Goal: Task Accomplishment & Management: Use online tool/utility

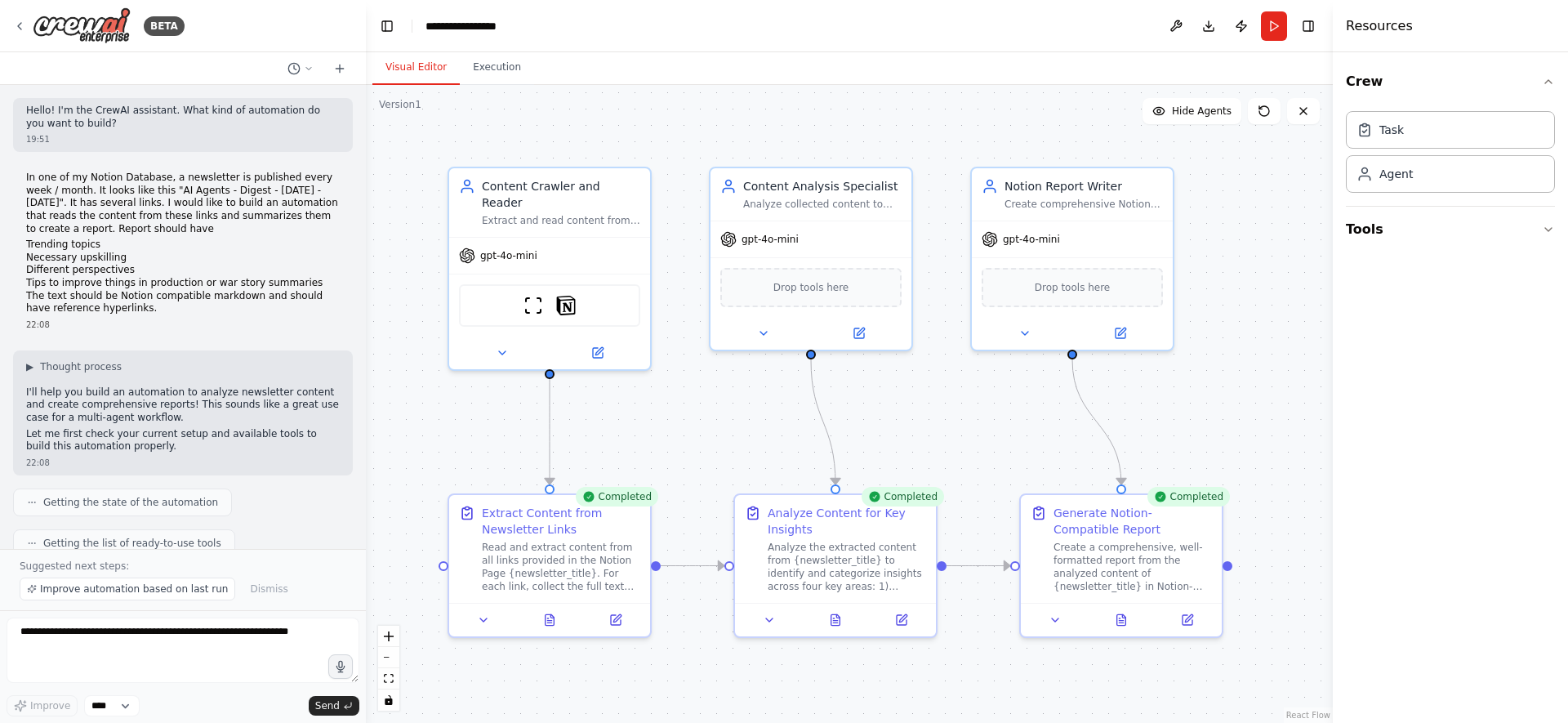
scroll to position [1171, 0]
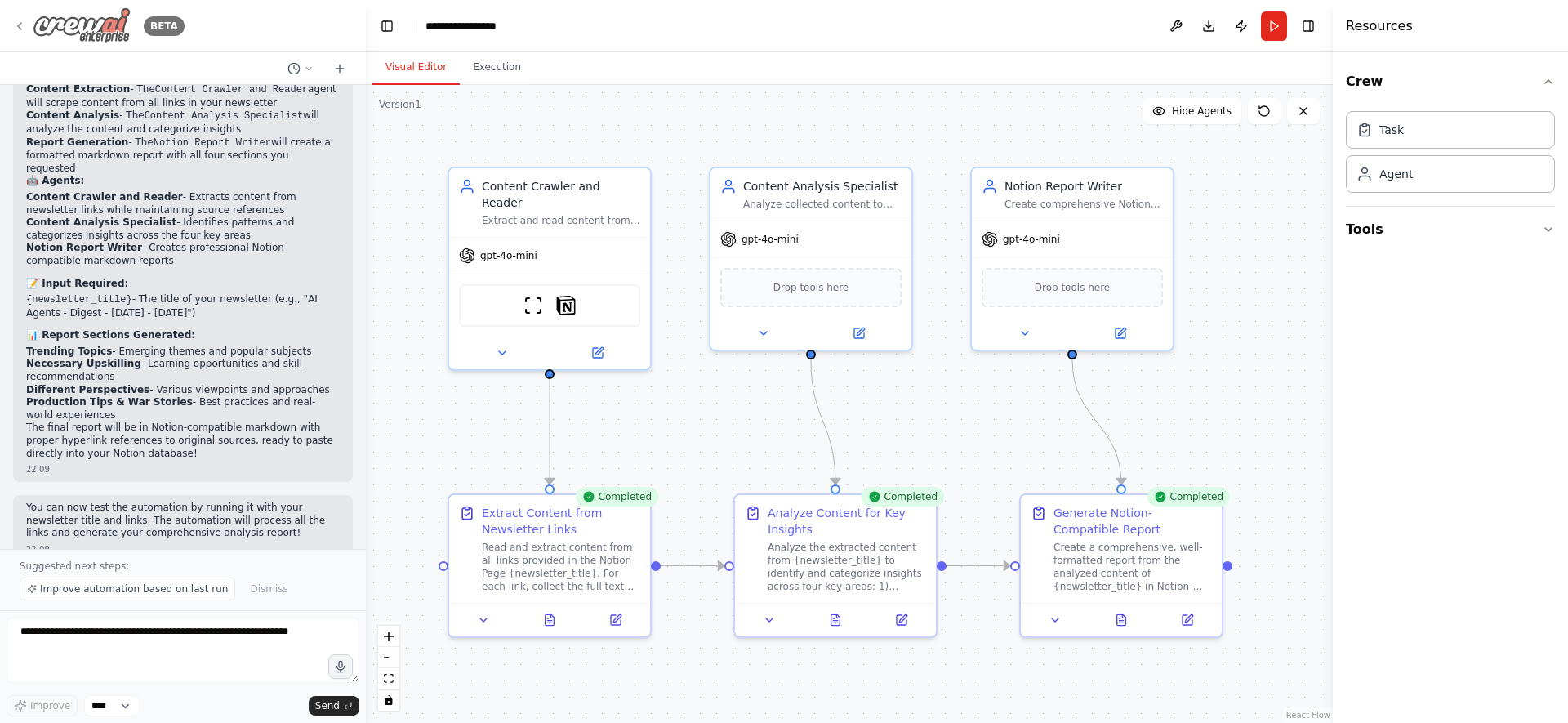
click at [26, 26] on div "BETA" at bounding box center [98, 26] width 171 height 37
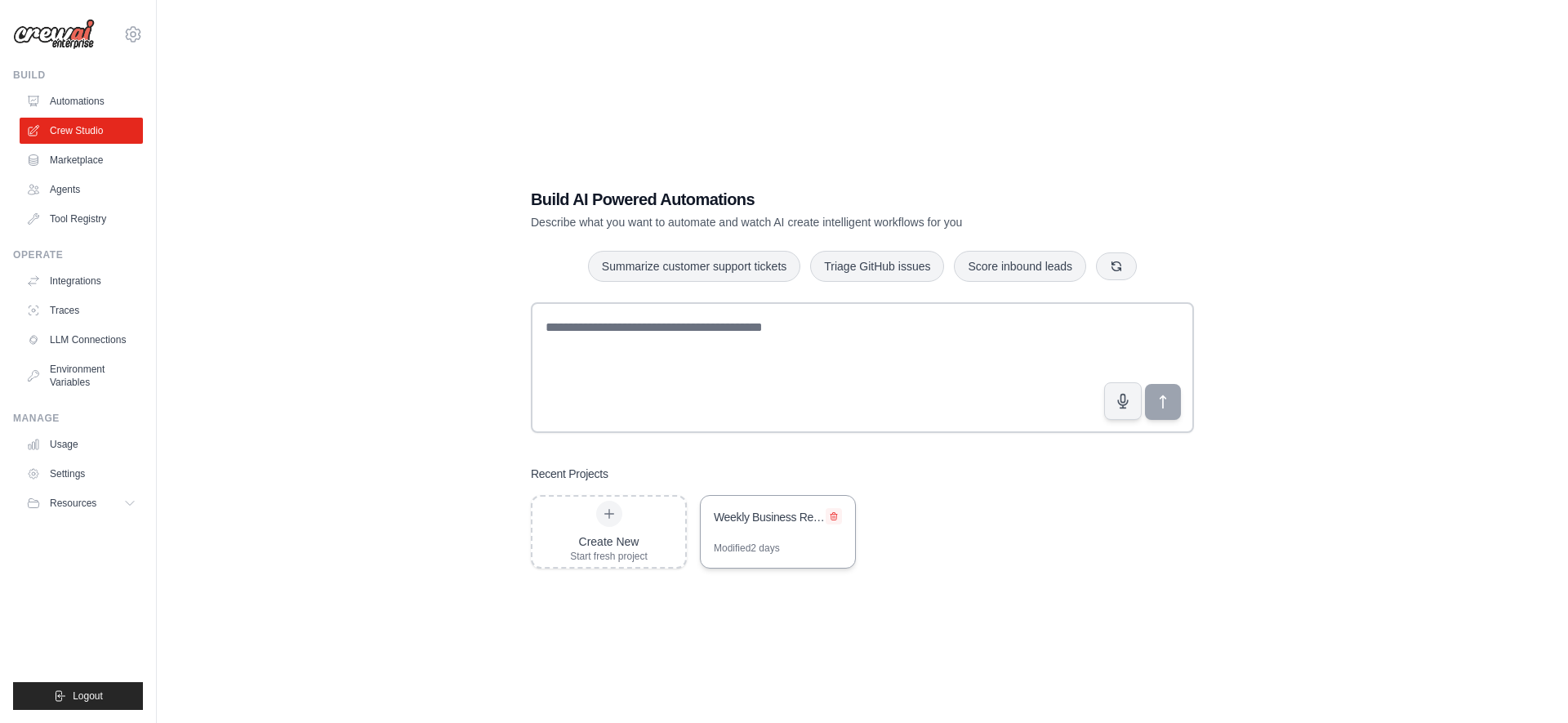
click at [831, 515] on icon at bounding box center [833, 516] width 10 height 10
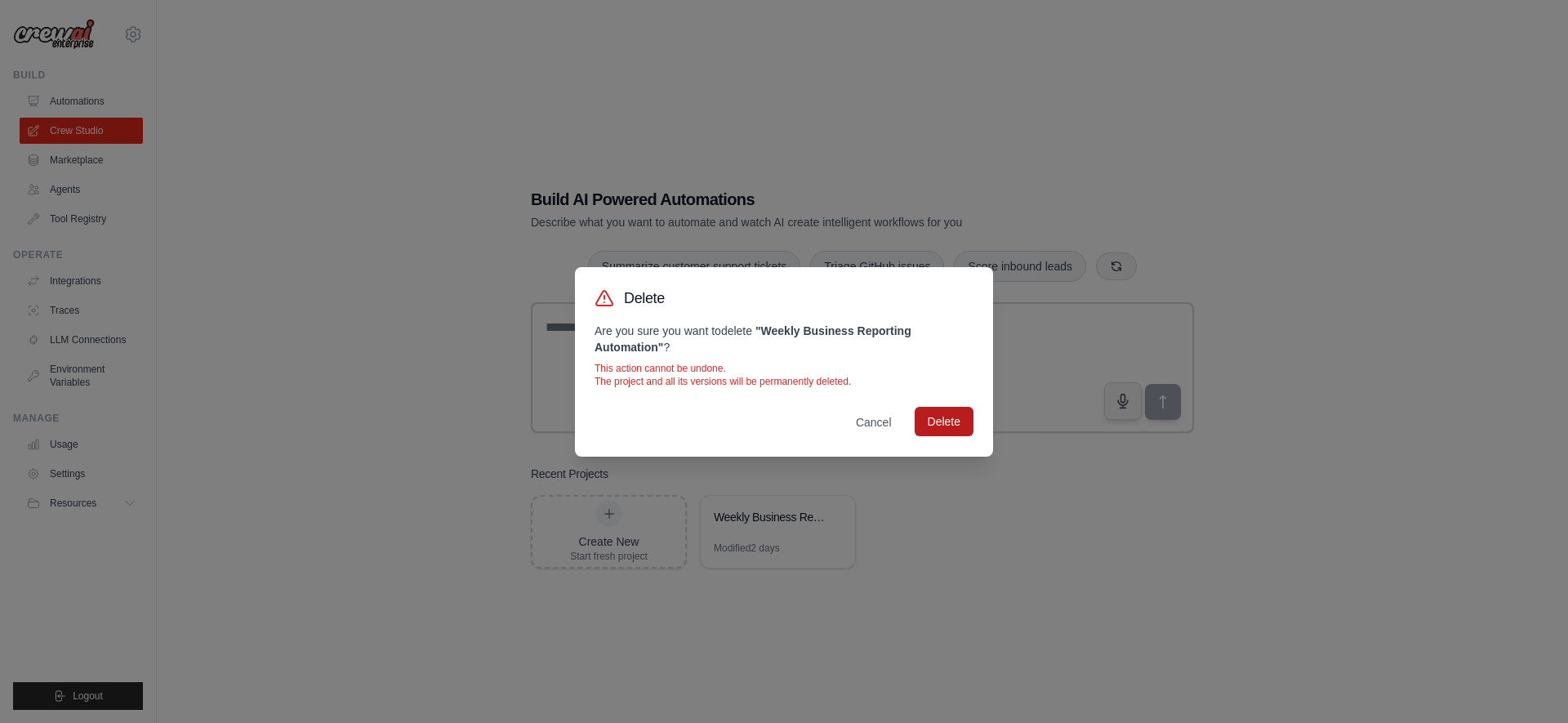
click at [950, 422] on button "Delete" at bounding box center [944, 421] width 59 height 29
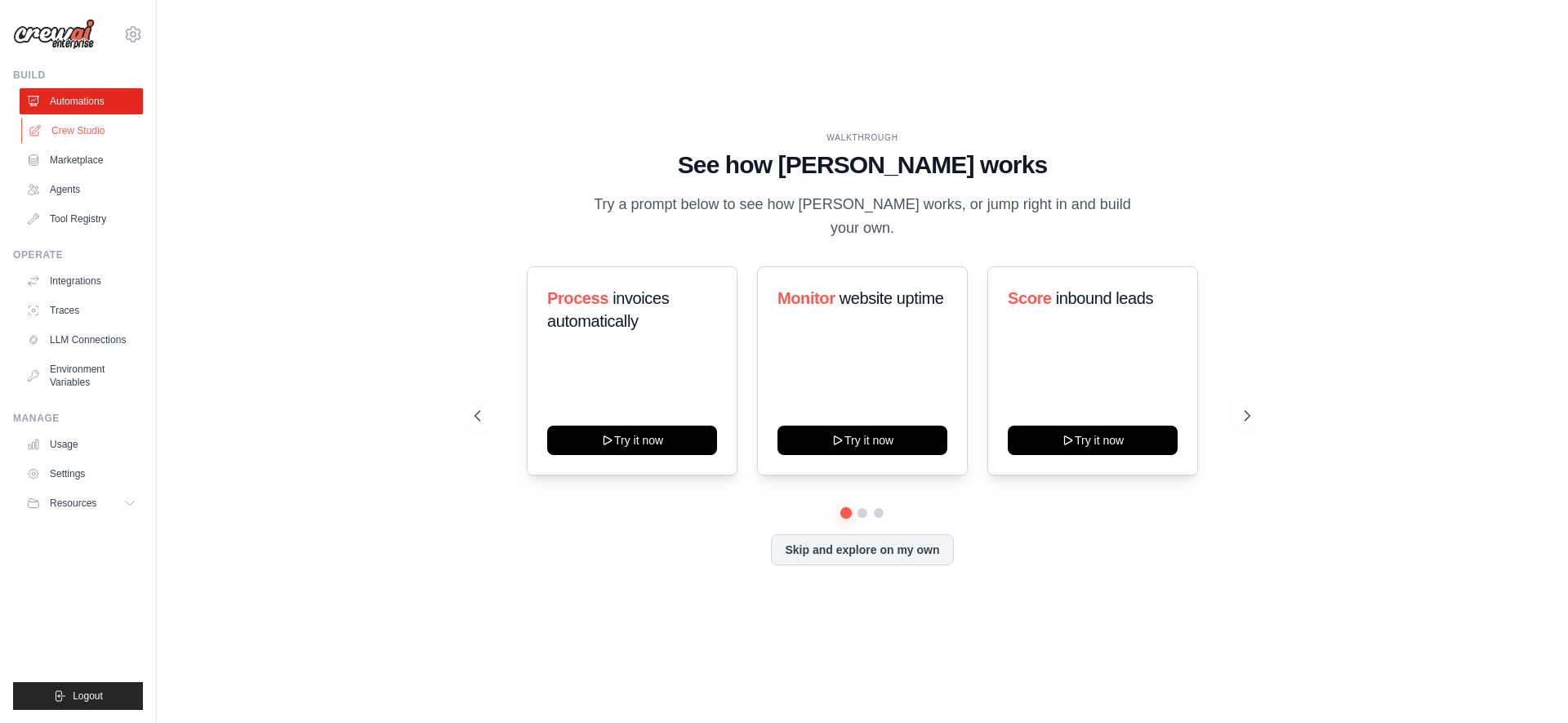
click at [83, 130] on link "Crew Studio" at bounding box center [82, 130] width 123 height 26
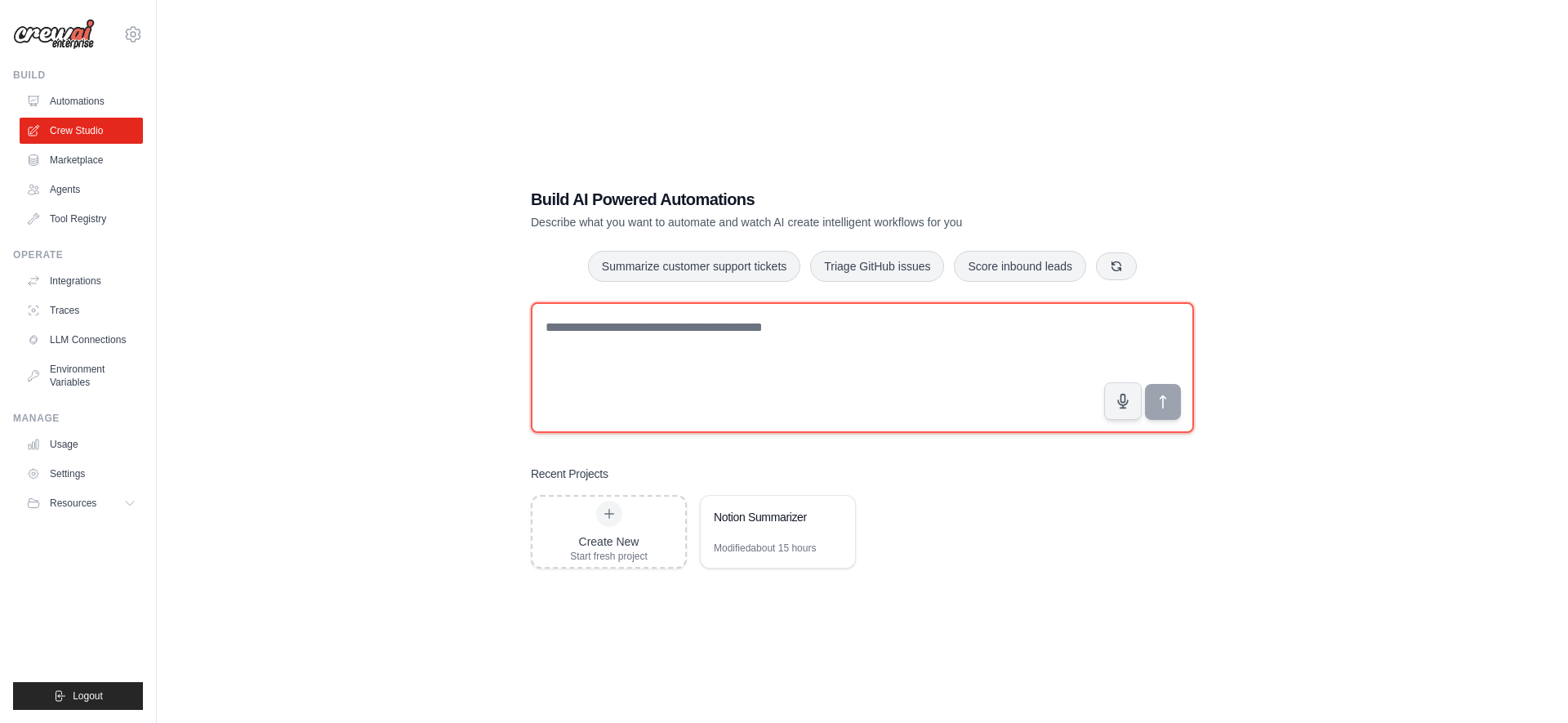
click at [662, 377] on textarea at bounding box center [861, 367] width 663 height 131
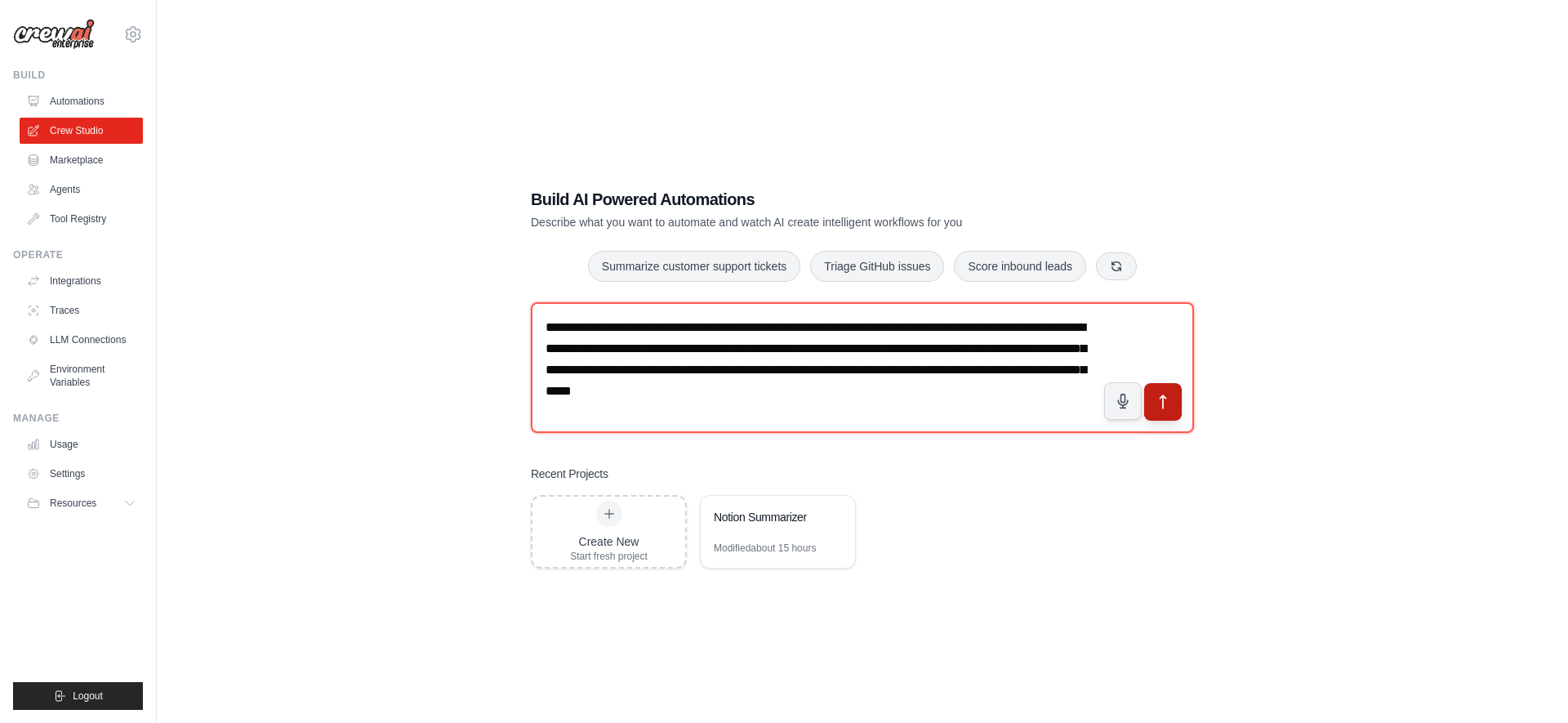
type textarea "**********"
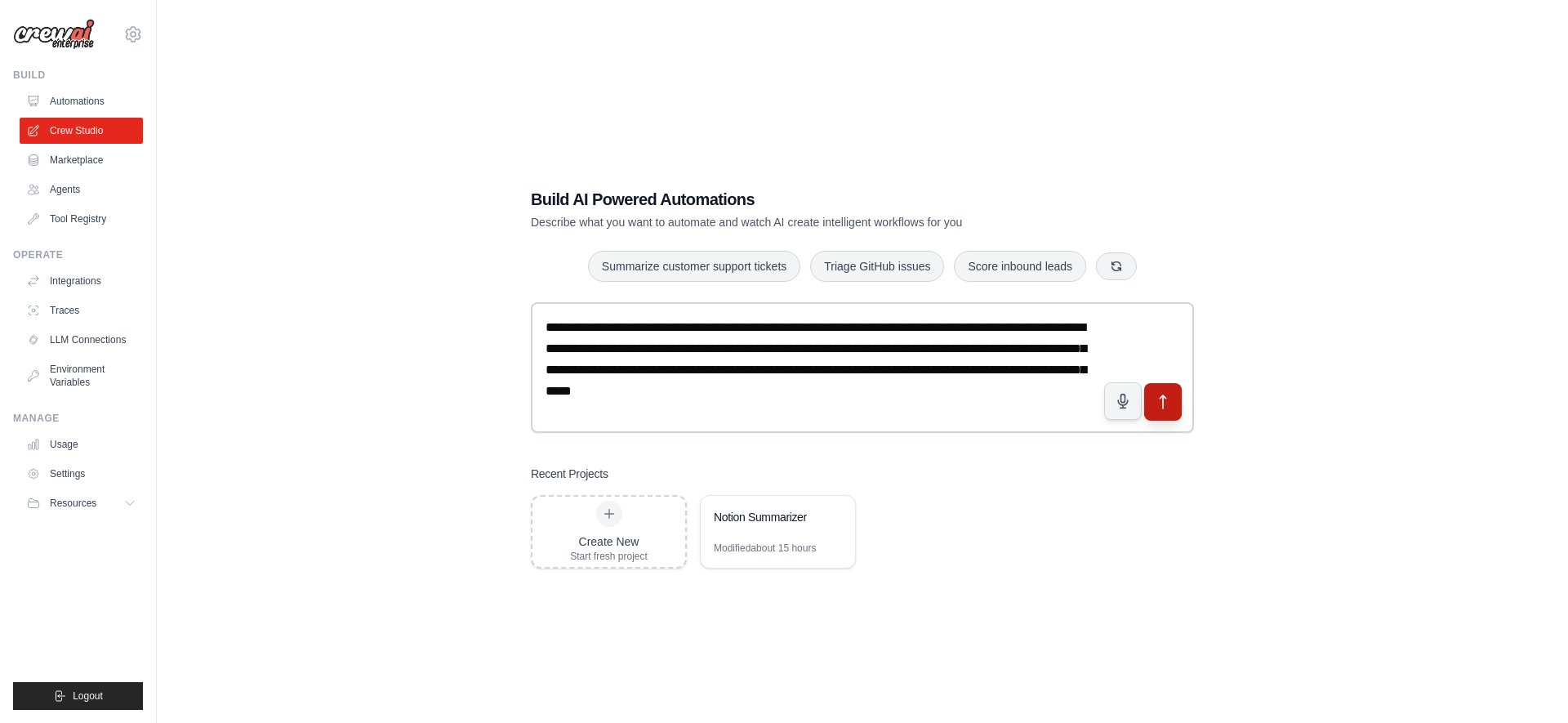
click at [1158, 393] on icon "submit" at bounding box center [1163, 402] width 17 height 17
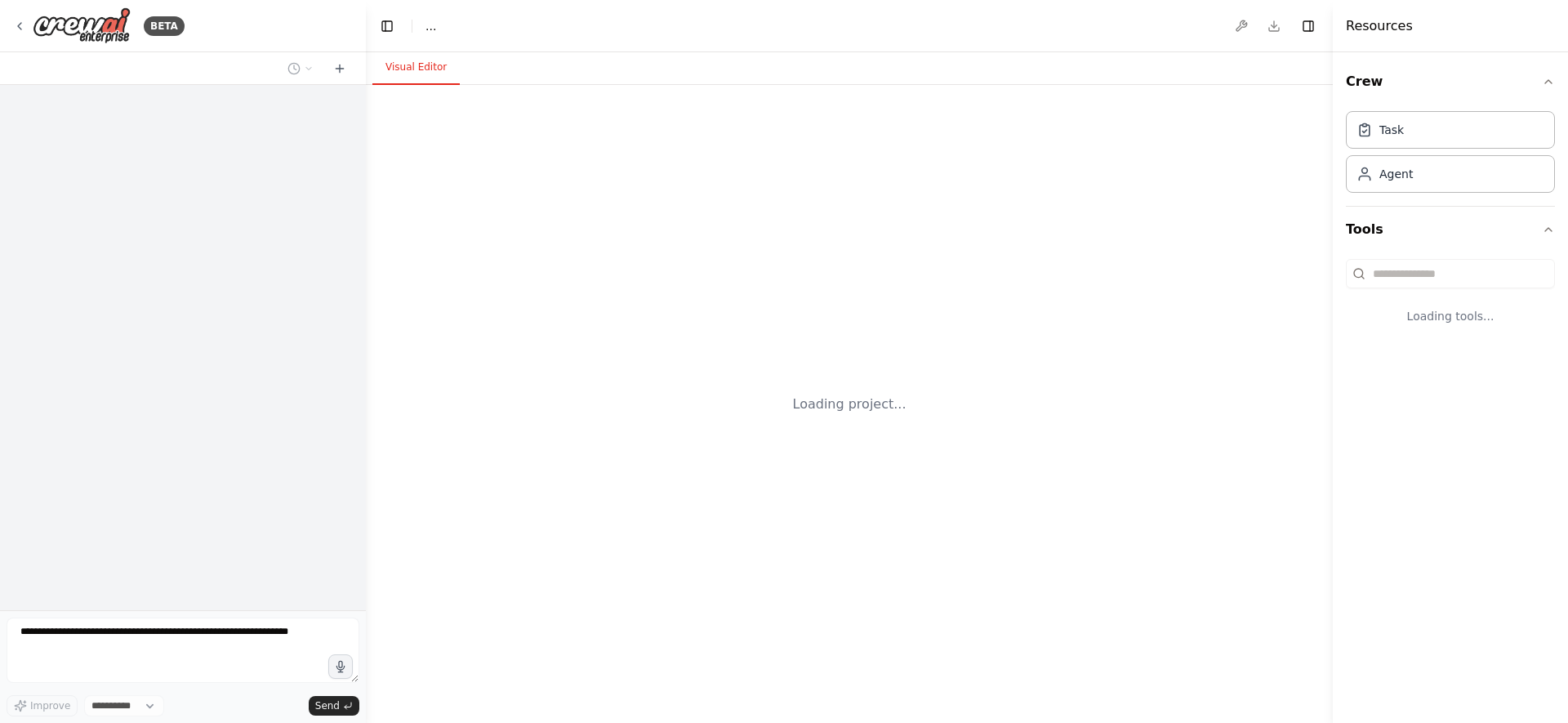
select select "****"
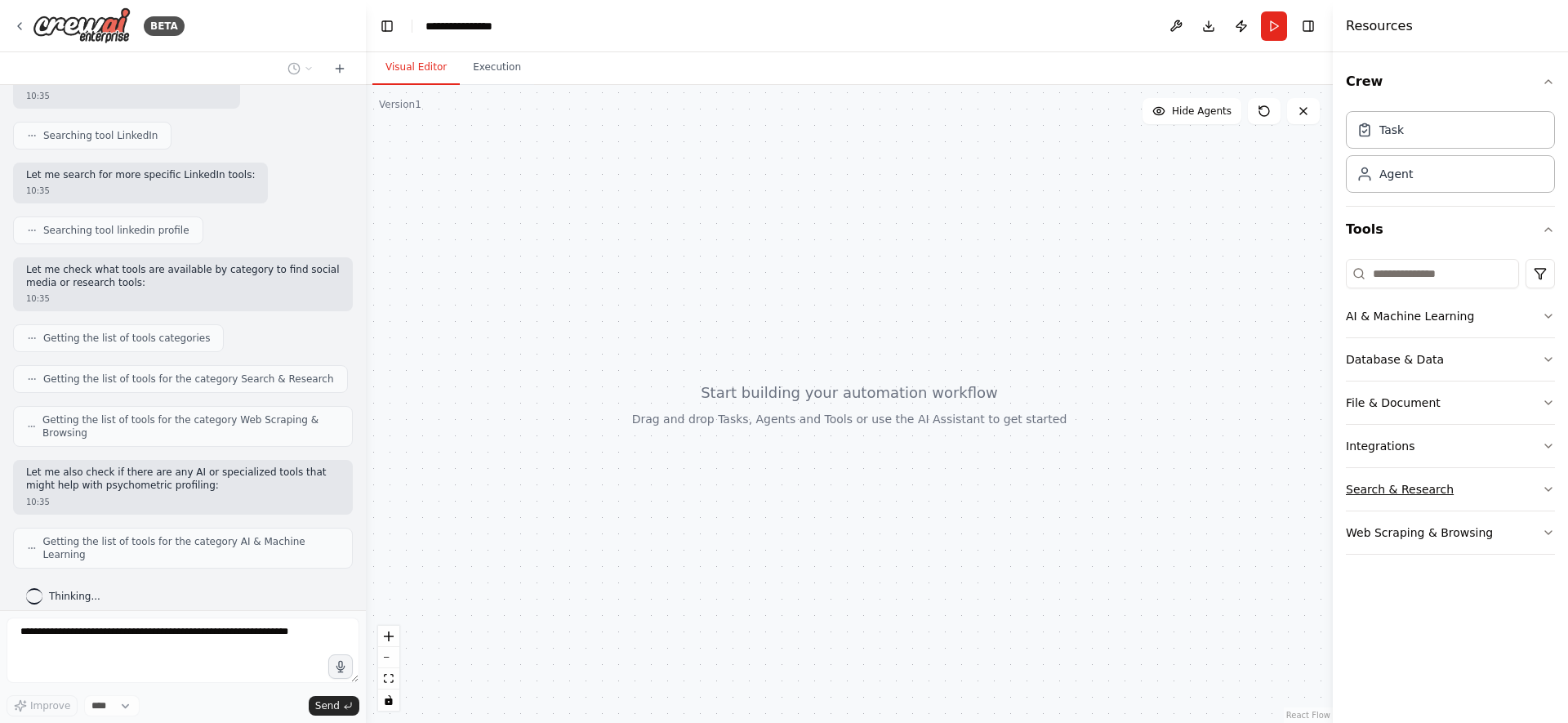
scroll to position [299, 0]
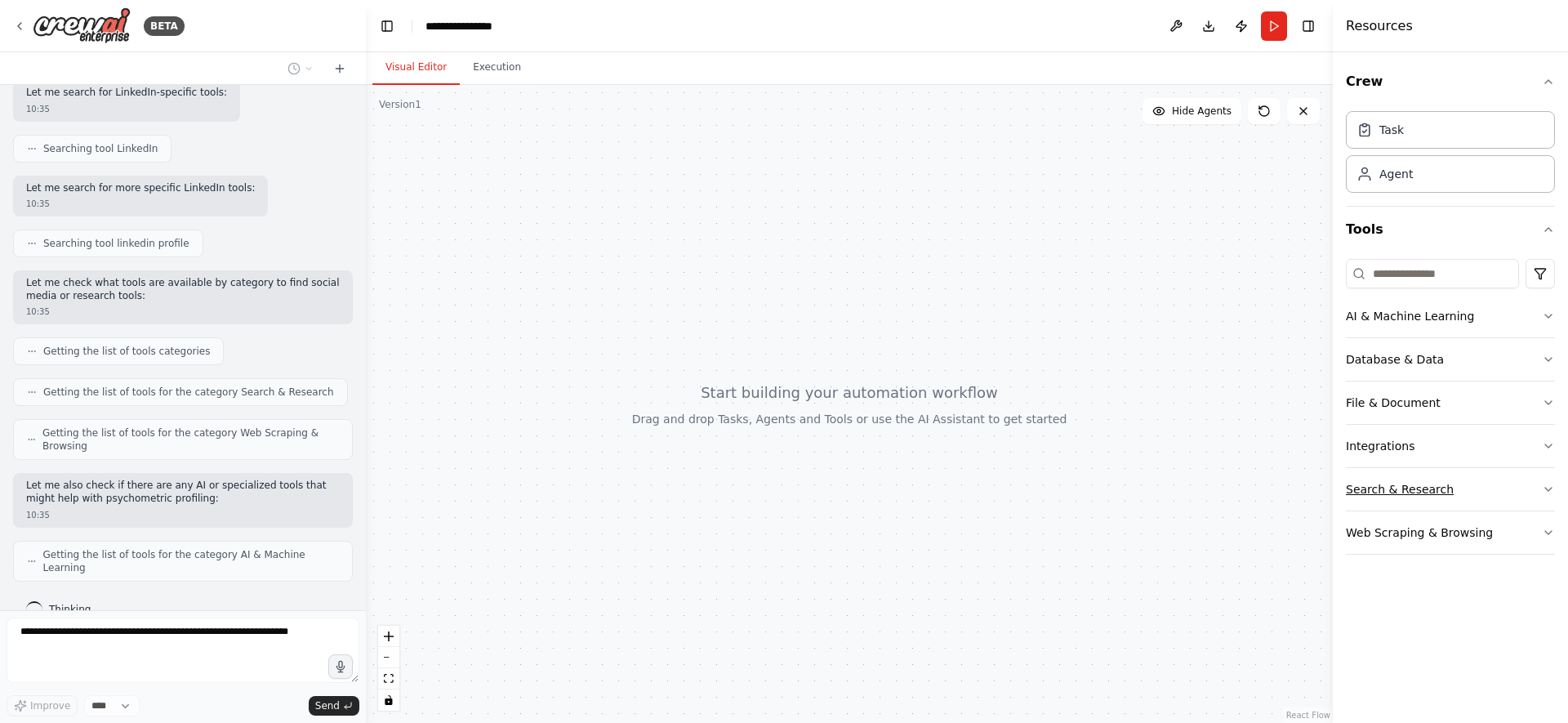
click at [1536, 495] on button "Search & Research" at bounding box center [1450, 489] width 209 height 43
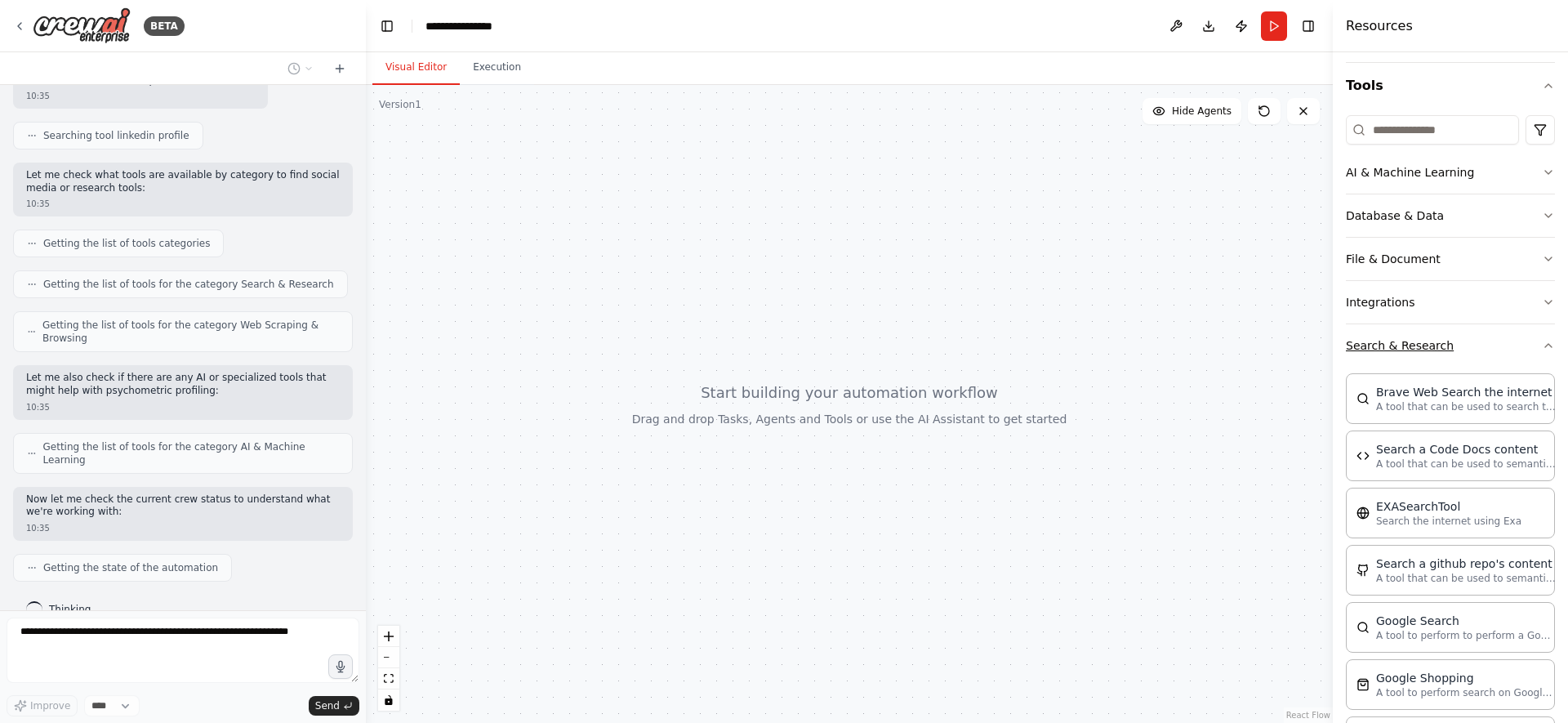
scroll to position [0, 0]
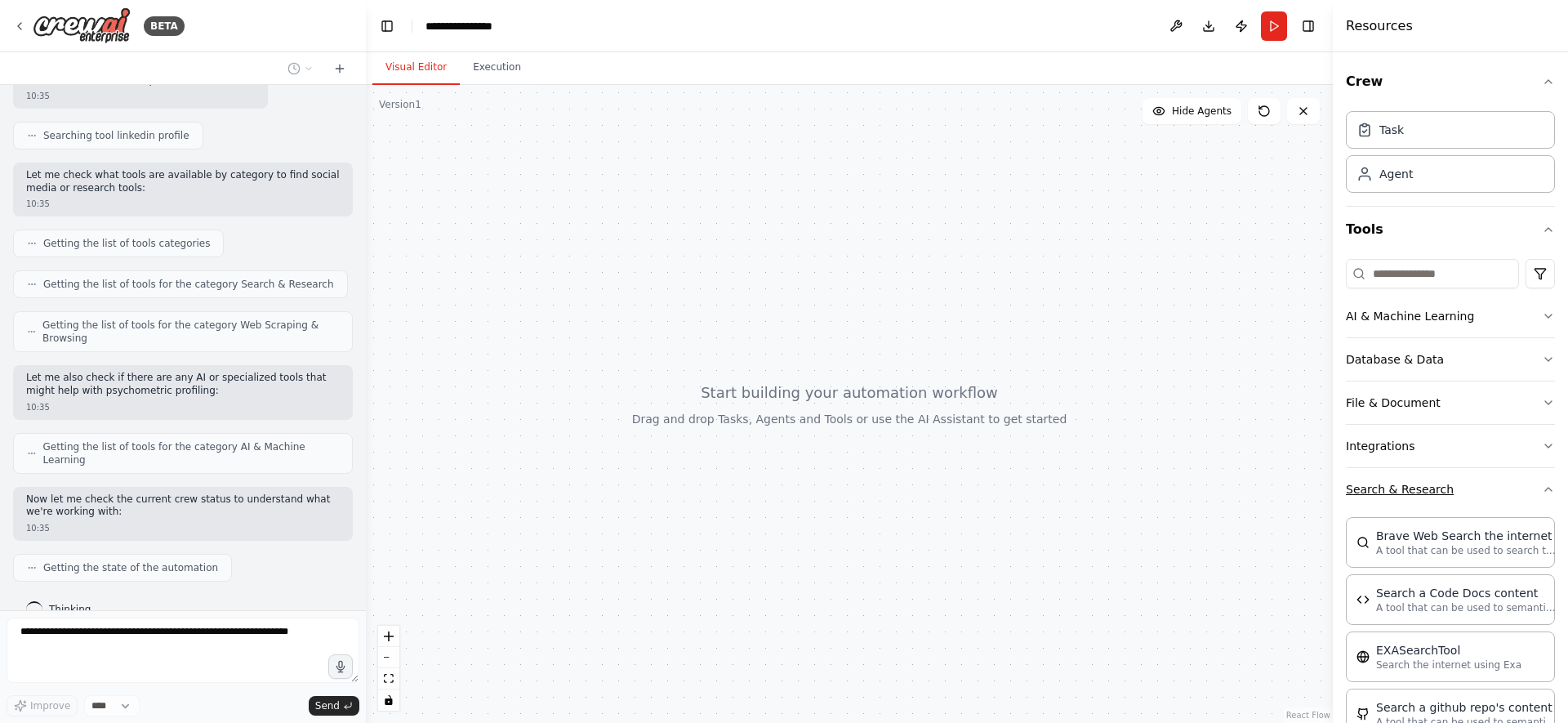
click at [1550, 491] on icon "button" at bounding box center [1548, 489] width 13 height 13
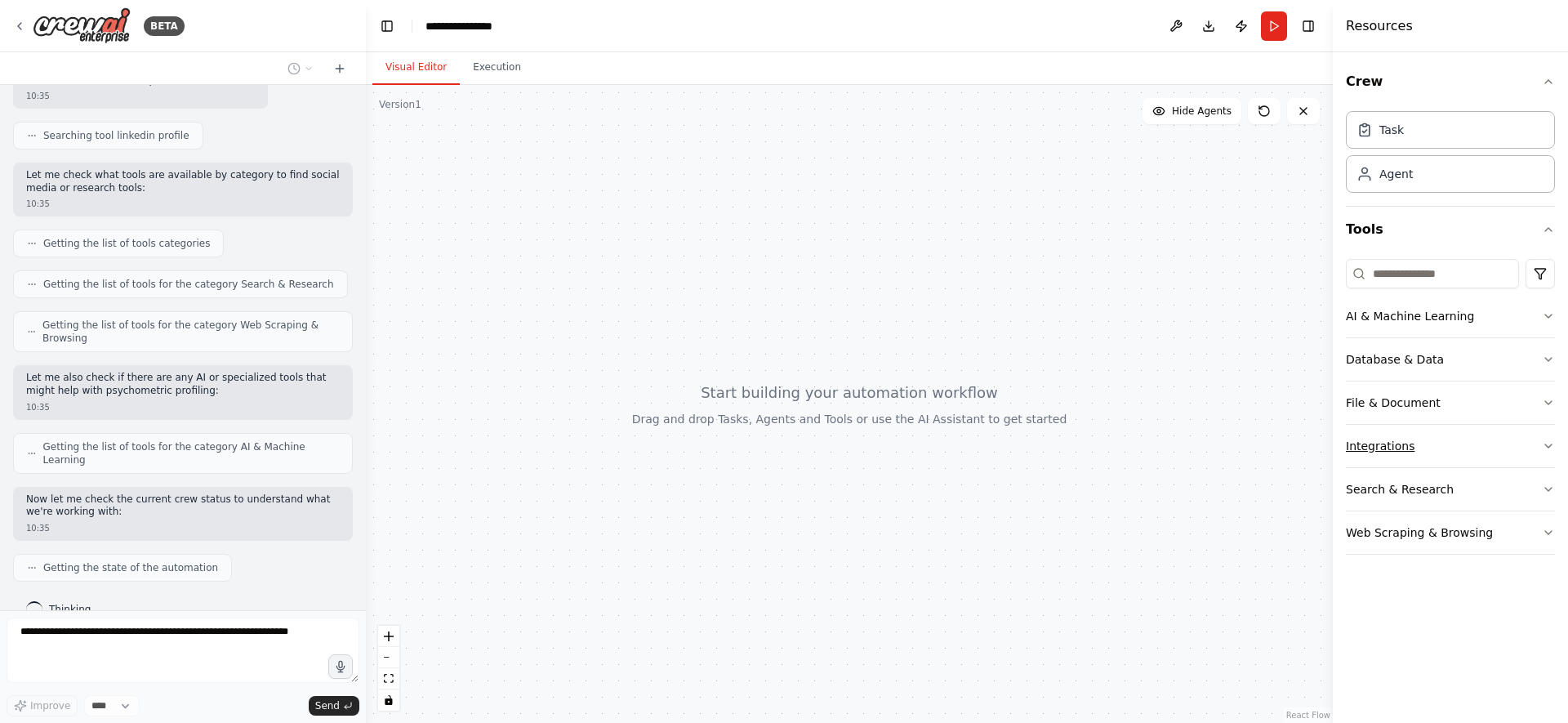
click at [1549, 450] on icon "button" at bounding box center [1548, 445] width 13 height 13
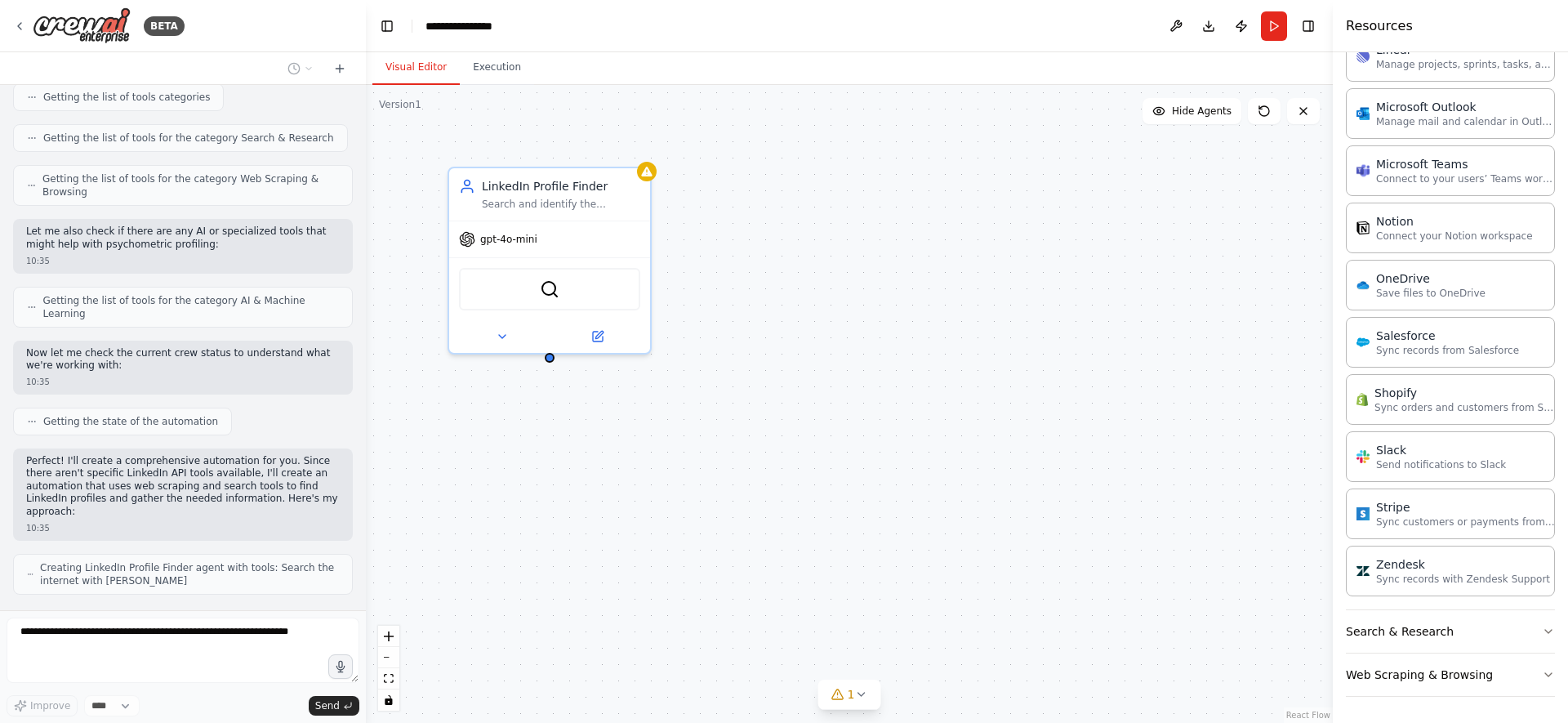
scroll to position [607, 0]
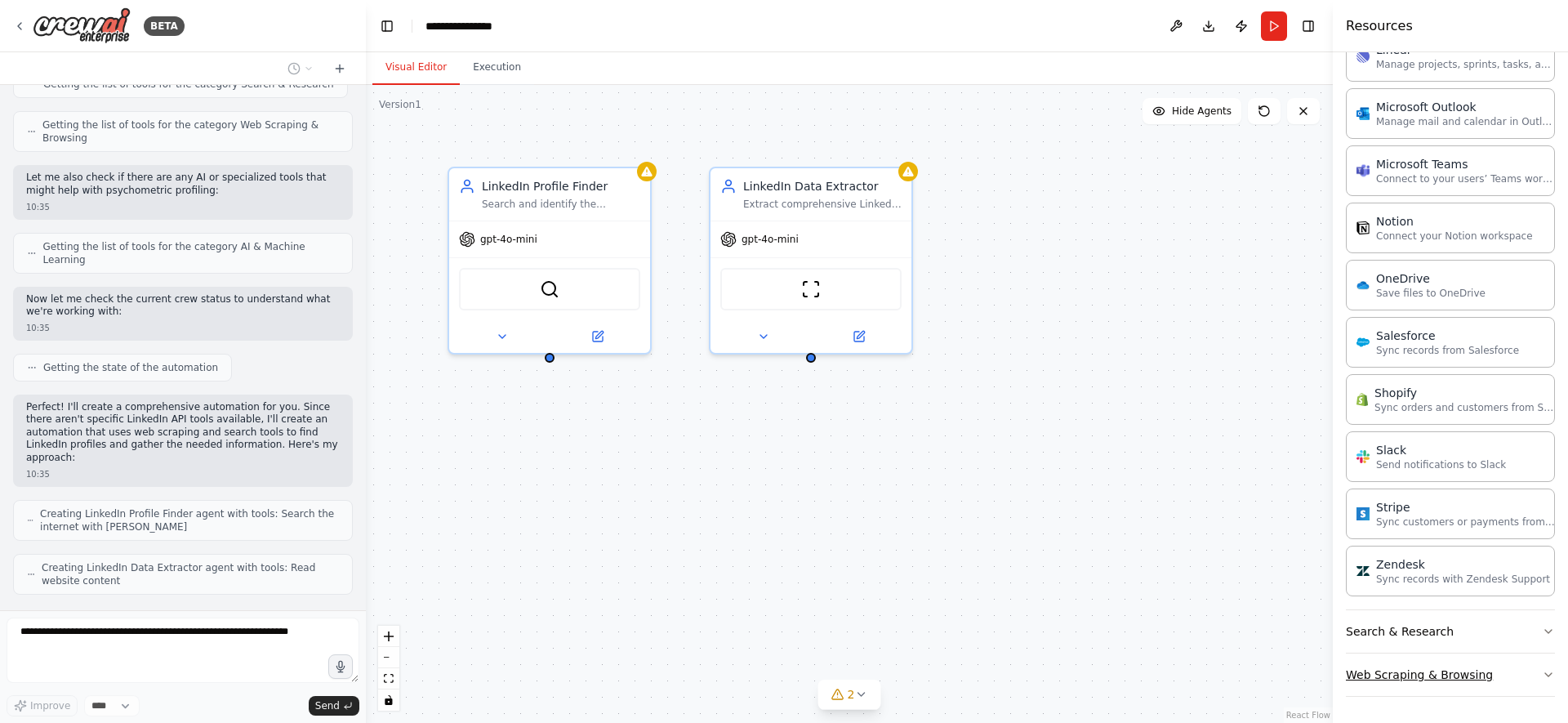
click at [1517, 670] on button "Web Scraping & Browsing" at bounding box center [1450, 675] width 209 height 43
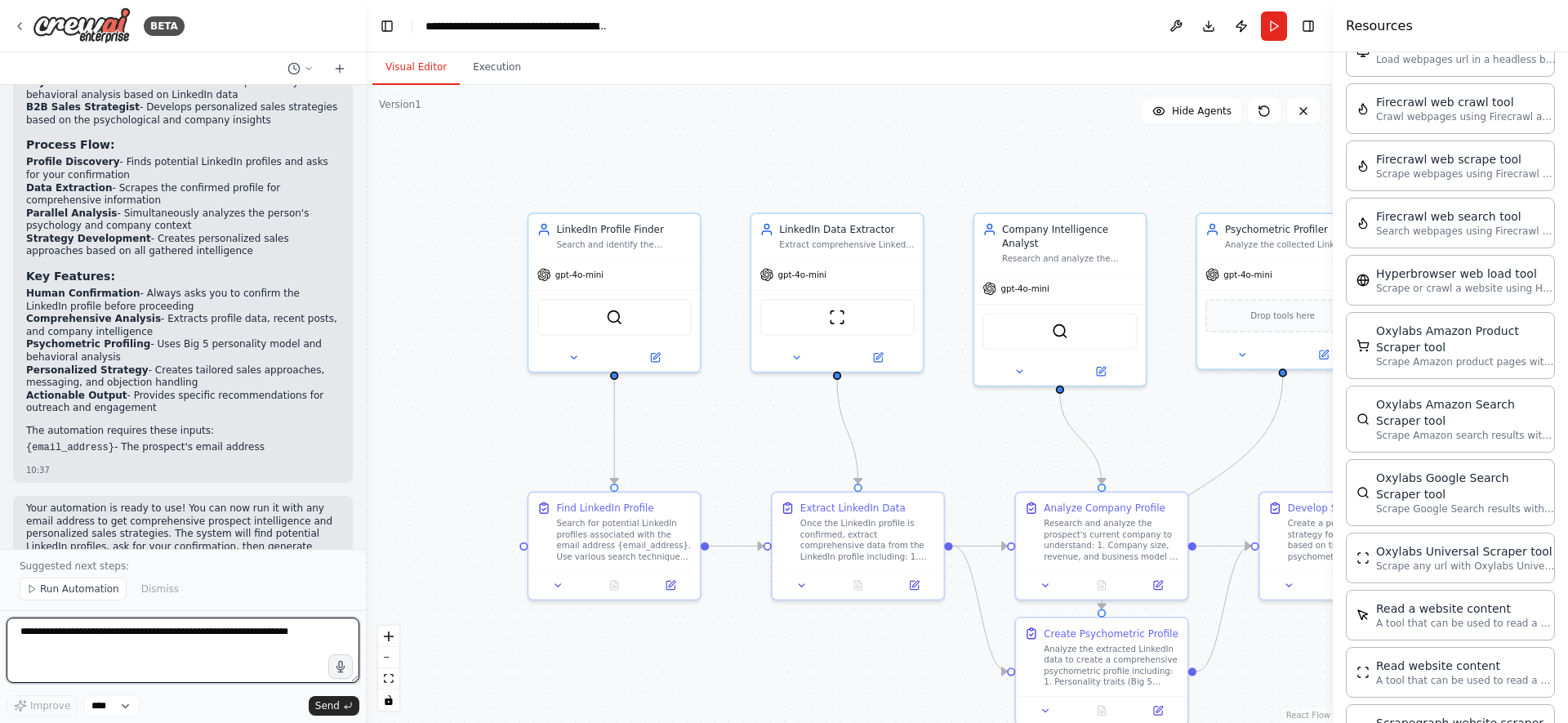
scroll to position [1992, 0]
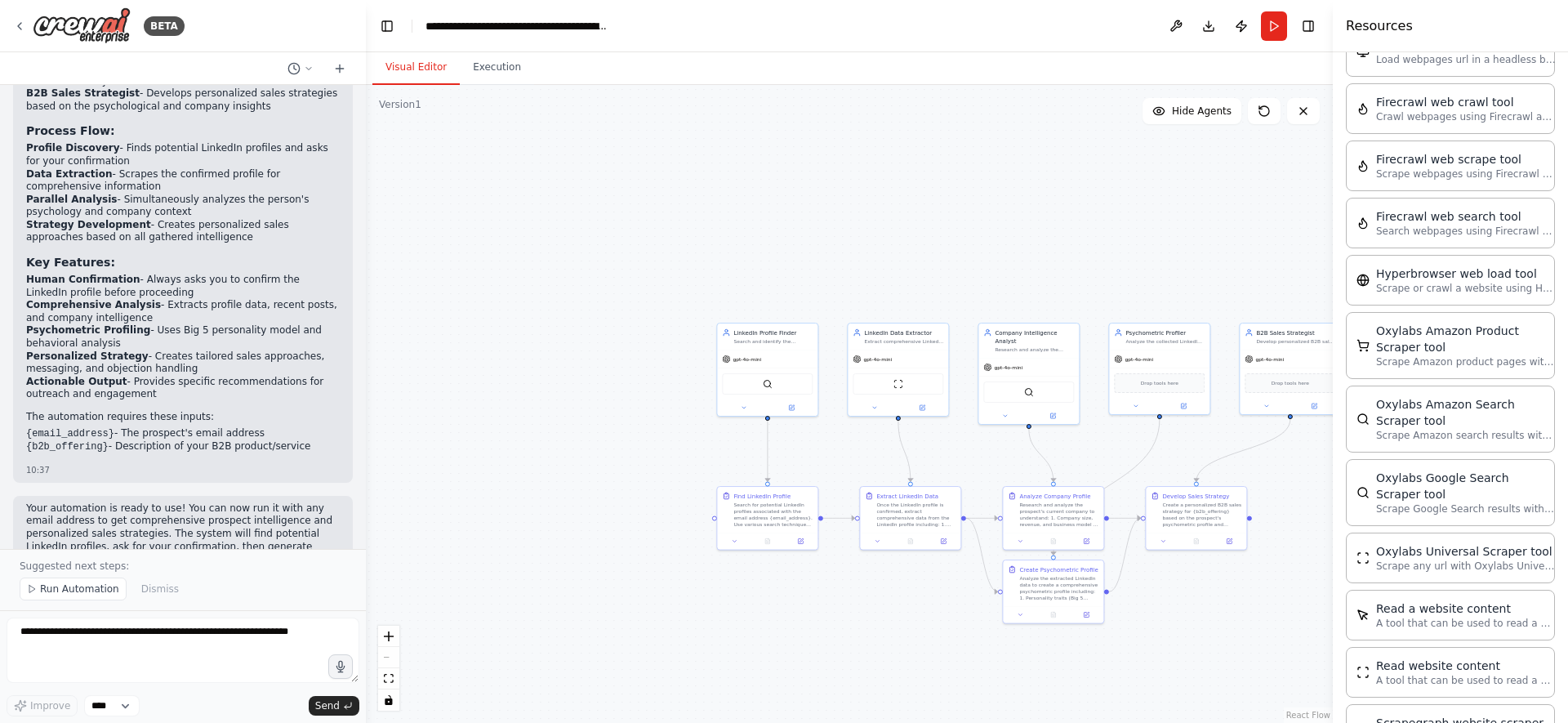
click at [984, 478] on div ".deletable-edge-delete-btn { width: 20px; height: 20px; border: 0px solid #ffff…" at bounding box center [849, 404] width 967 height 638
click at [185, 647] on textarea at bounding box center [183, 649] width 352 height 65
type textarea "**********"
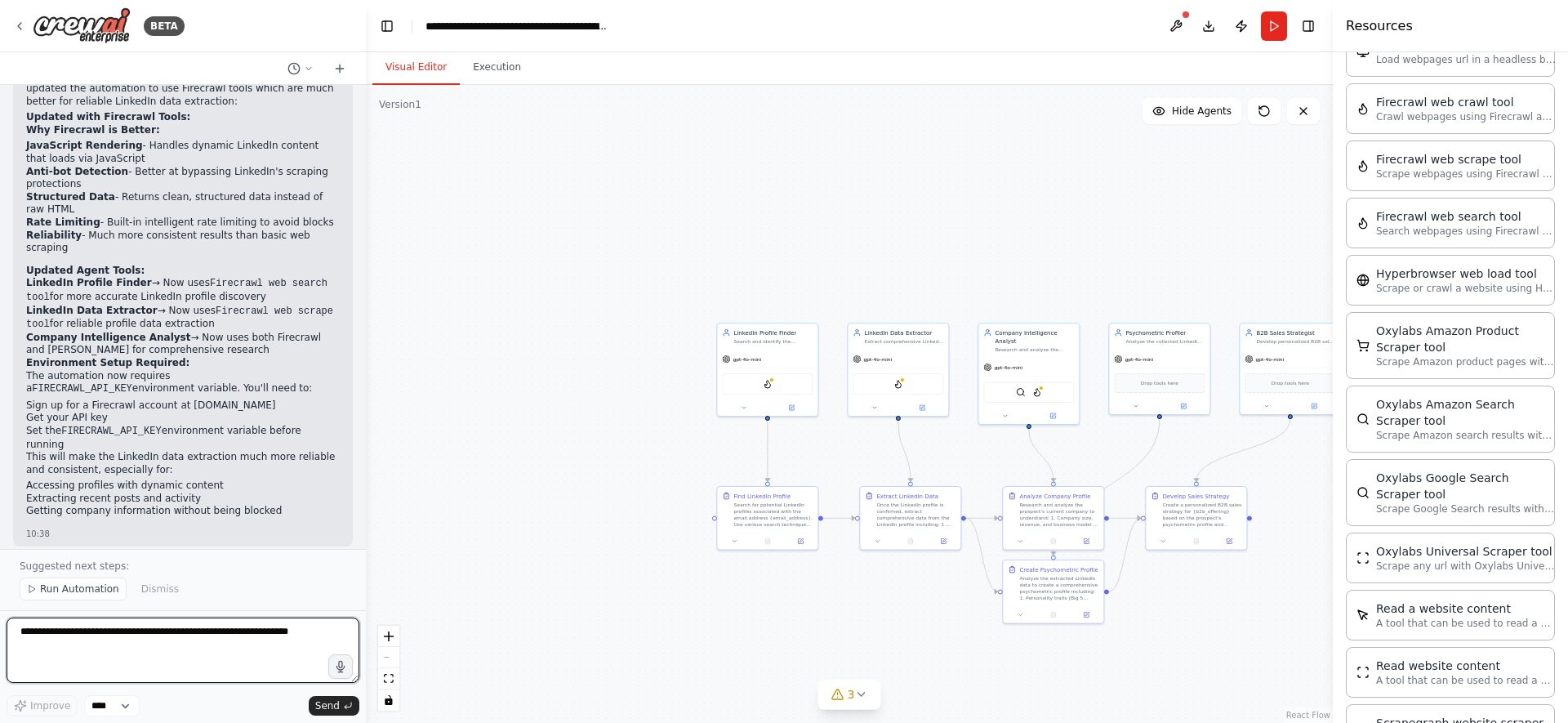
scroll to position [3284, 0]
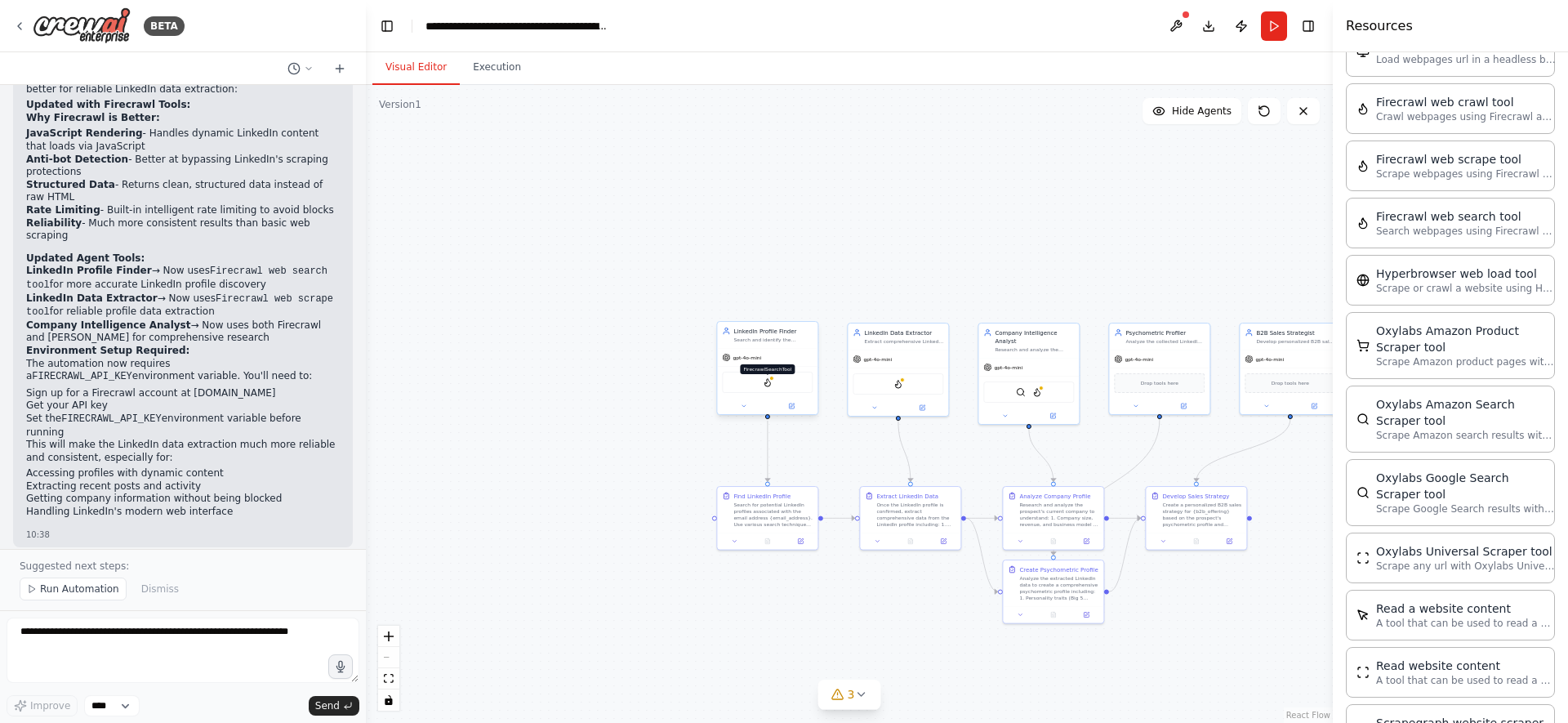
click at [769, 385] on img at bounding box center [768, 382] width 10 height 10
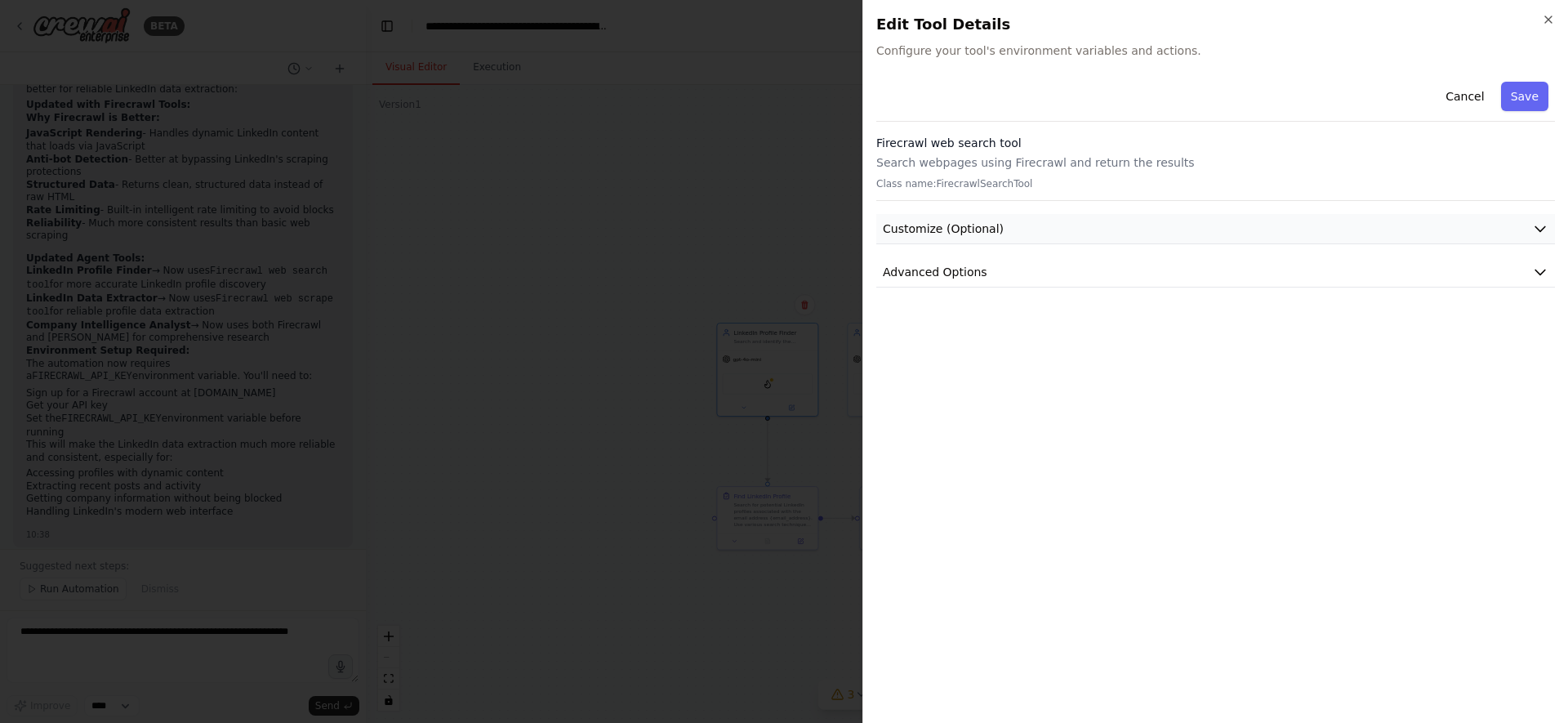
click at [1035, 218] on button "Customize (Optional)" at bounding box center [1215, 228] width 678 height 30
click at [1030, 266] on button "Advanced Options" at bounding box center [1215, 272] width 678 height 30
click at [1035, 226] on button "Customize (Optional)" at bounding box center [1215, 228] width 678 height 30
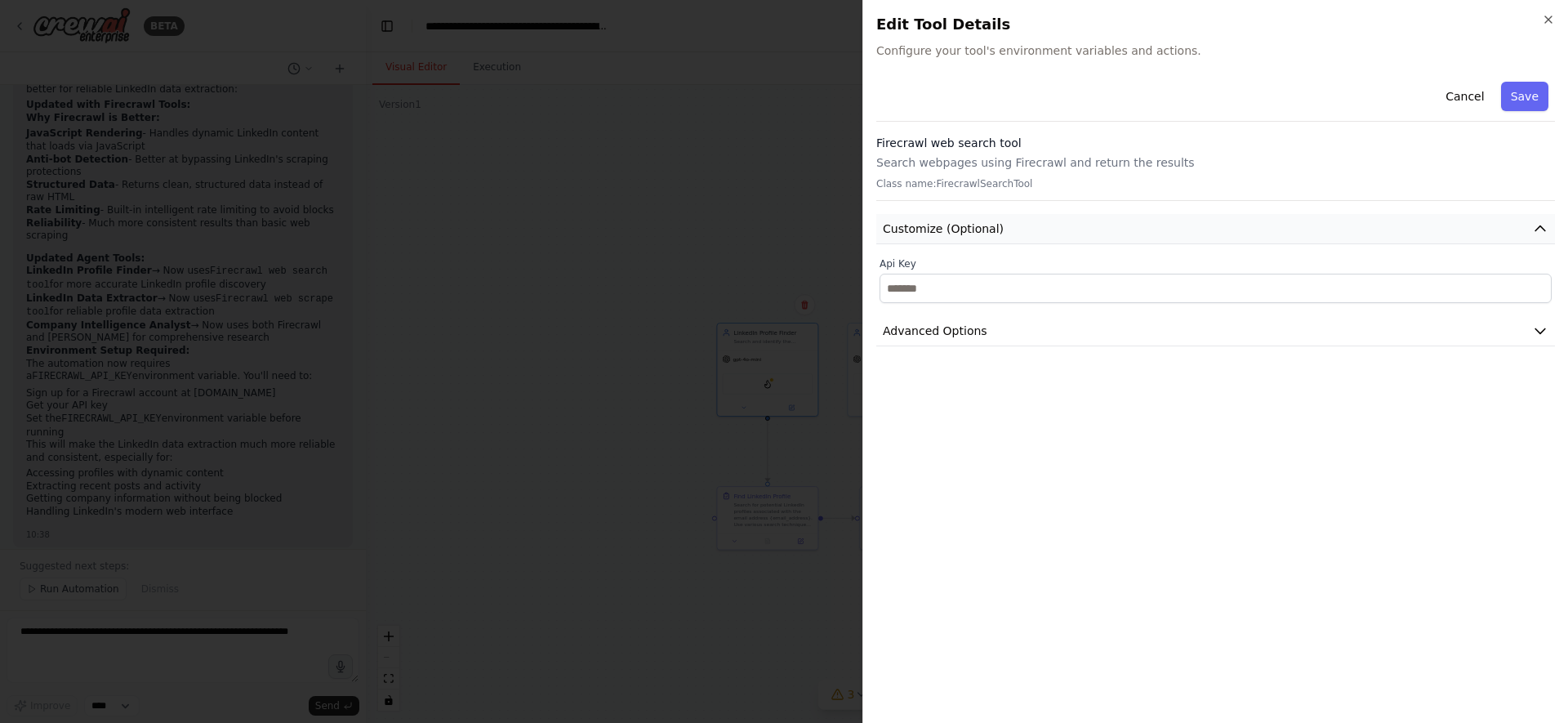
click at [1035, 226] on button "Customize (Optional)" at bounding box center [1215, 228] width 678 height 30
click at [1040, 257] on button "Advanced Options" at bounding box center [1215, 272] width 678 height 30
click at [1283, 258] on button "Advanced Options" at bounding box center [1215, 272] width 678 height 30
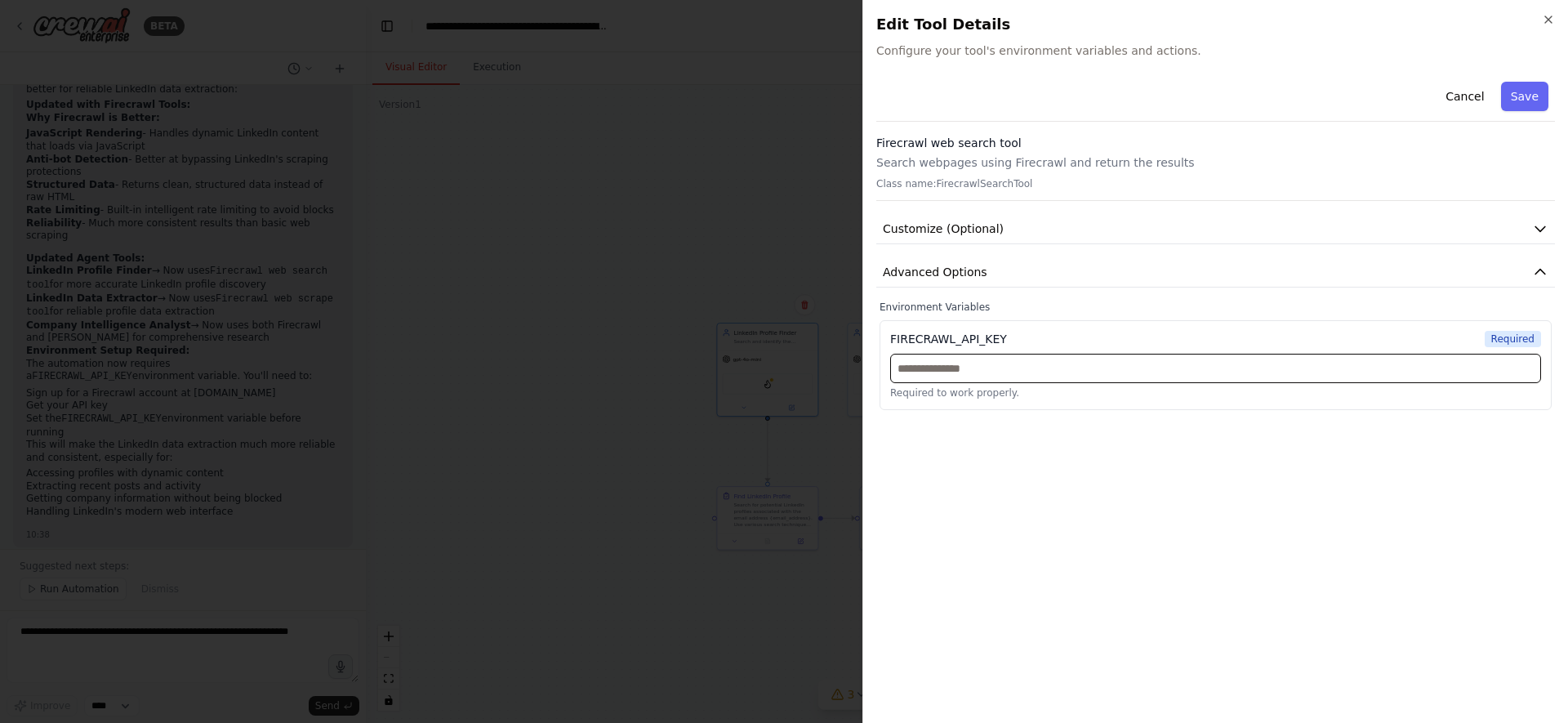
click at [1054, 369] on input "text" at bounding box center [1216, 368] width 650 height 29
paste input "**********"
type input "**********"
click at [1511, 90] on button "Save" at bounding box center [1524, 96] width 47 height 29
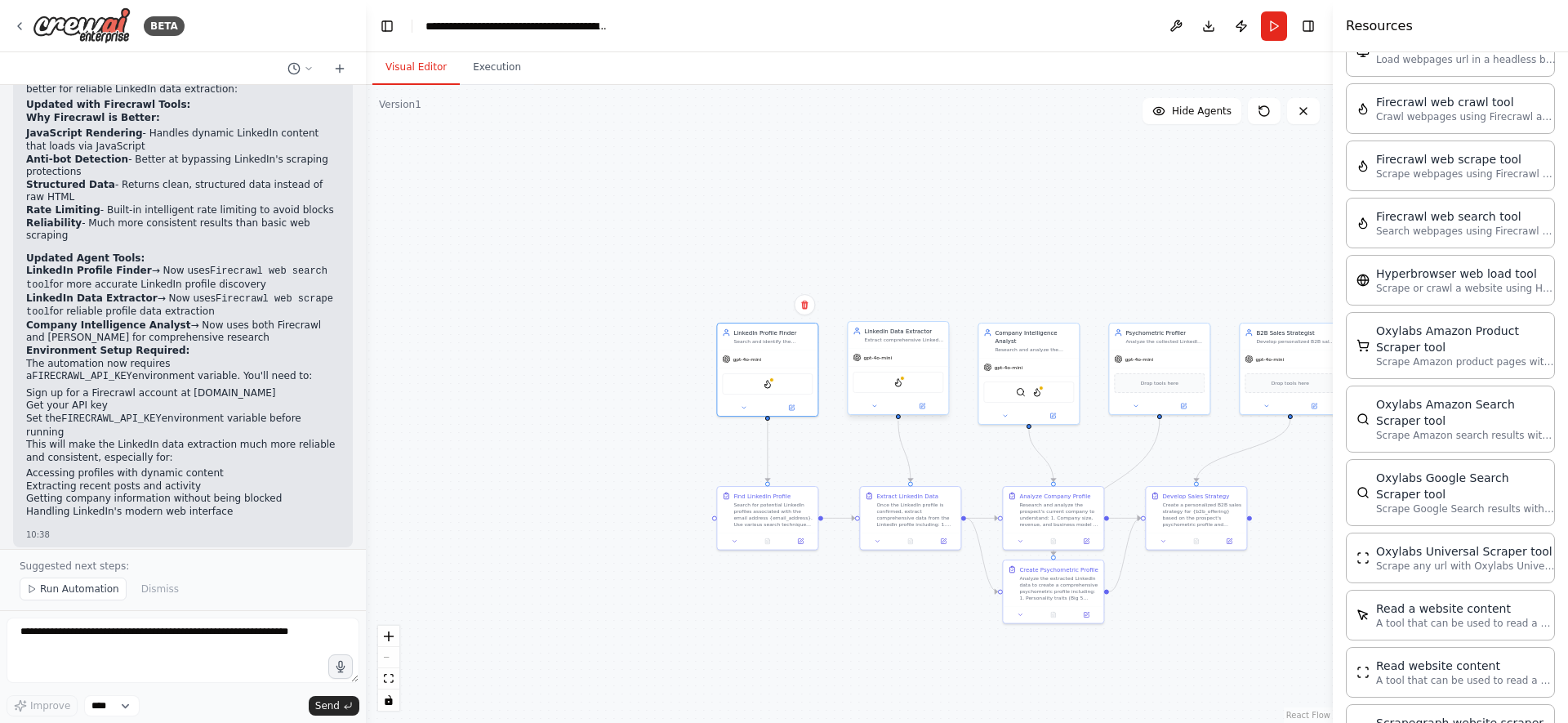
click at [890, 384] on div "FirecrawlScrapeWebsiteTool" at bounding box center [898, 382] width 91 height 21
click at [901, 383] on img at bounding box center [898, 382] width 10 height 10
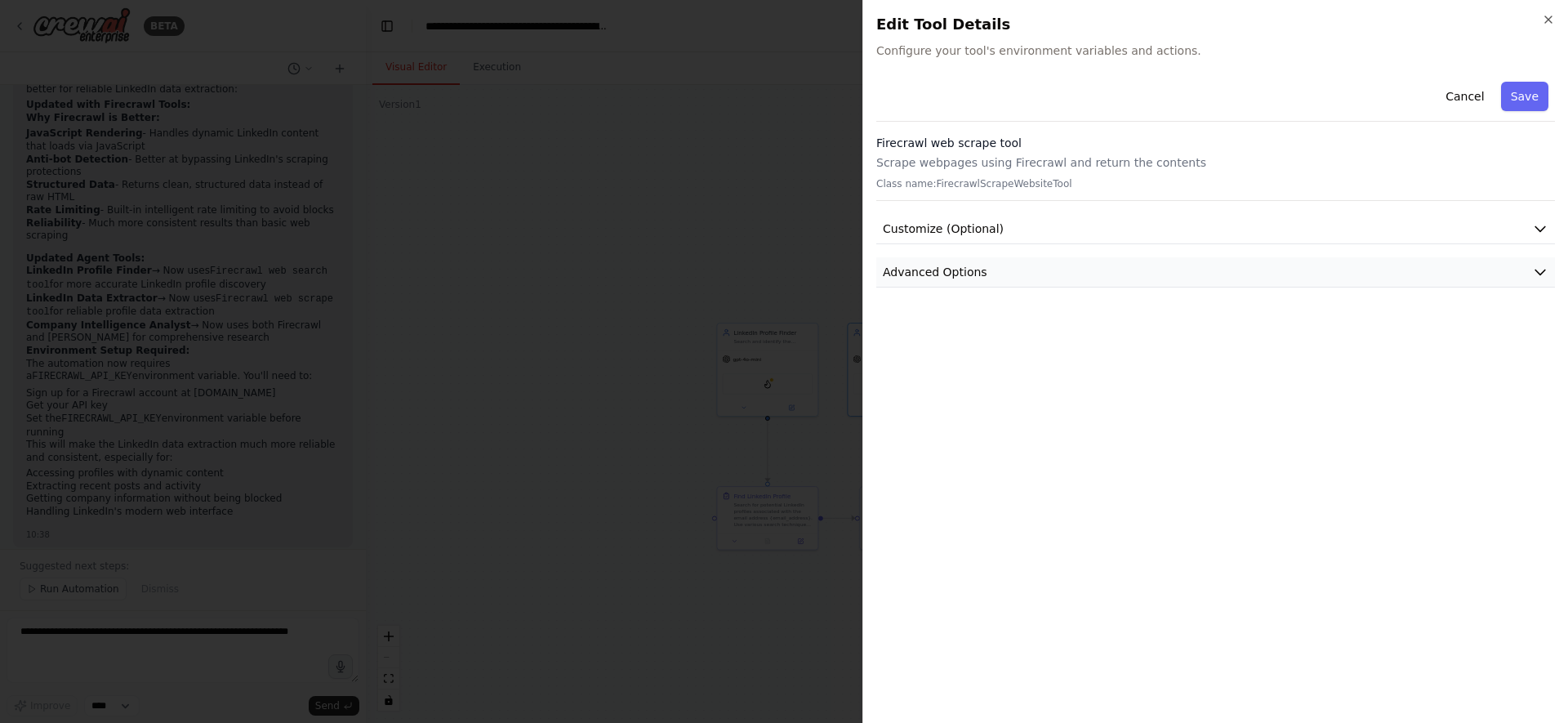
click at [1001, 274] on button "Advanced Options" at bounding box center [1215, 272] width 678 height 30
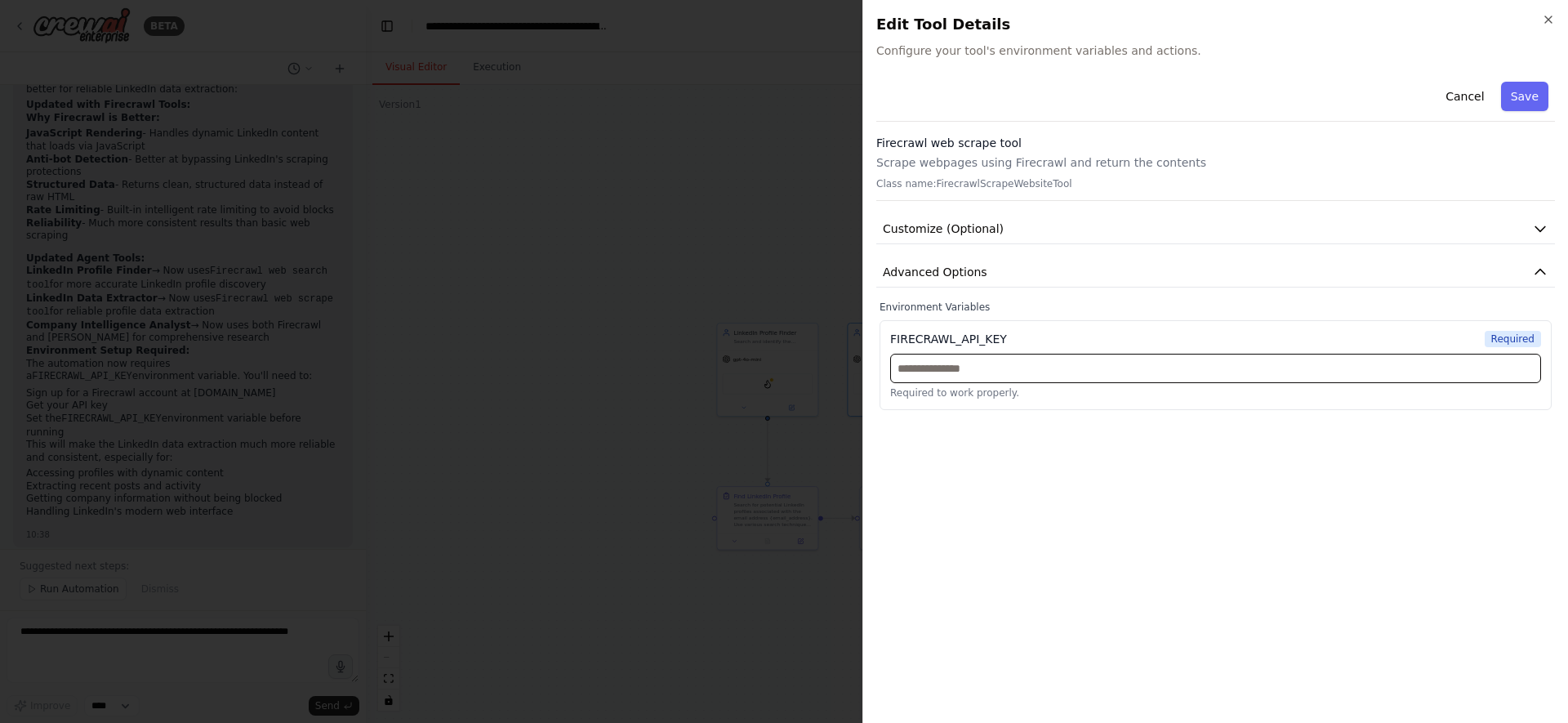
click at [995, 371] on input "text" at bounding box center [1216, 368] width 650 height 29
paste input "**********"
type input "**********"
click at [1532, 100] on button "Save" at bounding box center [1524, 96] width 47 height 29
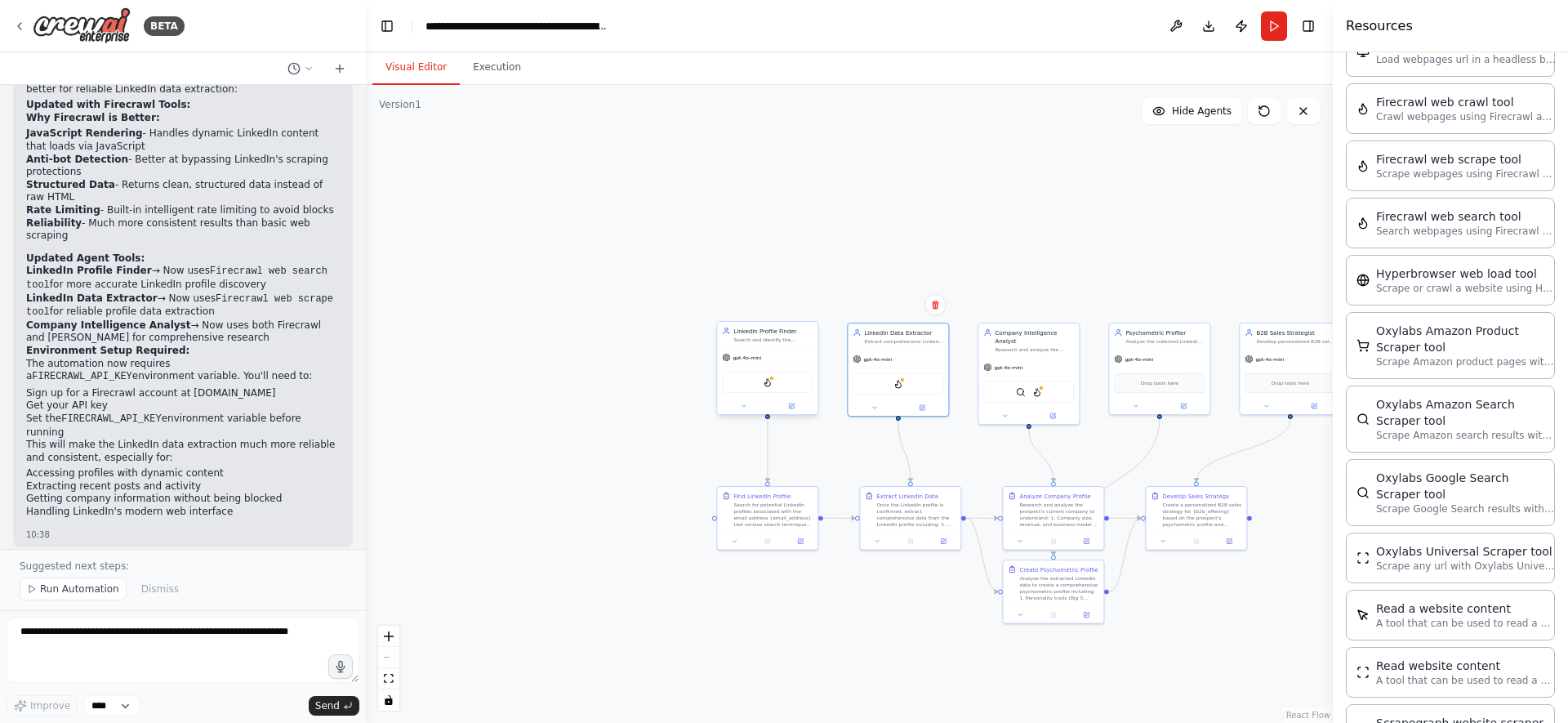
click at [791, 387] on div "FirecrawlSearchTool" at bounding box center [768, 382] width 91 height 21
click at [788, 383] on div "FirecrawlSearchTool" at bounding box center [768, 382] width 91 height 21
click at [765, 384] on img at bounding box center [768, 382] width 10 height 10
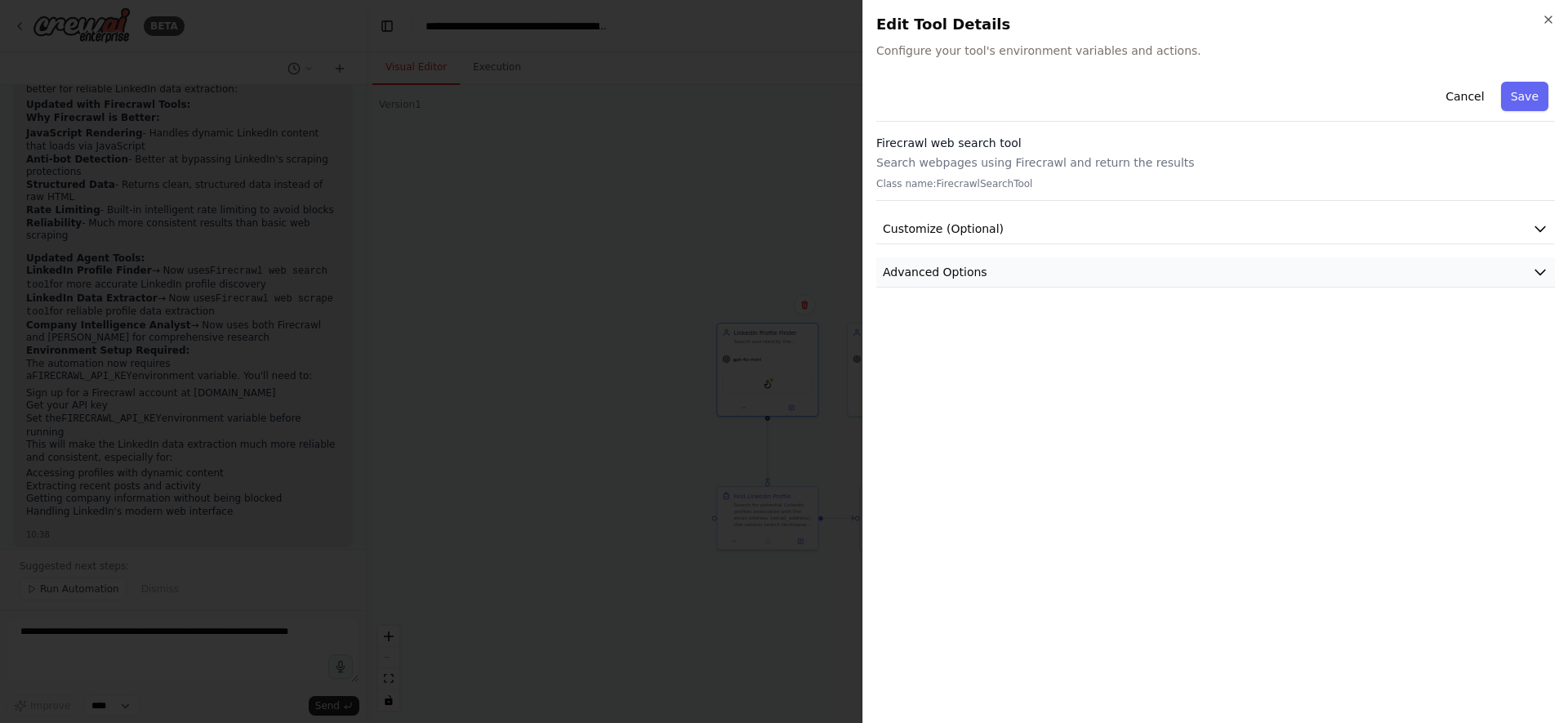
click at [1222, 285] on button "Advanced Options" at bounding box center [1215, 272] width 678 height 30
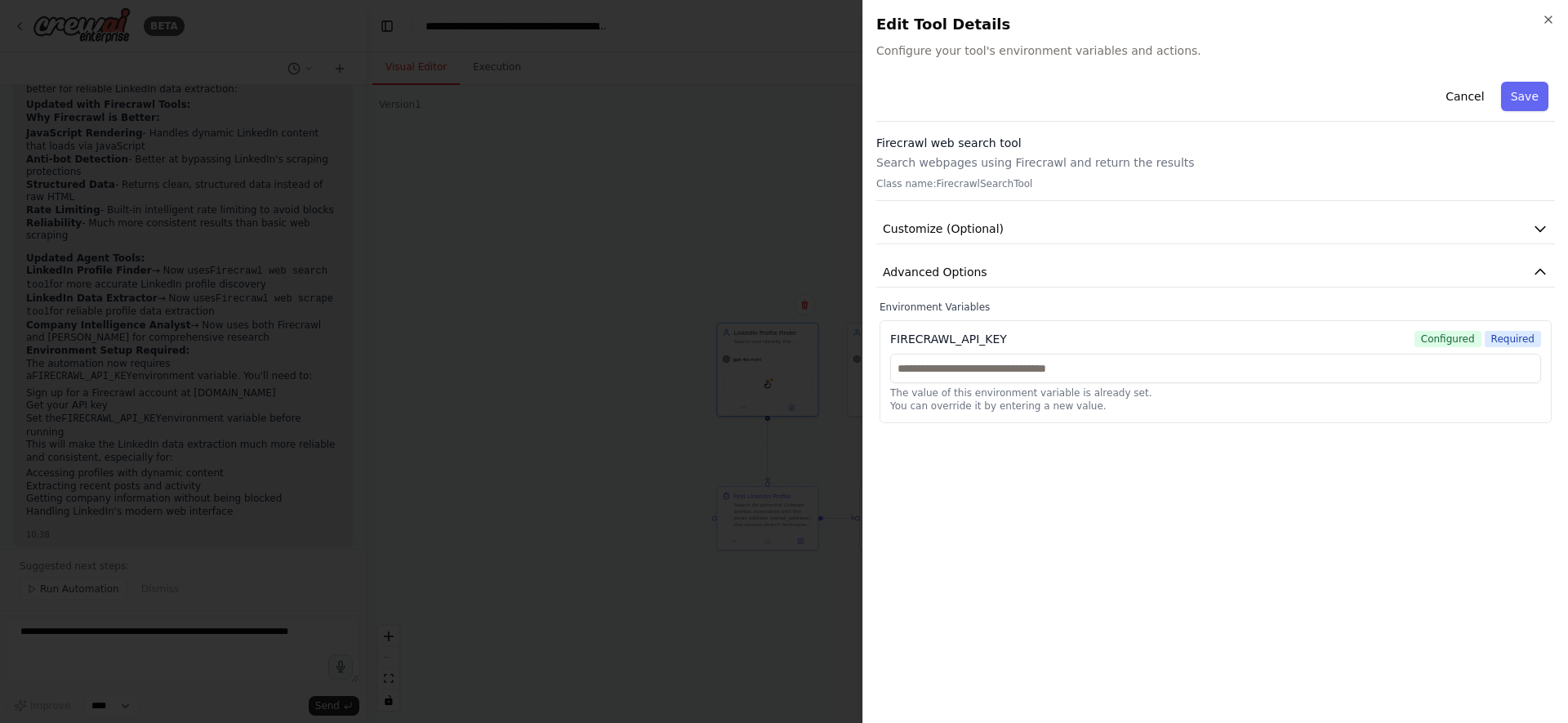
click at [1540, 22] on h2 "Edit Tool Details" at bounding box center [1215, 24] width 678 height 23
click at [1548, 22] on icon "button" at bounding box center [1548, 18] width 13 height 13
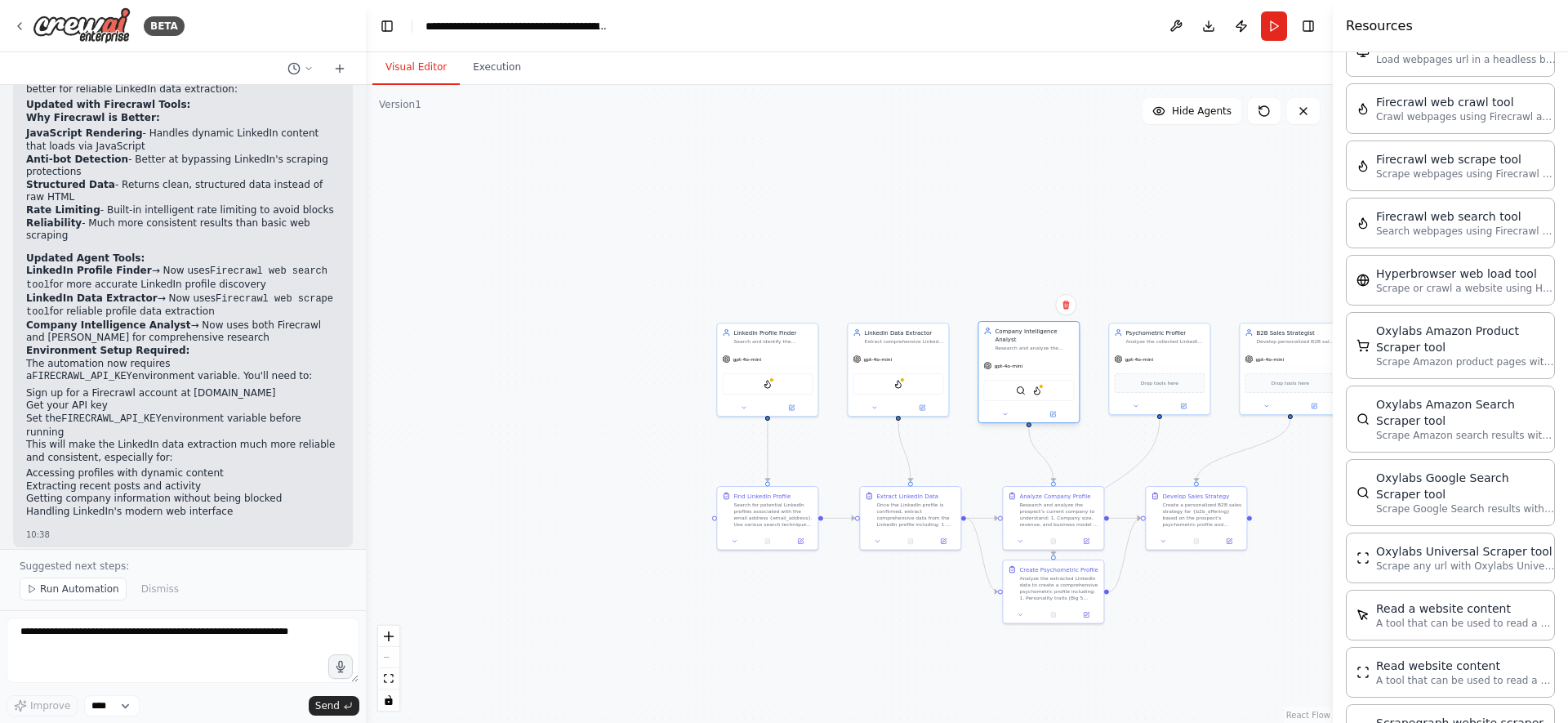
click at [1007, 394] on div "SerperDevTool FirecrawlSearchTool" at bounding box center [1029, 390] width 91 height 21
click at [1023, 394] on img at bounding box center [1020, 390] width 10 height 10
click at [1038, 390] on img at bounding box center [1037, 390] width 10 height 10
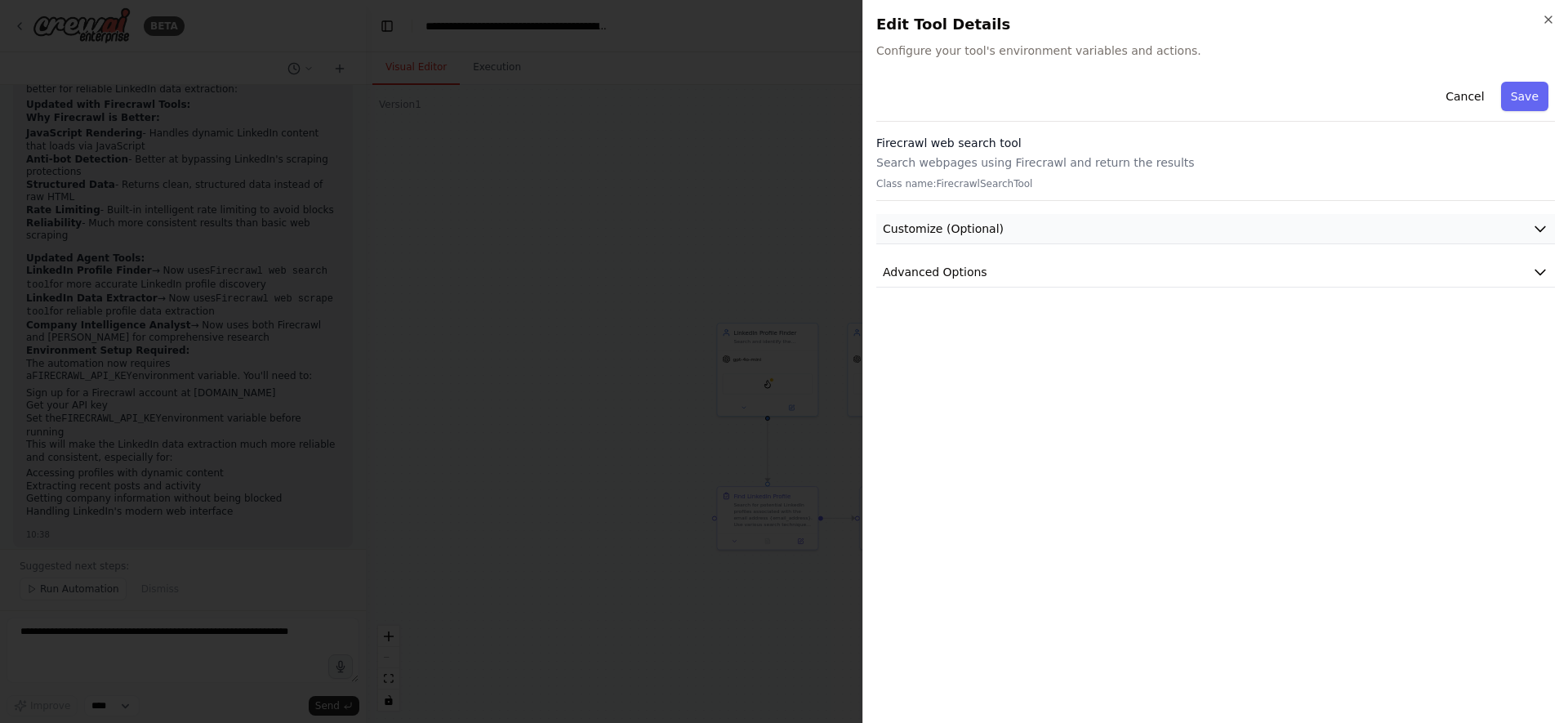
click at [1241, 227] on button "Customize (Optional)" at bounding box center [1215, 228] width 678 height 30
click at [1195, 272] on div "Api Key" at bounding box center [1216, 280] width 672 height 45
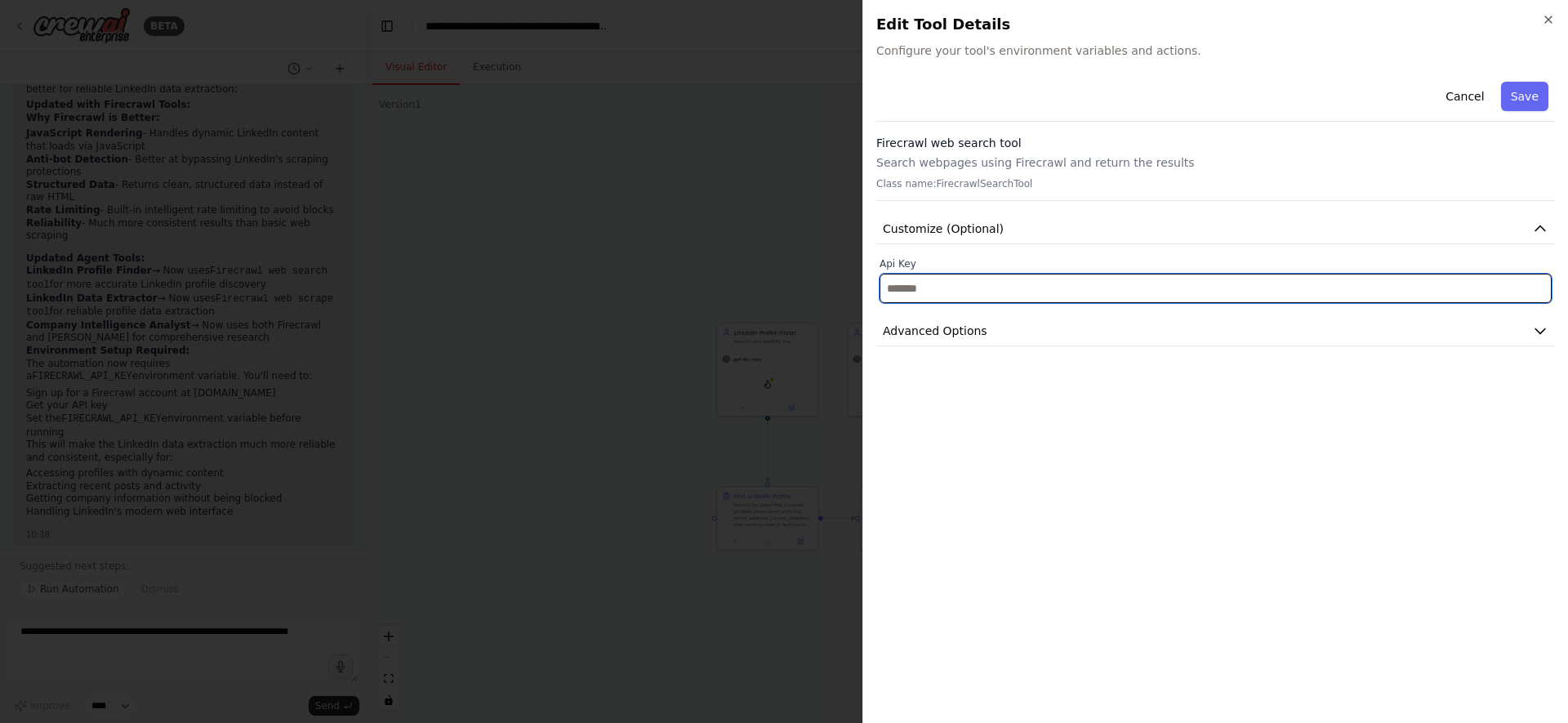
click at [1195, 284] on input "text" at bounding box center [1216, 288] width 672 height 29
paste input "**********"
type input "**********"
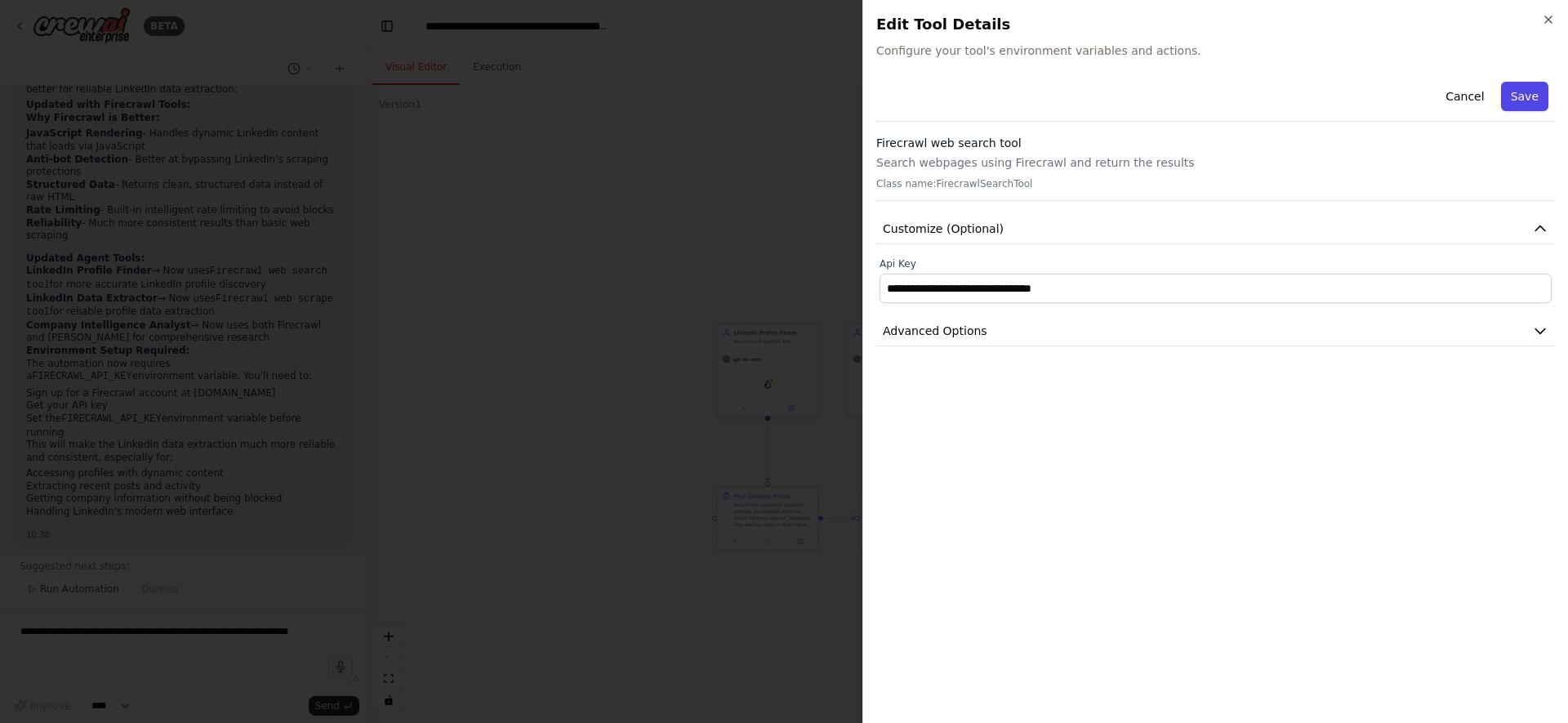
click at [1512, 90] on button "Save" at bounding box center [1524, 96] width 47 height 29
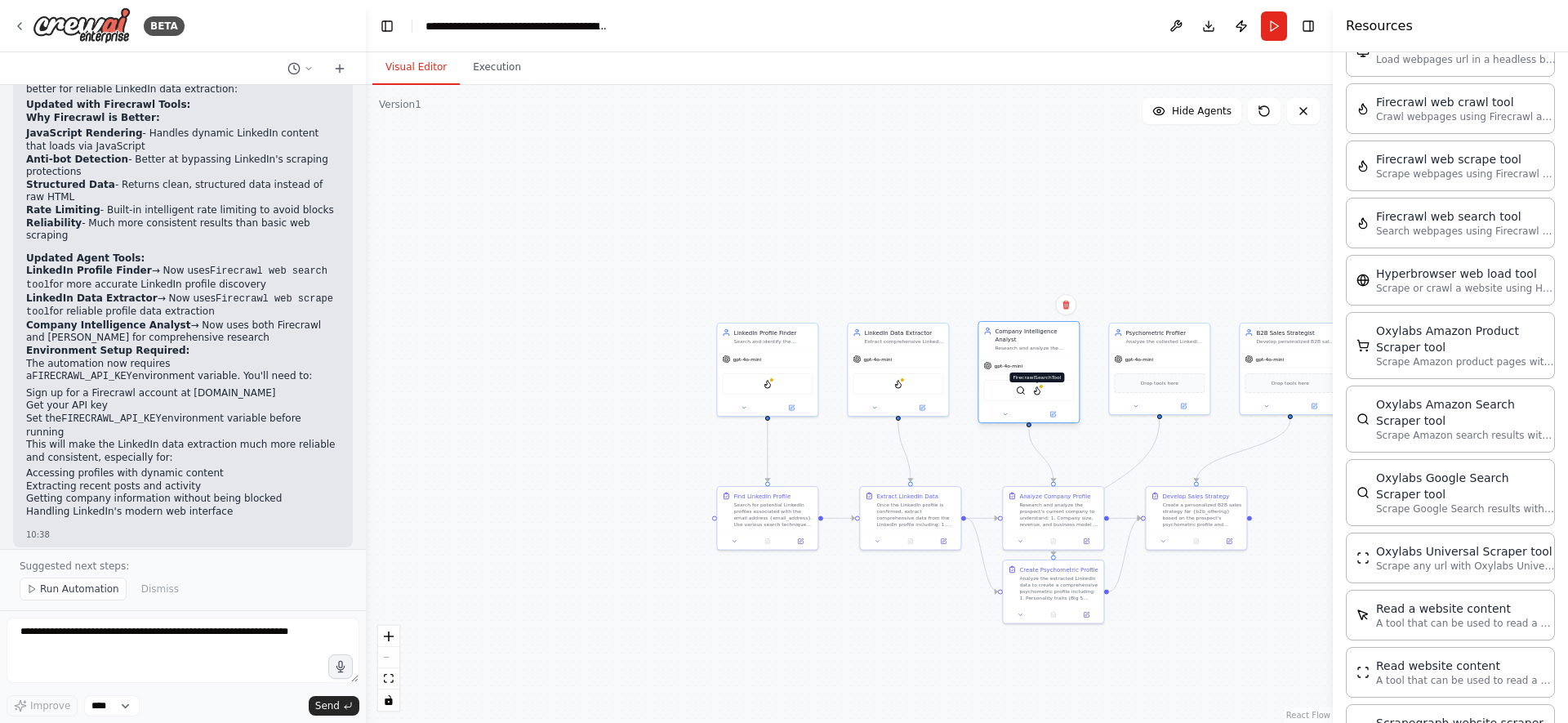
click at [1038, 390] on img at bounding box center [1037, 390] width 10 height 10
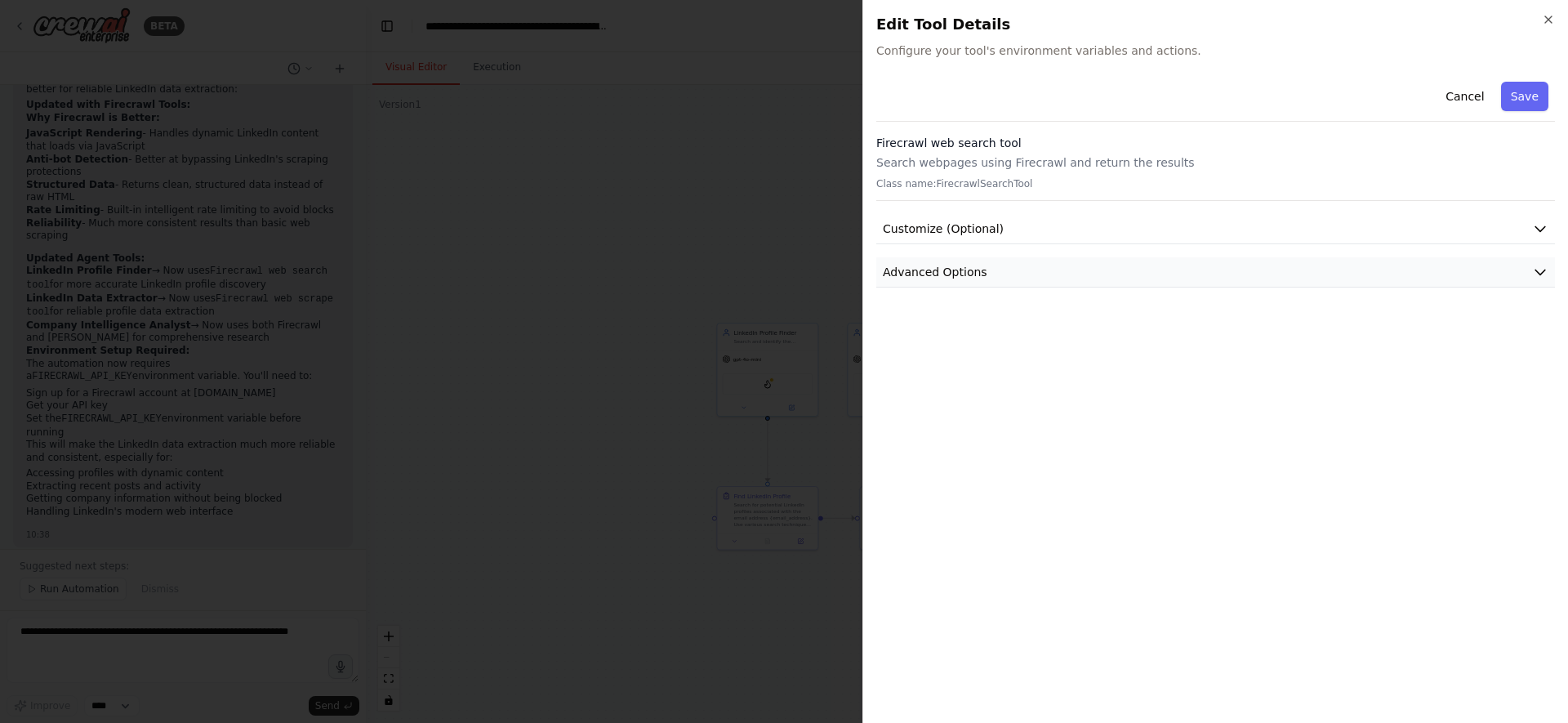
click at [1094, 259] on button "Advanced Options" at bounding box center [1215, 272] width 678 height 30
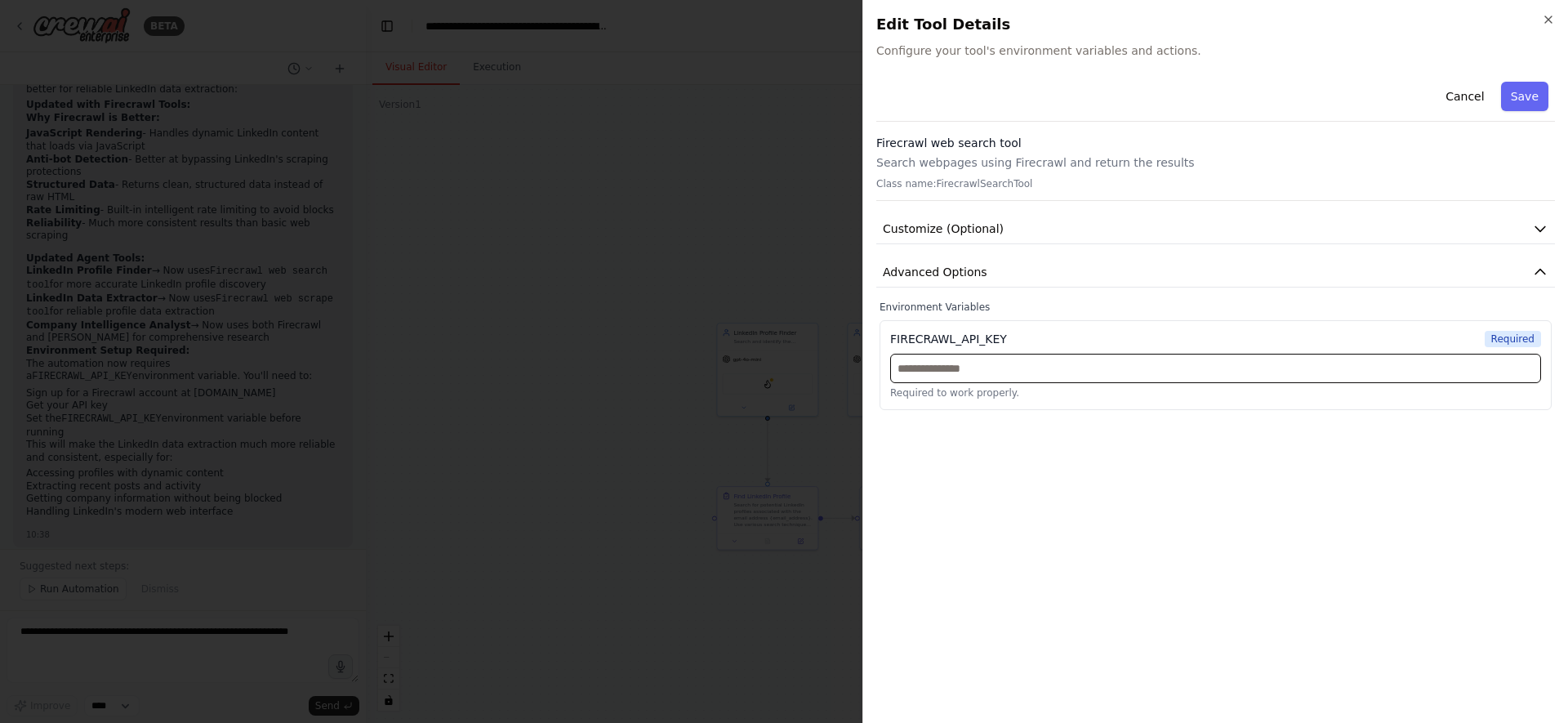
click at [1063, 363] on input "text" at bounding box center [1216, 368] width 650 height 29
paste input "**********"
type input "**********"
click at [1522, 105] on button "Save" at bounding box center [1524, 96] width 47 height 29
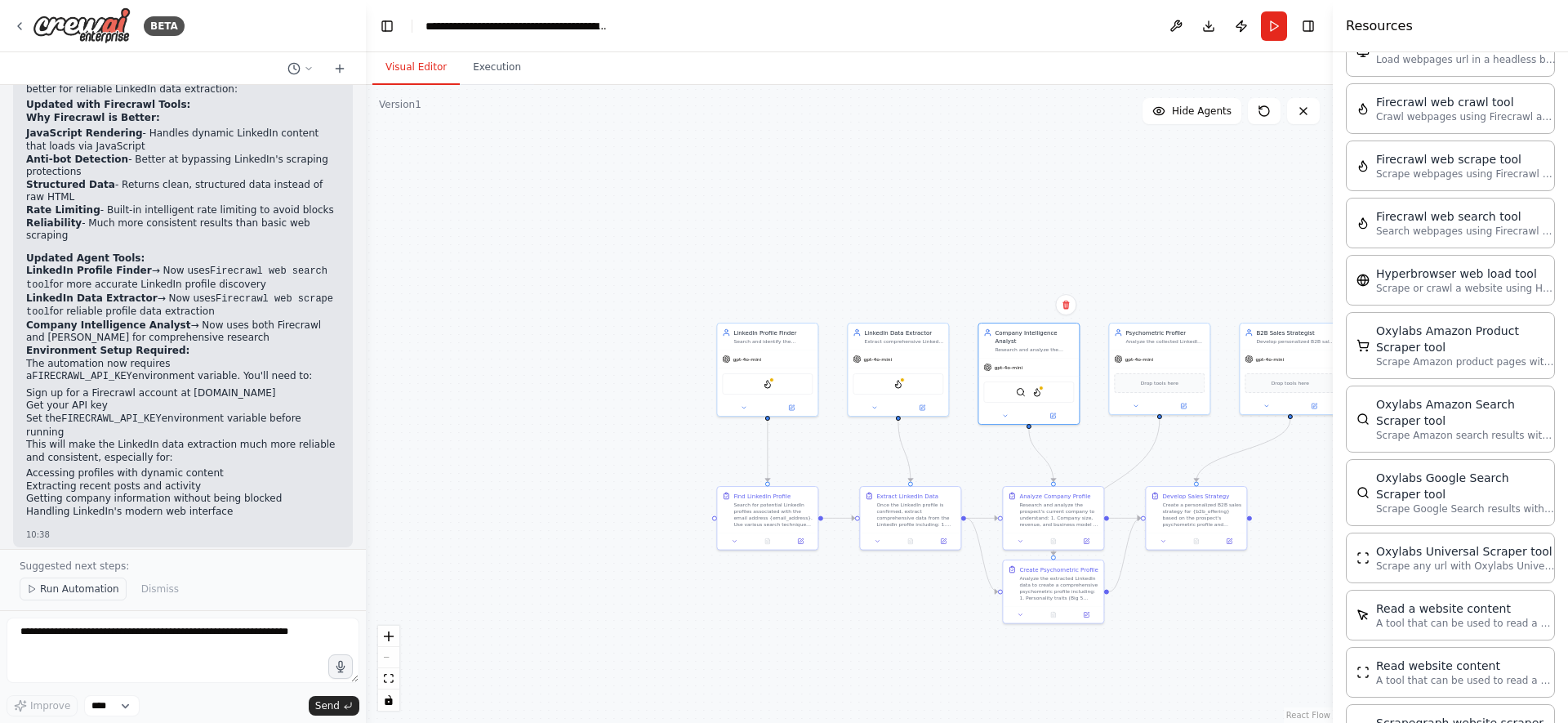
click at [112, 587] on span "Run Automation" at bounding box center [79, 587] width 79 height 13
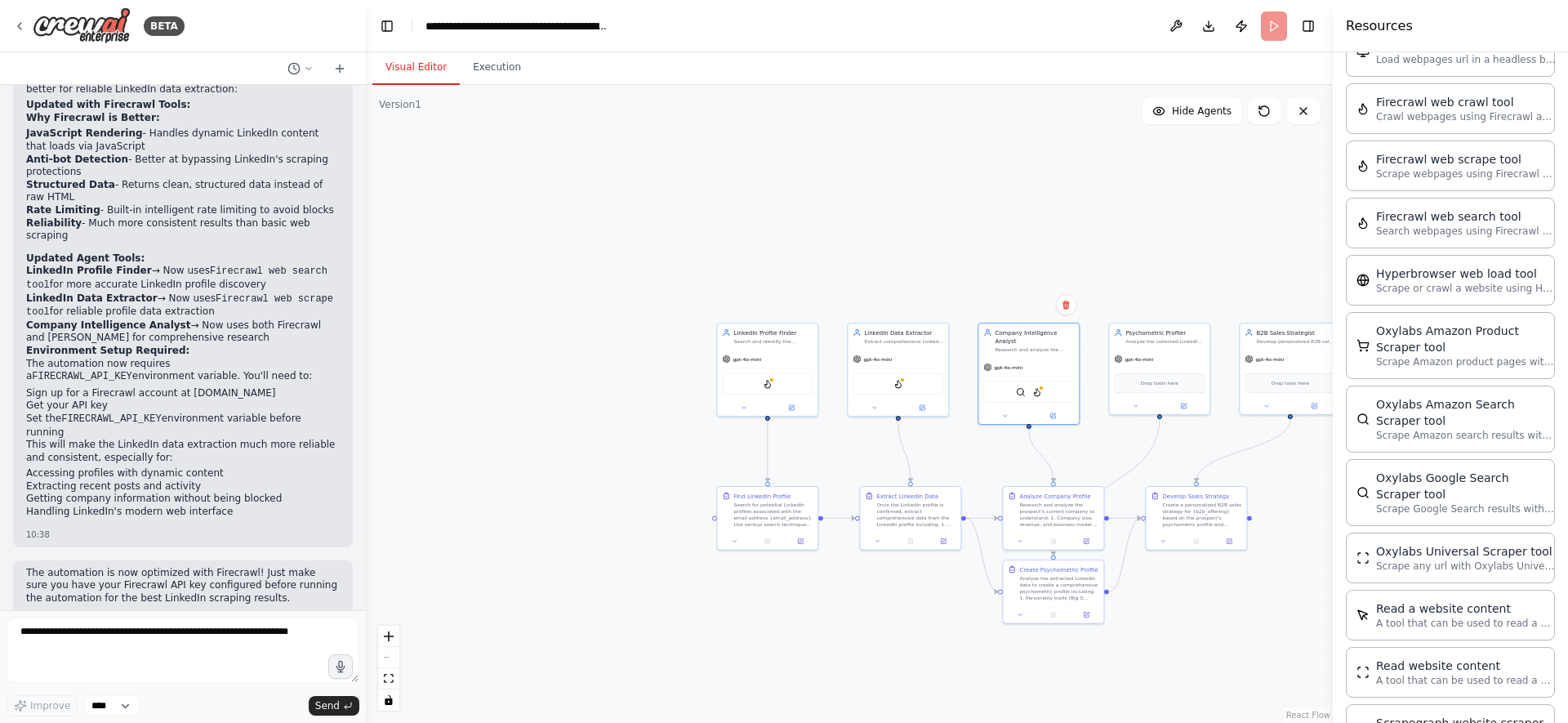
scroll to position [3223, 0]
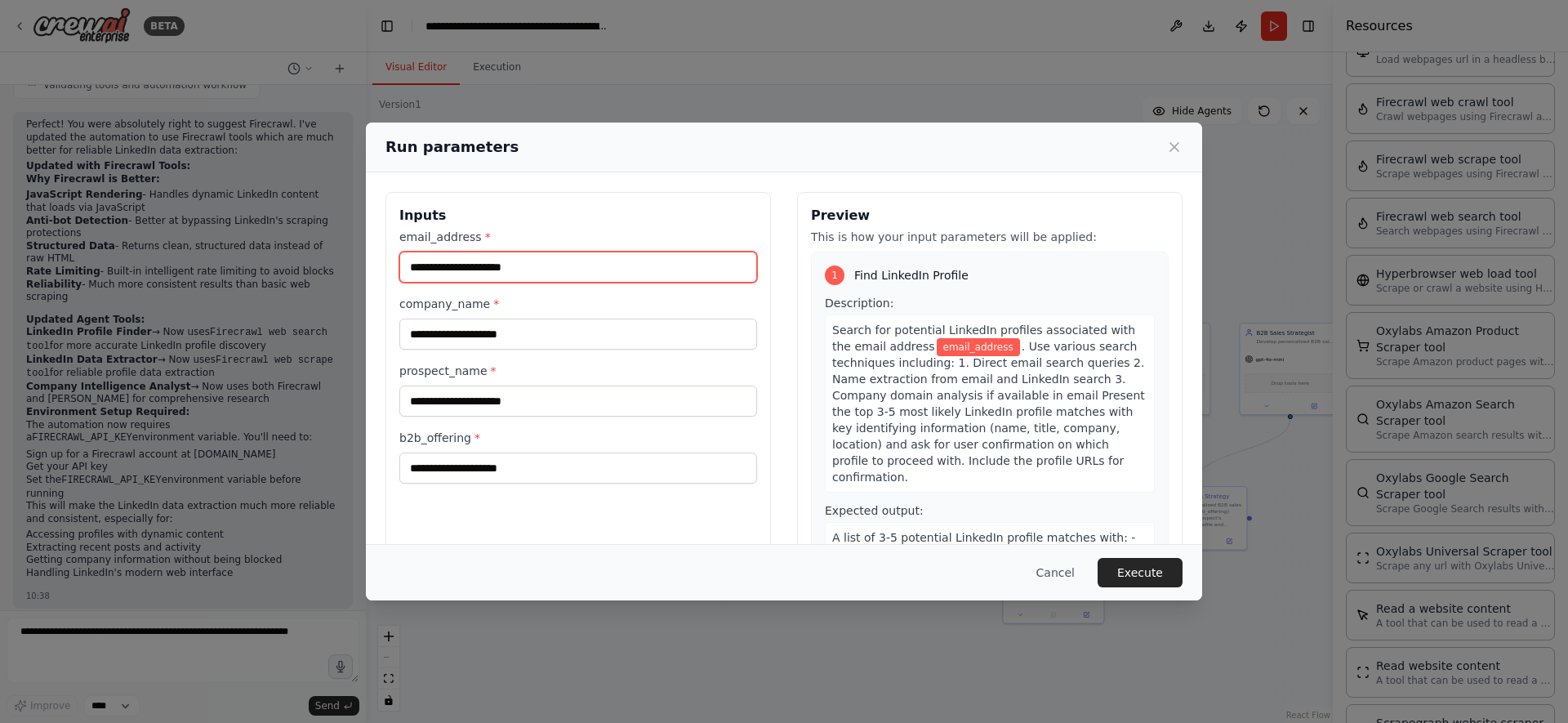
click at [492, 260] on input "email_address *" at bounding box center [579, 267] width 358 height 31
type input "**********"
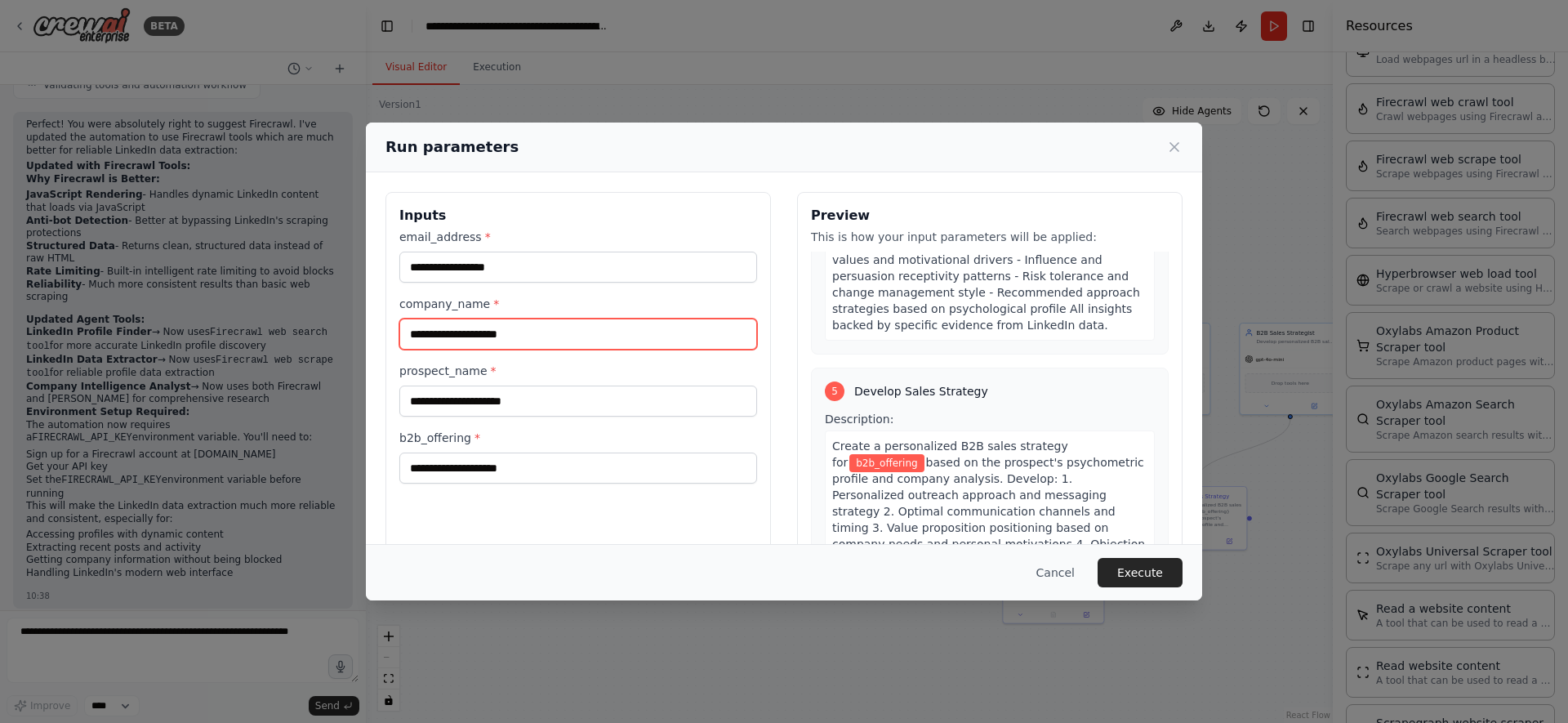
scroll to position [1870, 0]
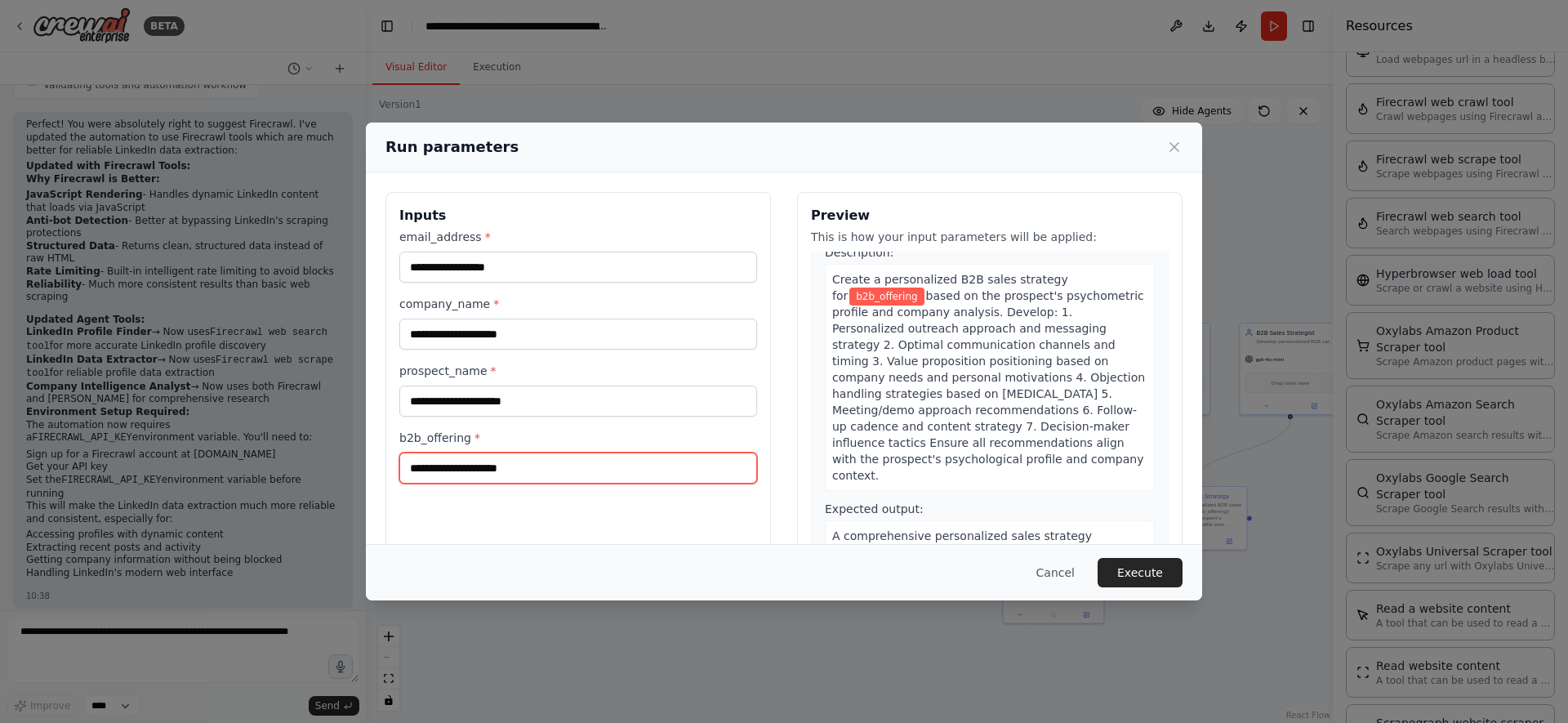
click at [520, 477] on input "b2b_offering *" at bounding box center [579, 467] width 358 height 31
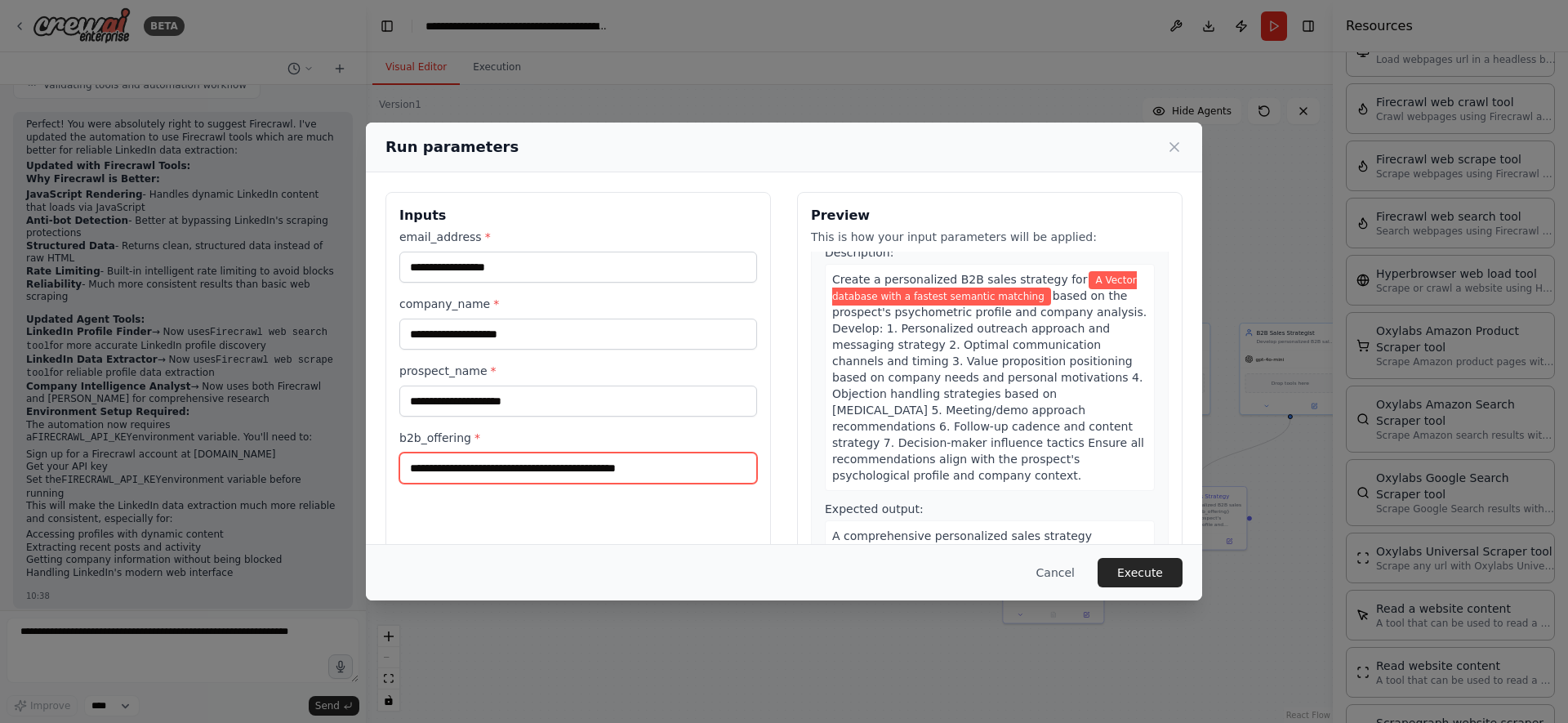
type input "**********"
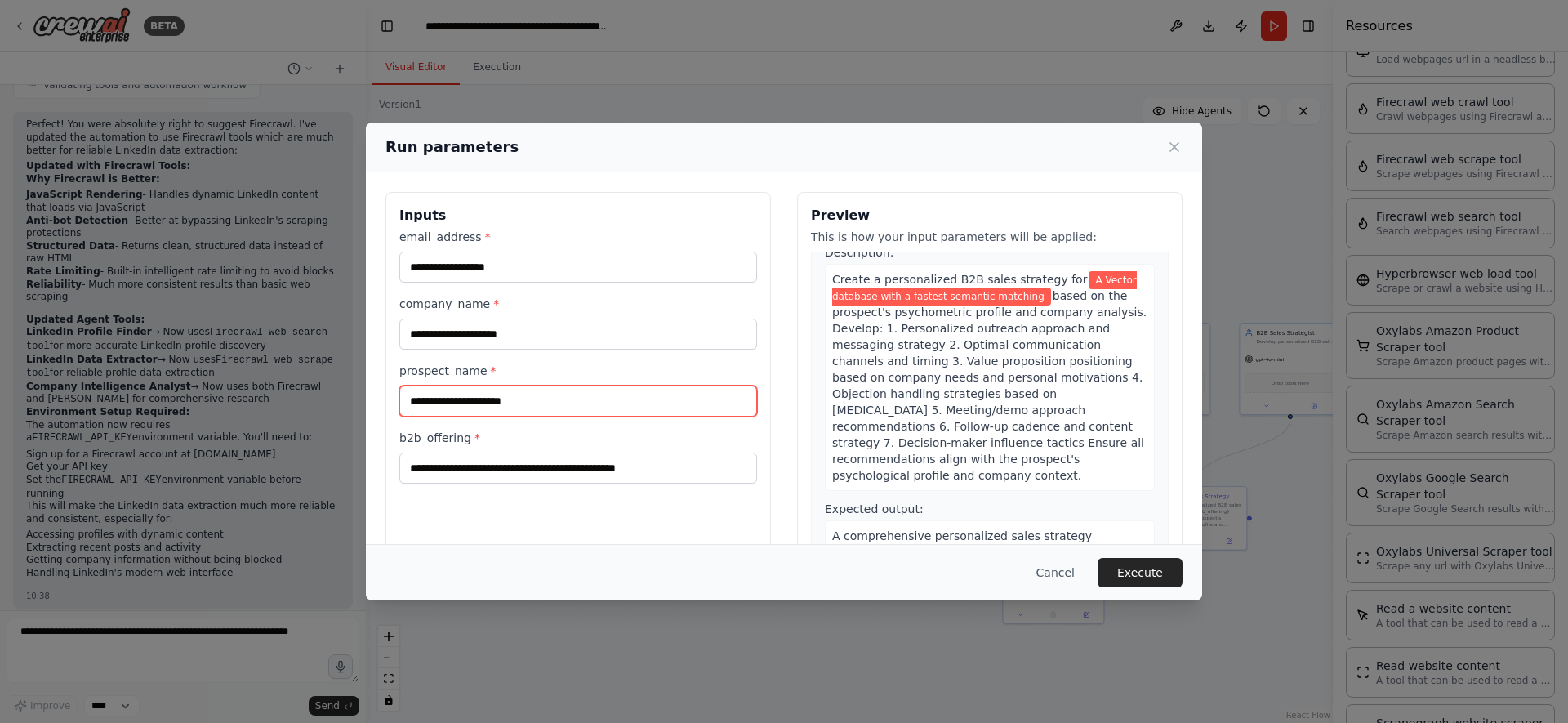
click at [468, 396] on input "prospect_name *" at bounding box center [579, 401] width 358 height 31
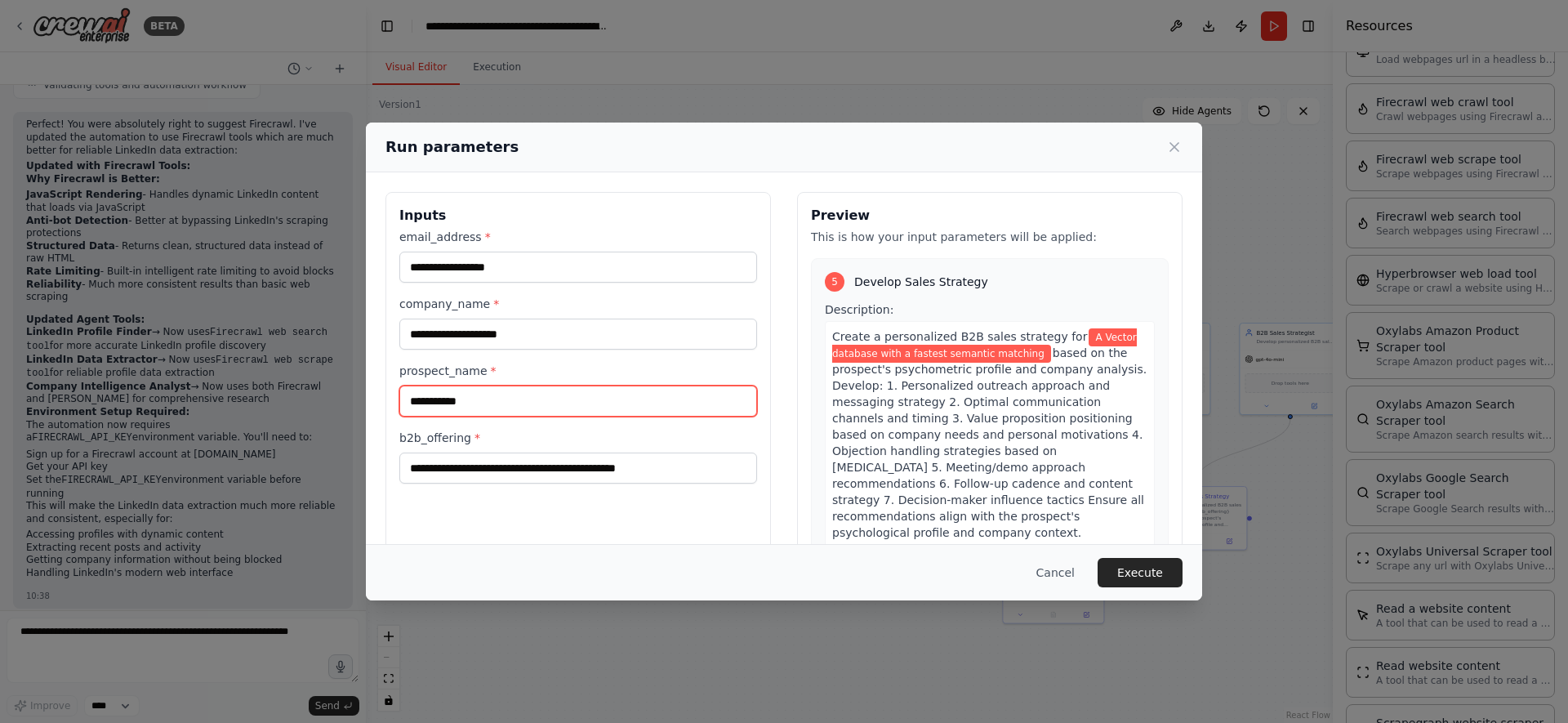
scroll to position [1886, 0]
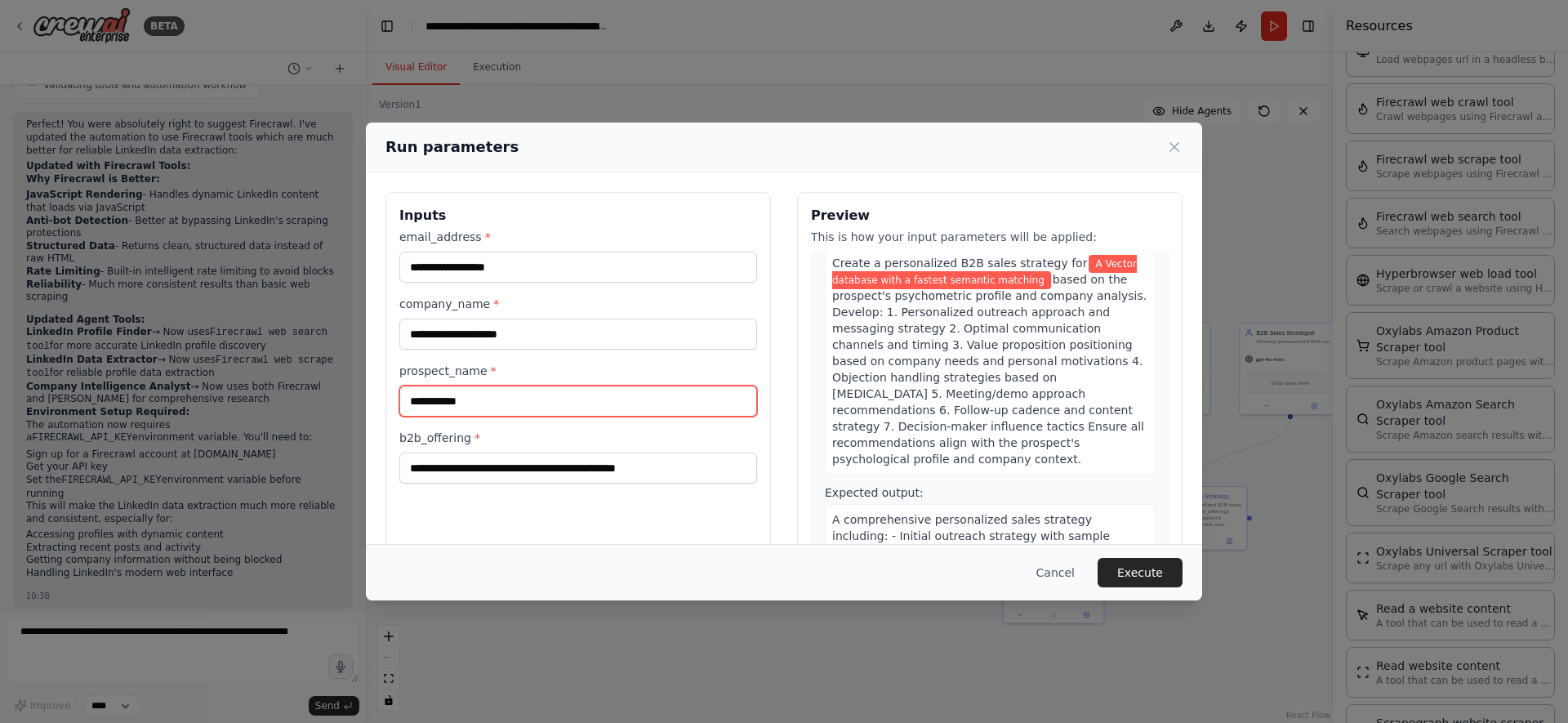
type input "**********"
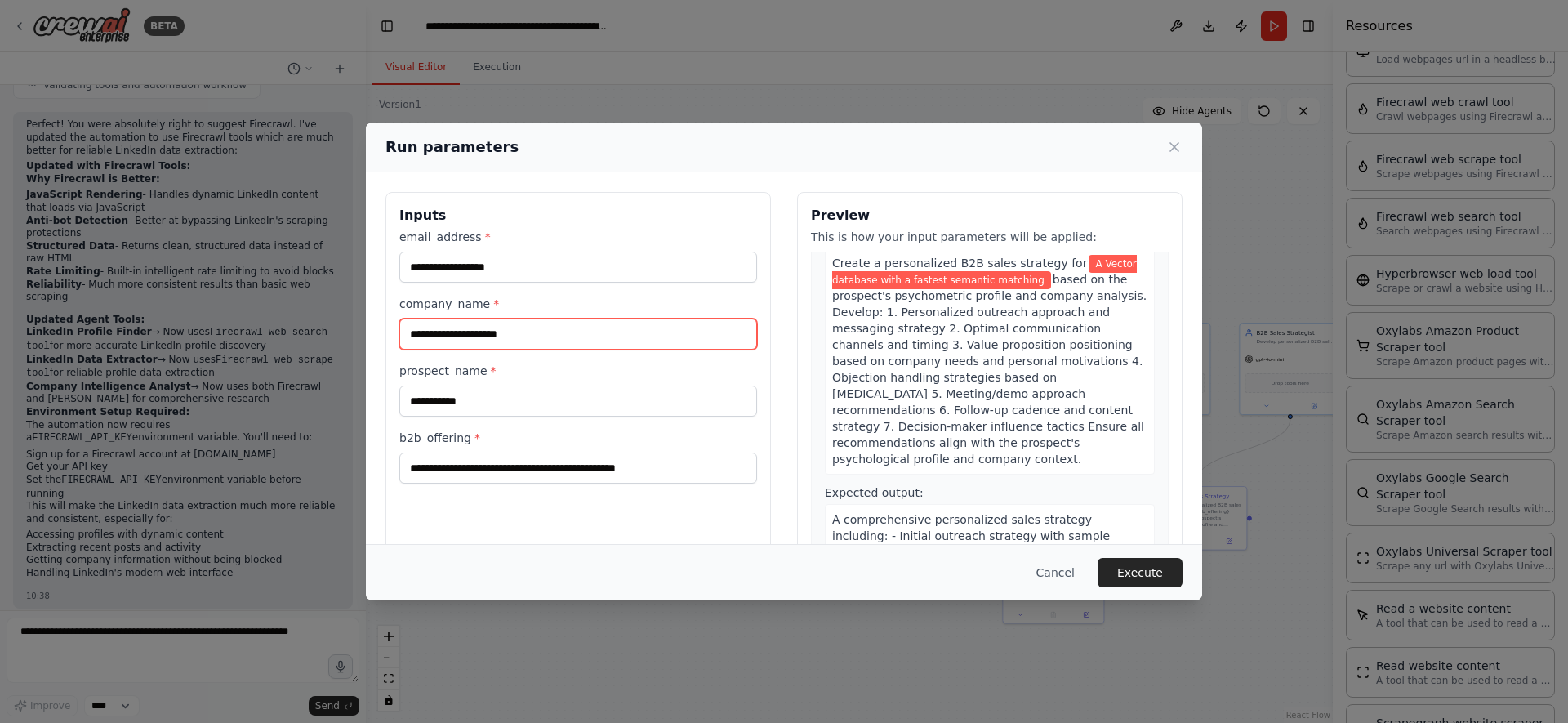
click at [546, 333] on input "company_name *" at bounding box center [579, 334] width 358 height 31
type input "**********"
click at [1161, 577] on button "Execute" at bounding box center [1140, 572] width 85 height 29
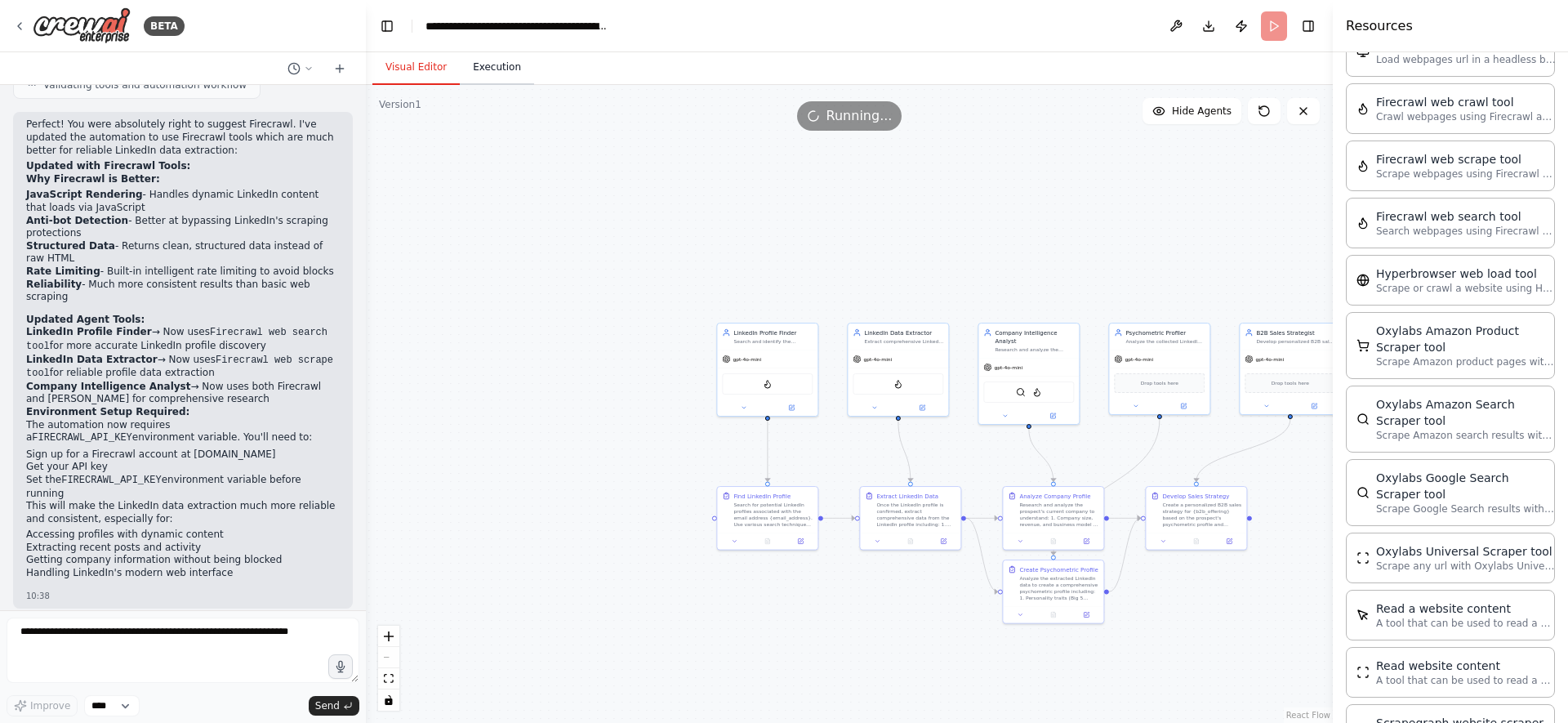
click at [494, 70] on button "Execution" at bounding box center [497, 67] width 75 height 34
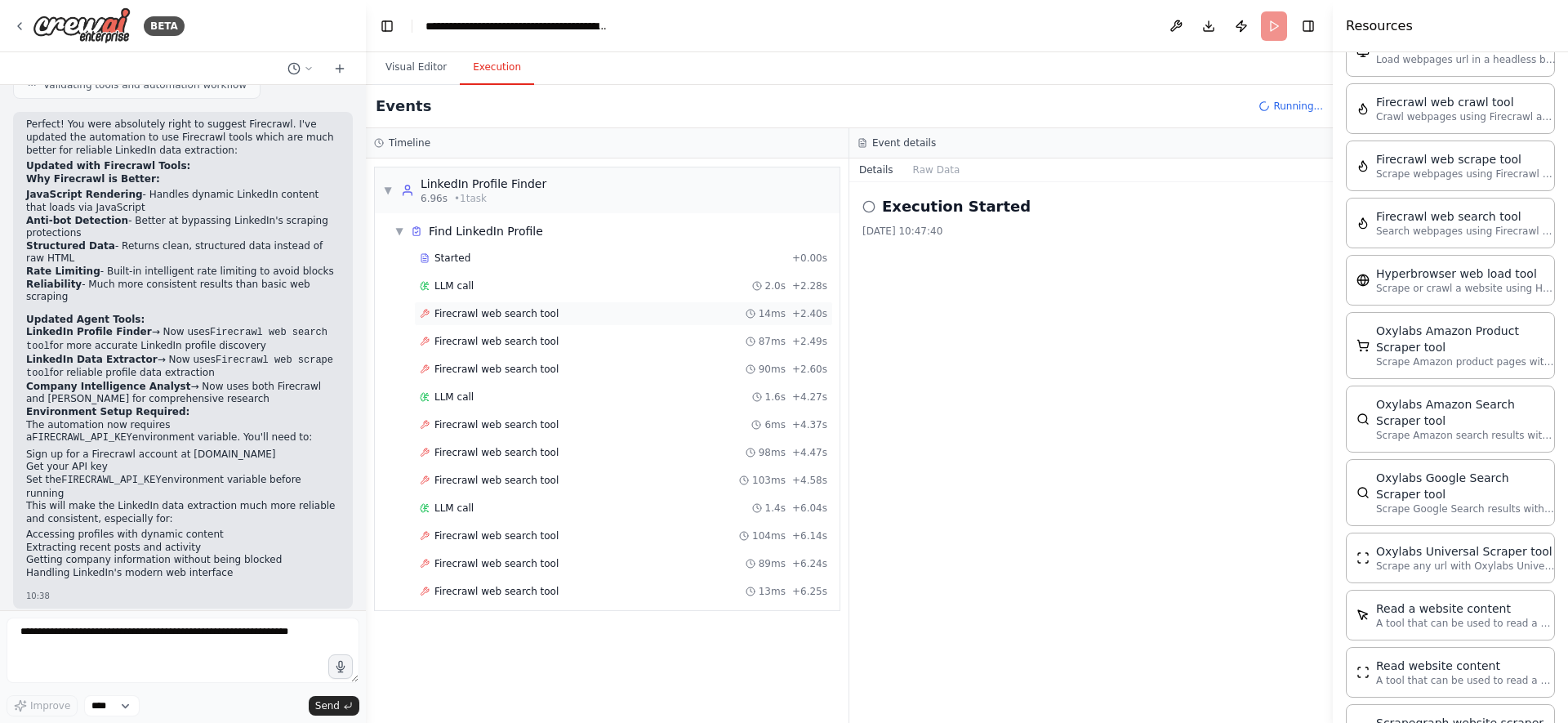
click at [540, 313] on span "Firecrawl web search tool" at bounding box center [497, 313] width 124 height 13
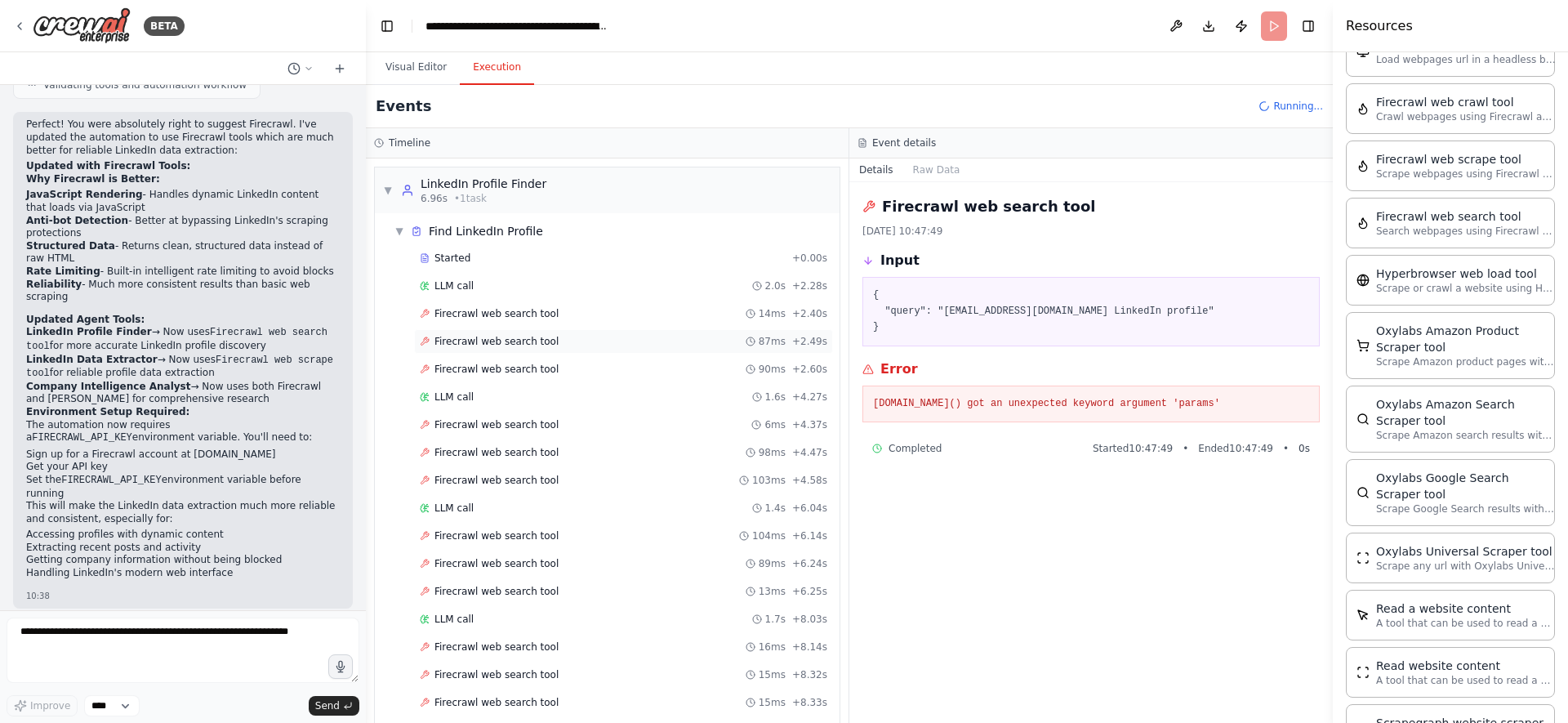
click at [540, 329] on div "Firecrawl web search tool 87ms + 2.49s" at bounding box center [623, 341] width 419 height 24
click at [540, 337] on span "Firecrawl web search tool" at bounding box center [497, 341] width 124 height 13
click at [546, 373] on span "Firecrawl web search tool" at bounding box center [497, 369] width 124 height 13
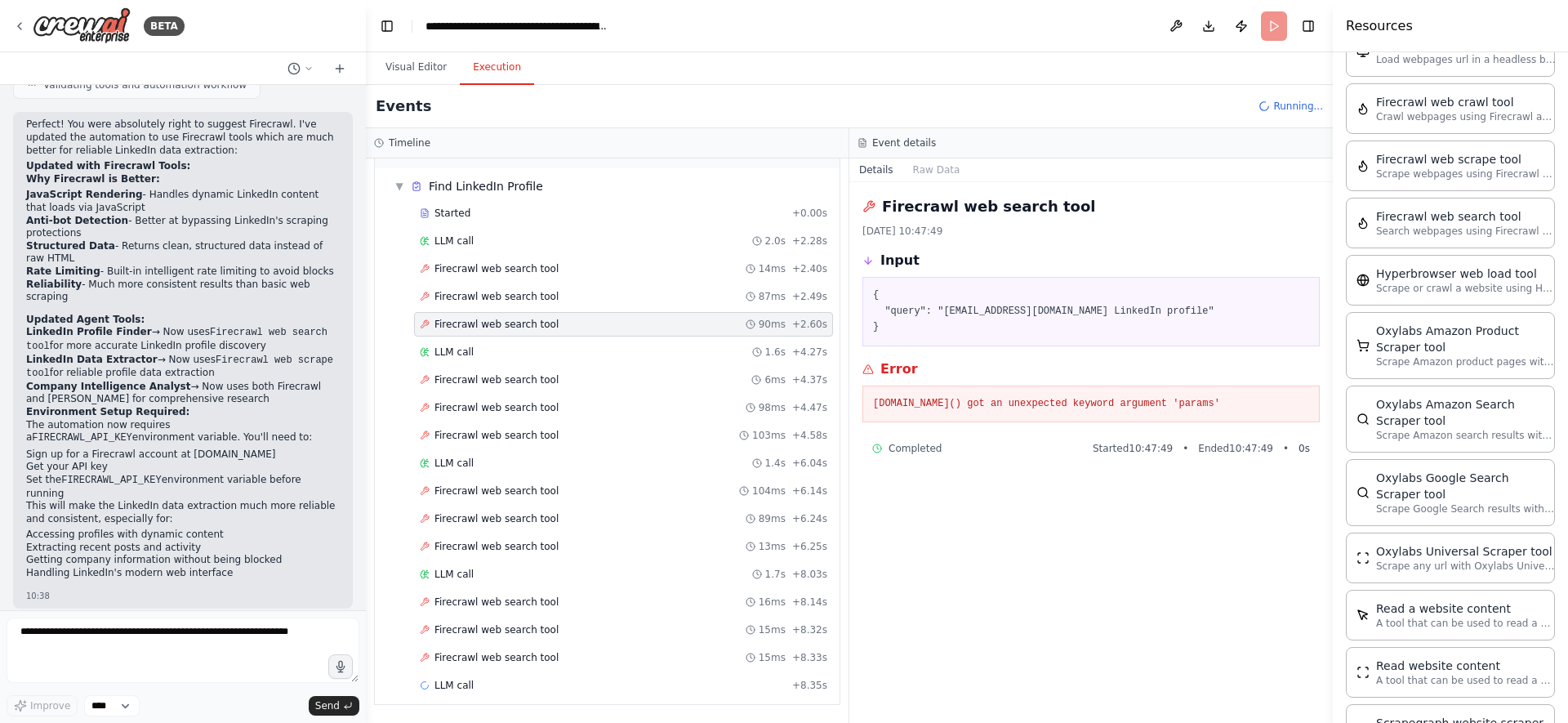
click at [546, 374] on span "Firecrawl web search tool" at bounding box center [497, 379] width 124 height 13
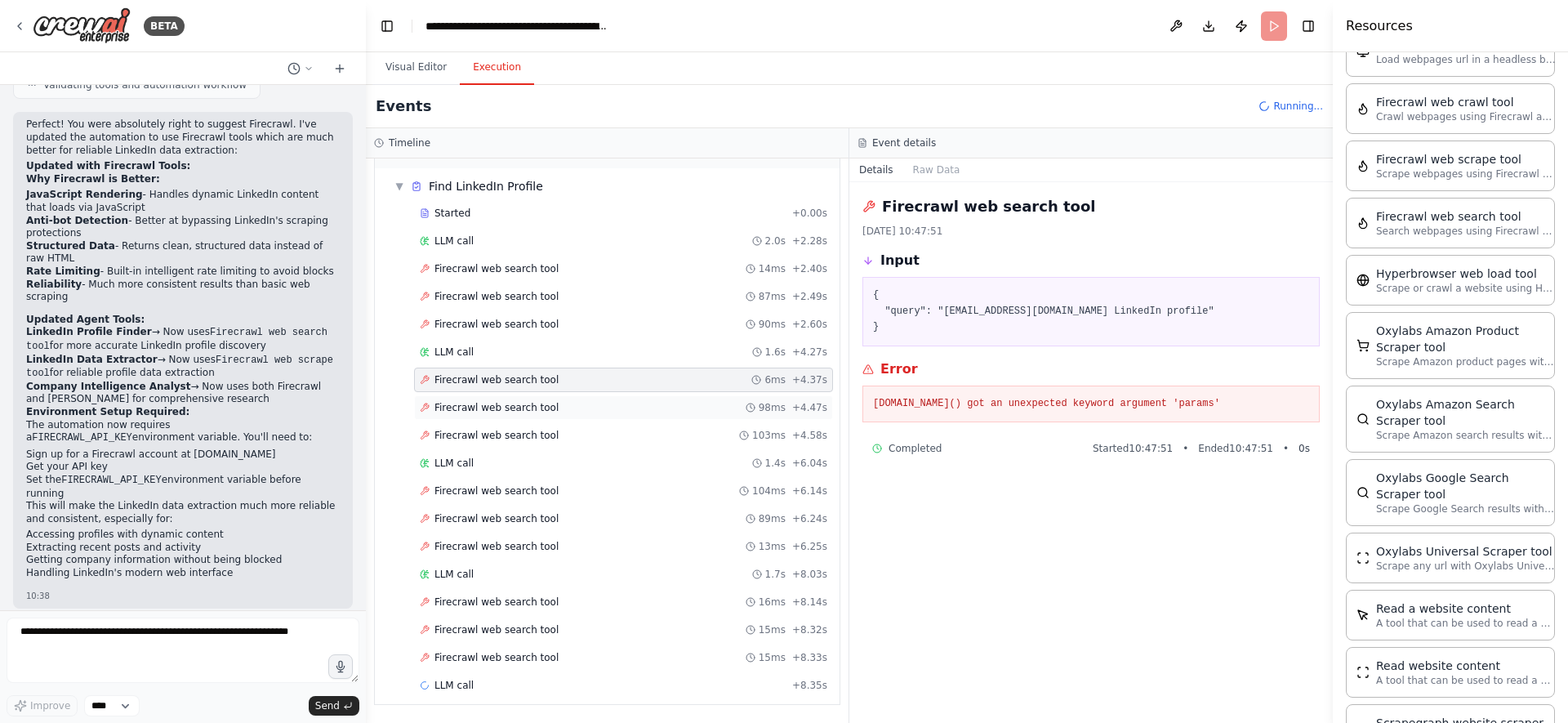
click at [549, 403] on span "Firecrawl web search tool" at bounding box center [497, 407] width 124 height 13
click at [555, 431] on div "Firecrawl web search tool 103ms + 4.58s" at bounding box center [623, 435] width 407 height 13
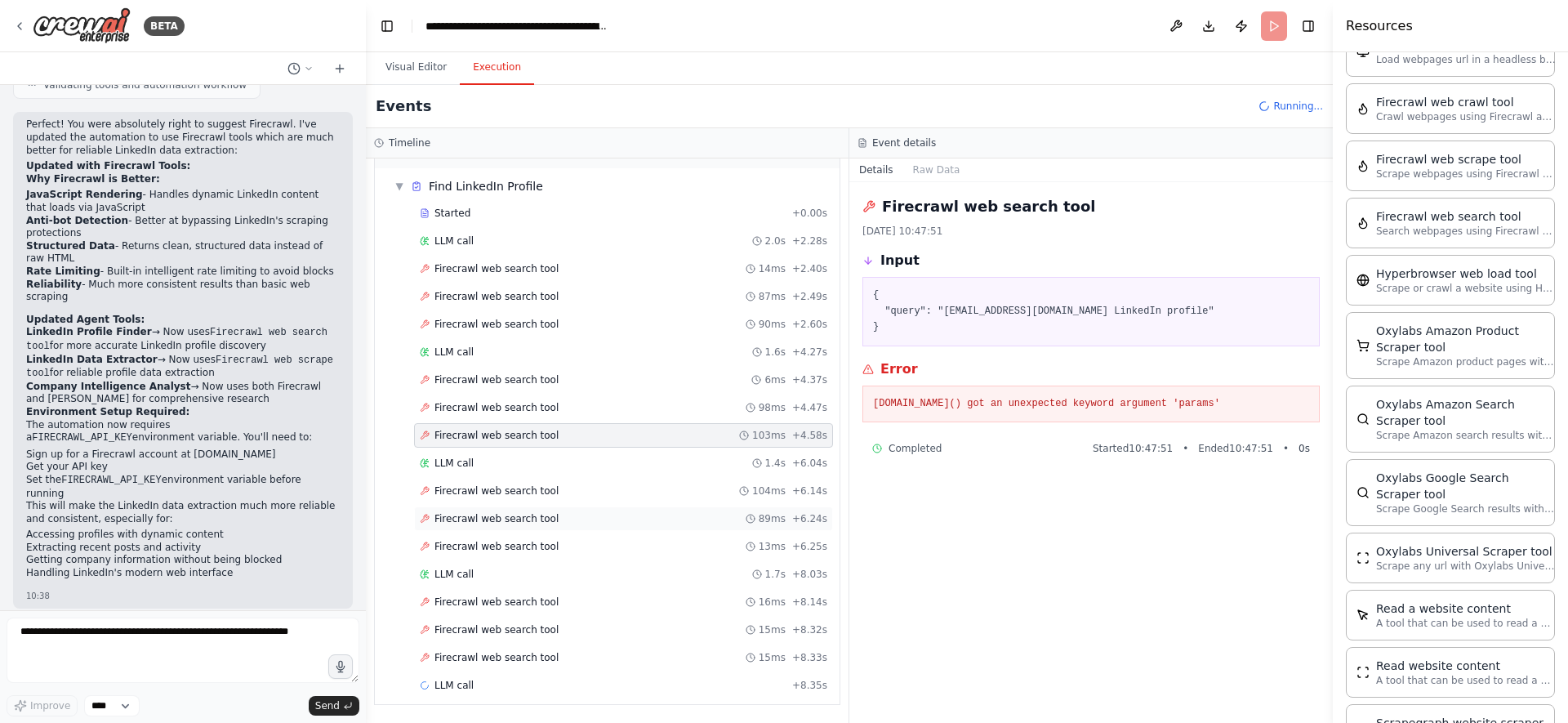
click at [551, 530] on div "Firecrawl web search tool 89ms + 6.24s" at bounding box center [623, 518] width 419 height 24
click at [526, 540] on span "Firecrawl web search tool" at bounding box center [497, 546] width 124 height 13
click at [517, 606] on span "Firecrawl web search tool" at bounding box center [497, 601] width 124 height 13
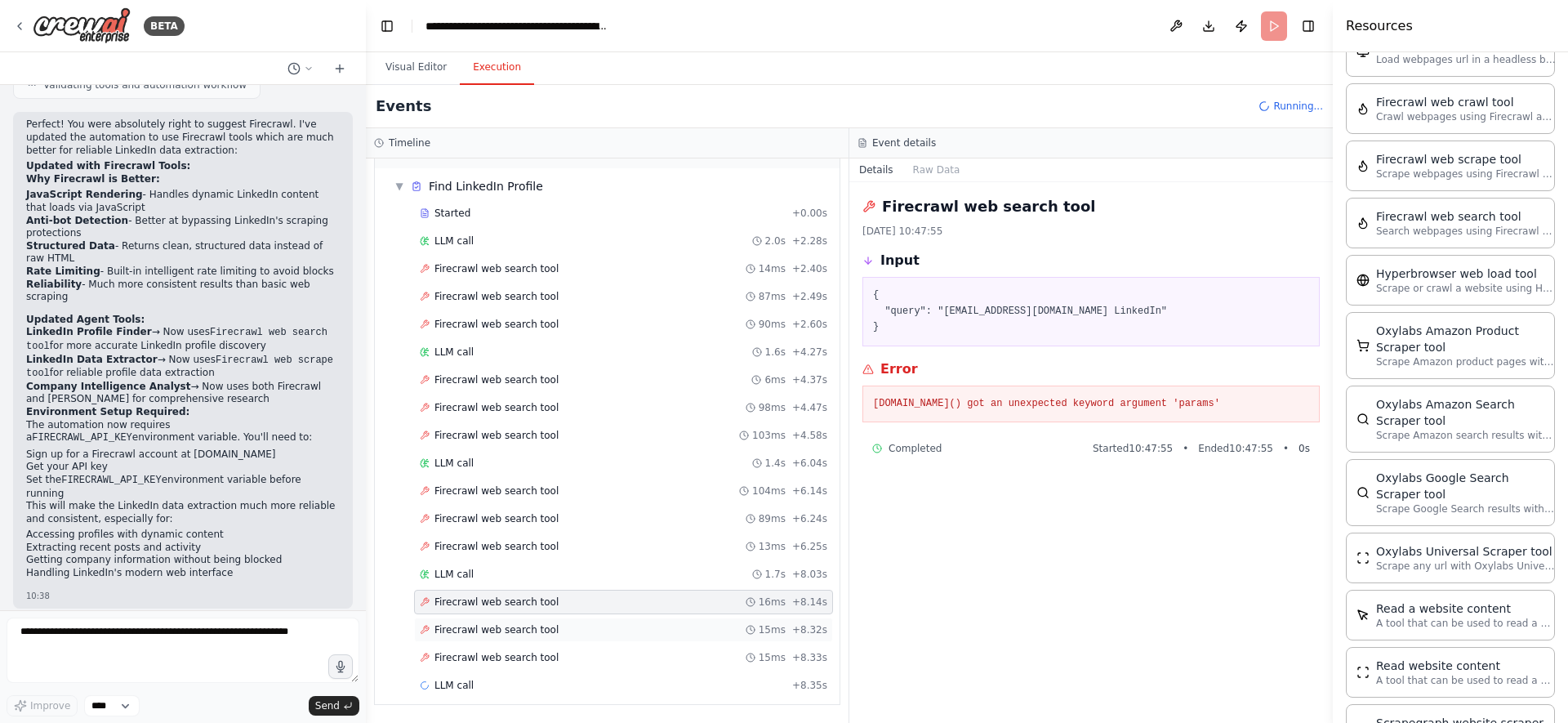
click at [517, 625] on span "Firecrawl web search tool" at bounding box center [497, 629] width 124 height 13
click at [519, 648] on div "Firecrawl web search tool 15ms + 8.33s" at bounding box center [623, 656] width 419 height 24
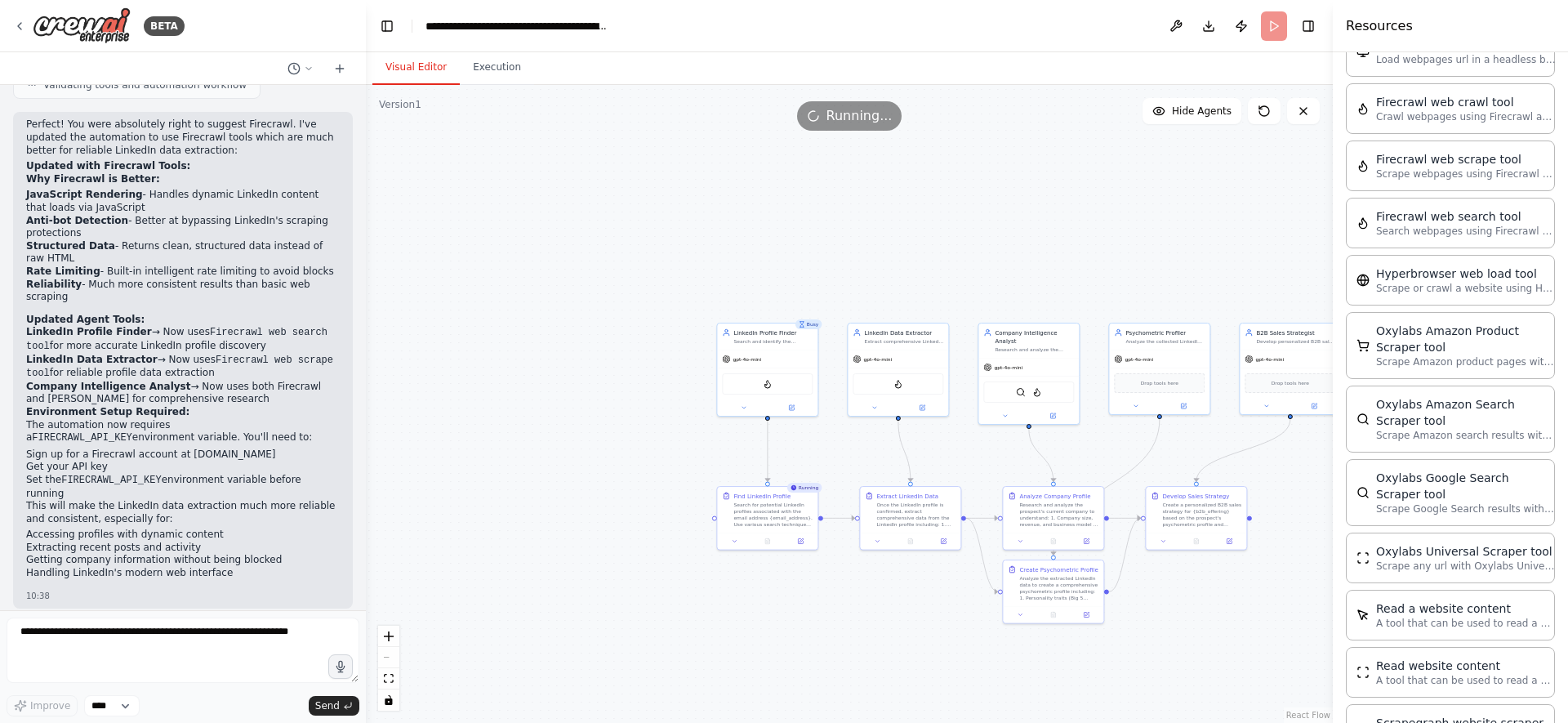
click at [448, 68] on button "Visual Editor" at bounding box center [416, 67] width 87 height 34
click at [478, 68] on button "Execution" at bounding box center [497, 67] width 75 height 34
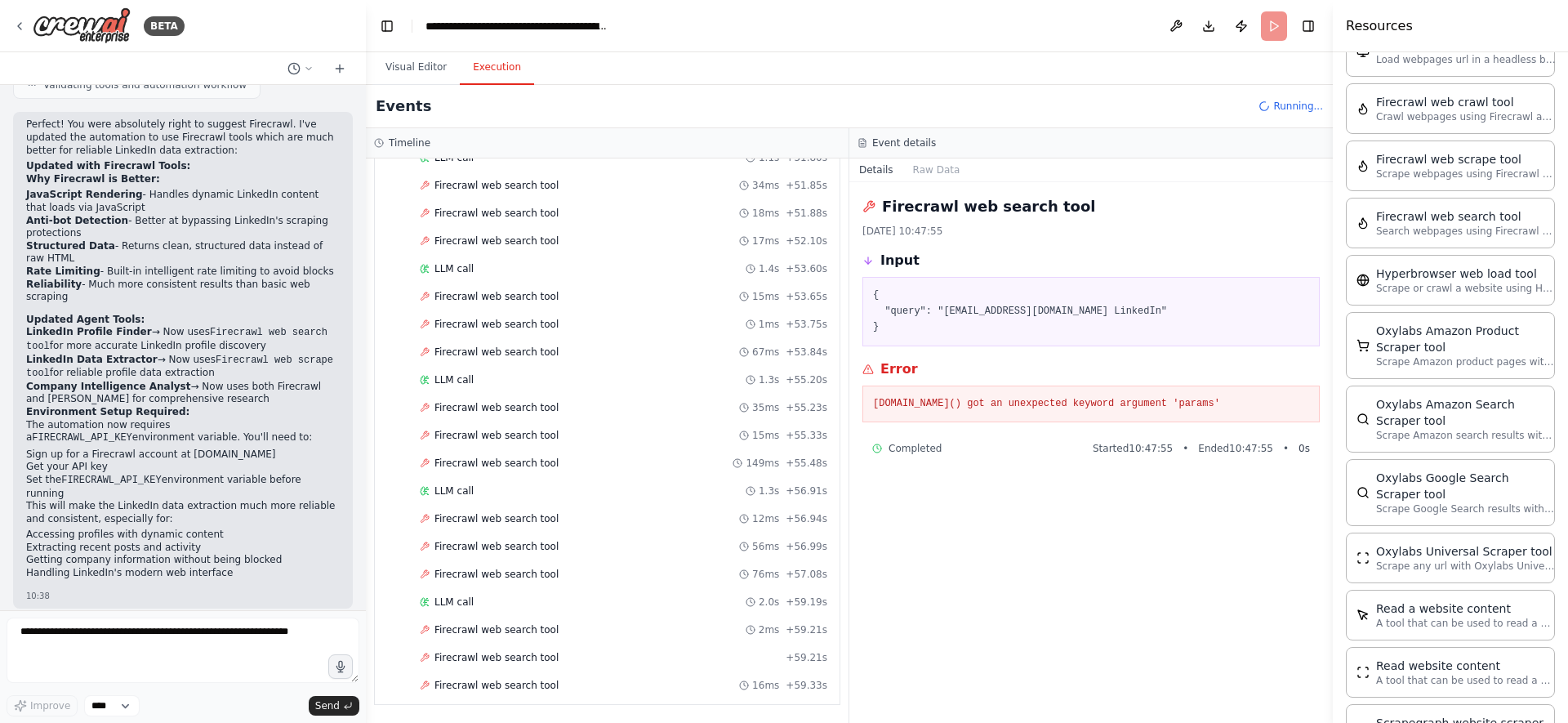
scroll to position [1377, 0]
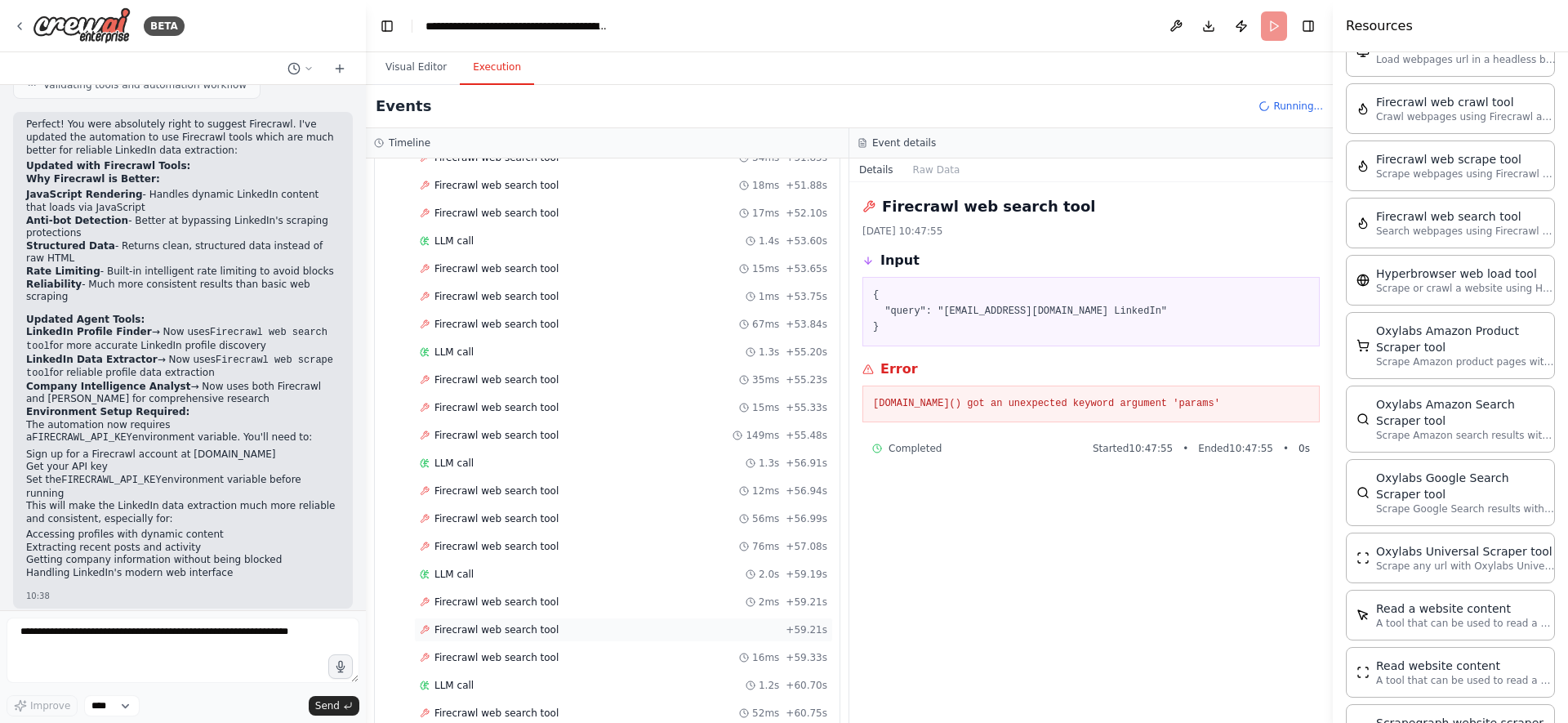
click at [596, 637] on div "Firecrawl web search tool + 59.21s" at bounding box center [623, 629] width 419 height 24
click at [615, 600] on div "Firecrawl web search tool 2ms + 59.21s" at bounding box center [623, 601] width 407 height 13
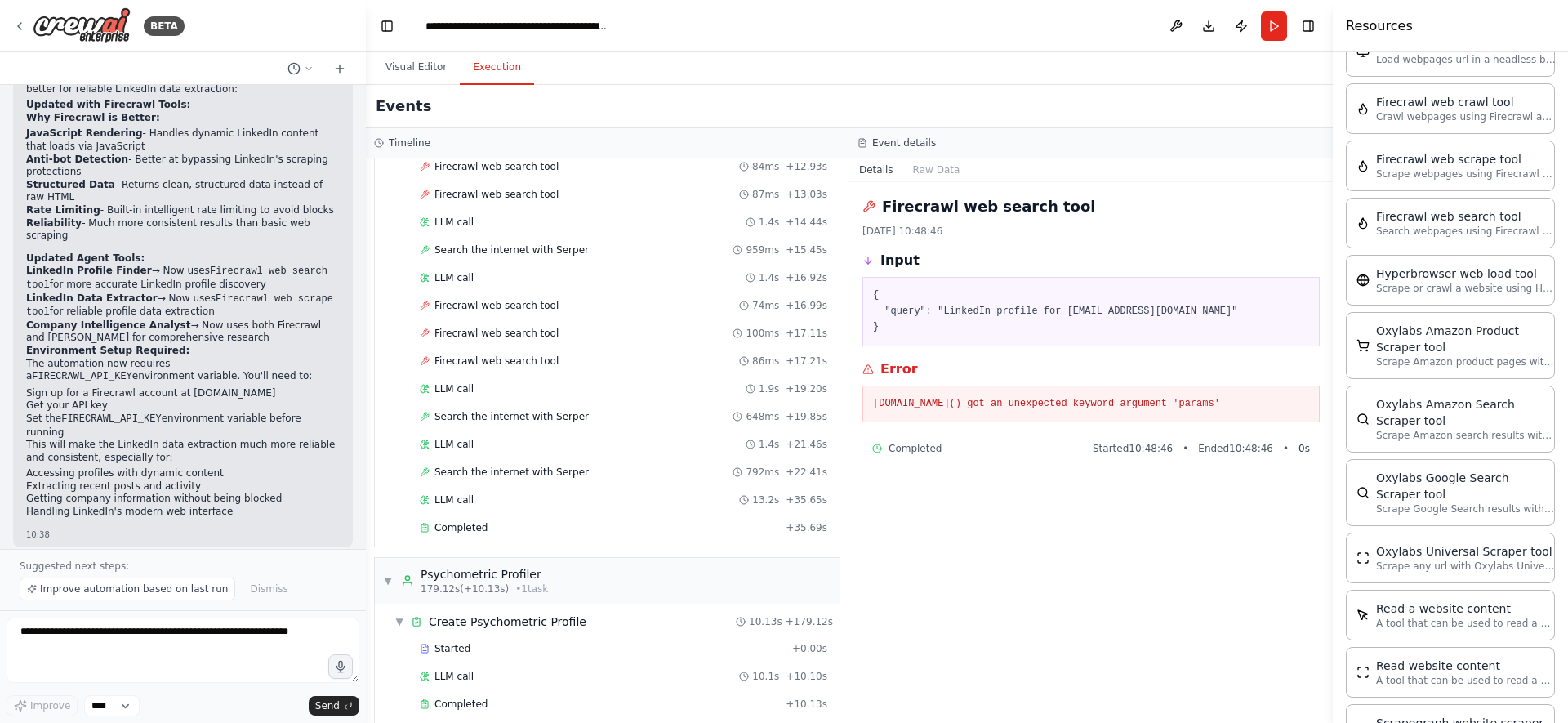
scroll to position [6331, 0]
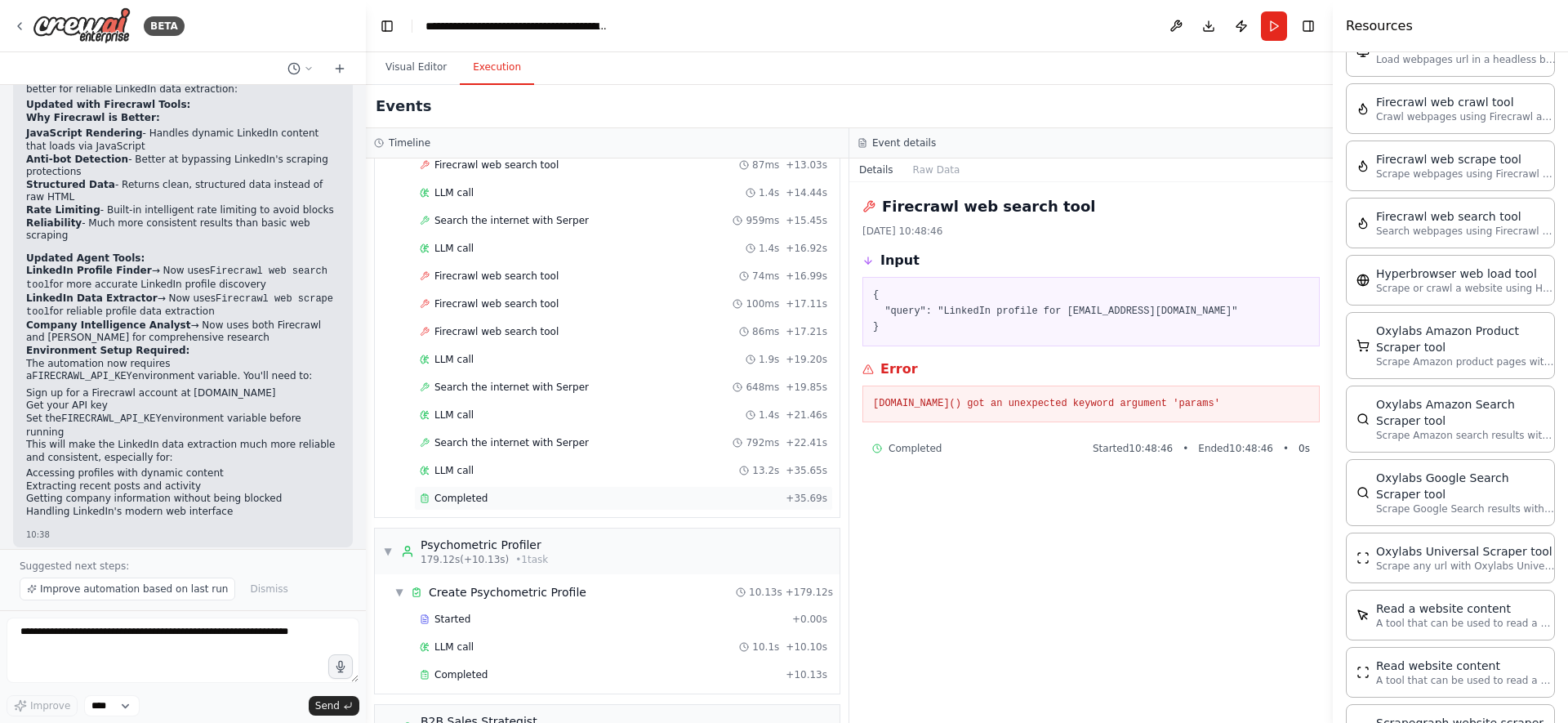
click at [577, 495] on div "Completed" at bounding box center [599, 497] width 359 height 13
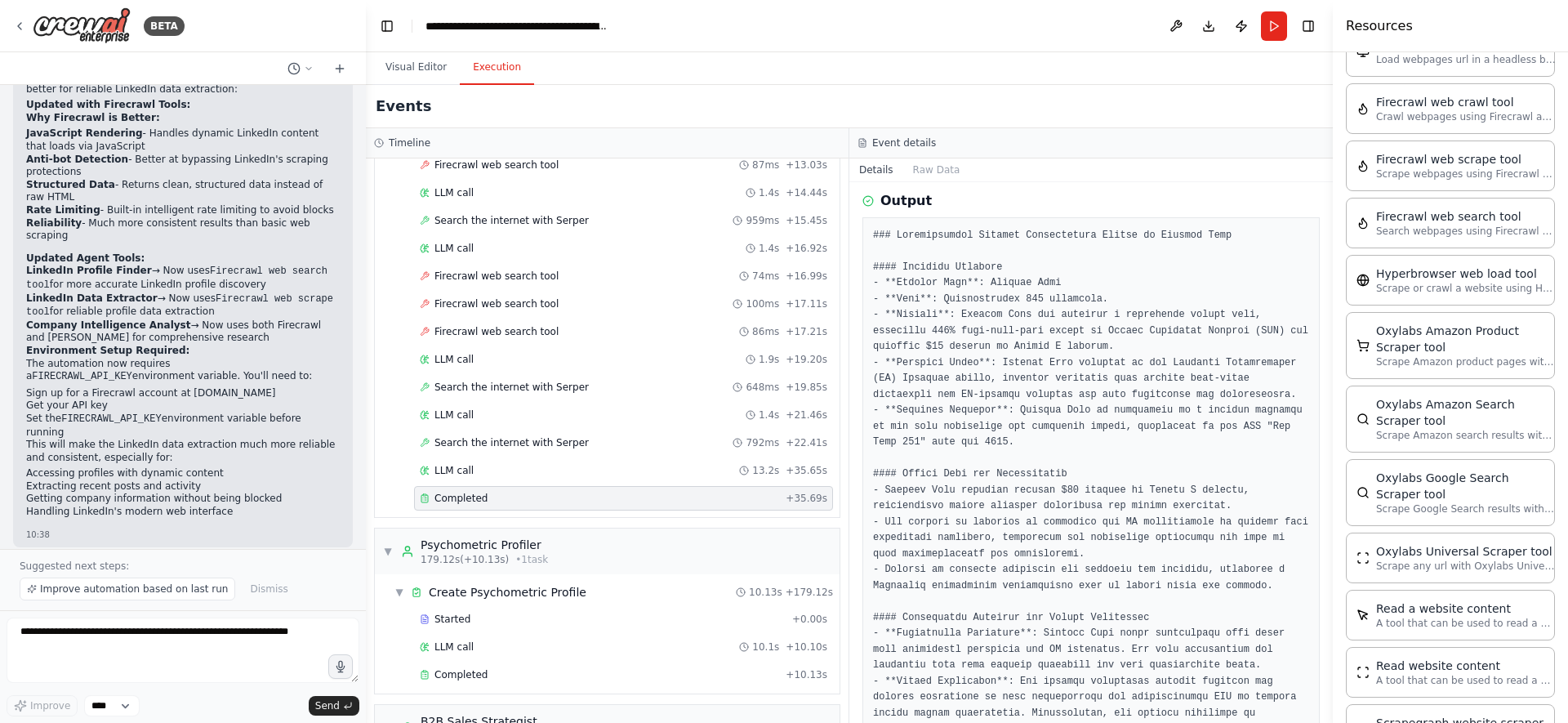
scroll to position [343, 0]
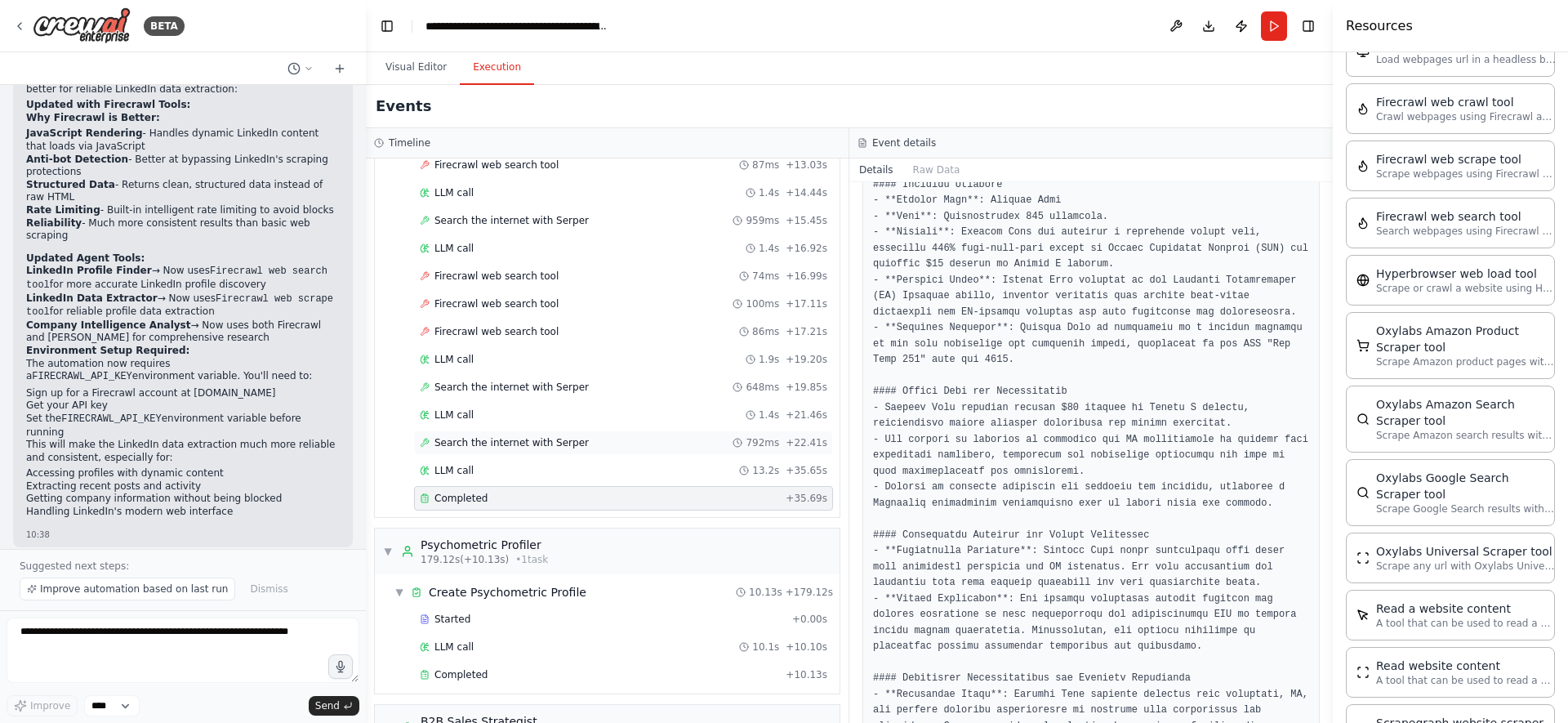
click at [710, 436] on div "Search the internet with Serper 792ms + 22.41s" at bounding box center [623, 441] width 407 height 13
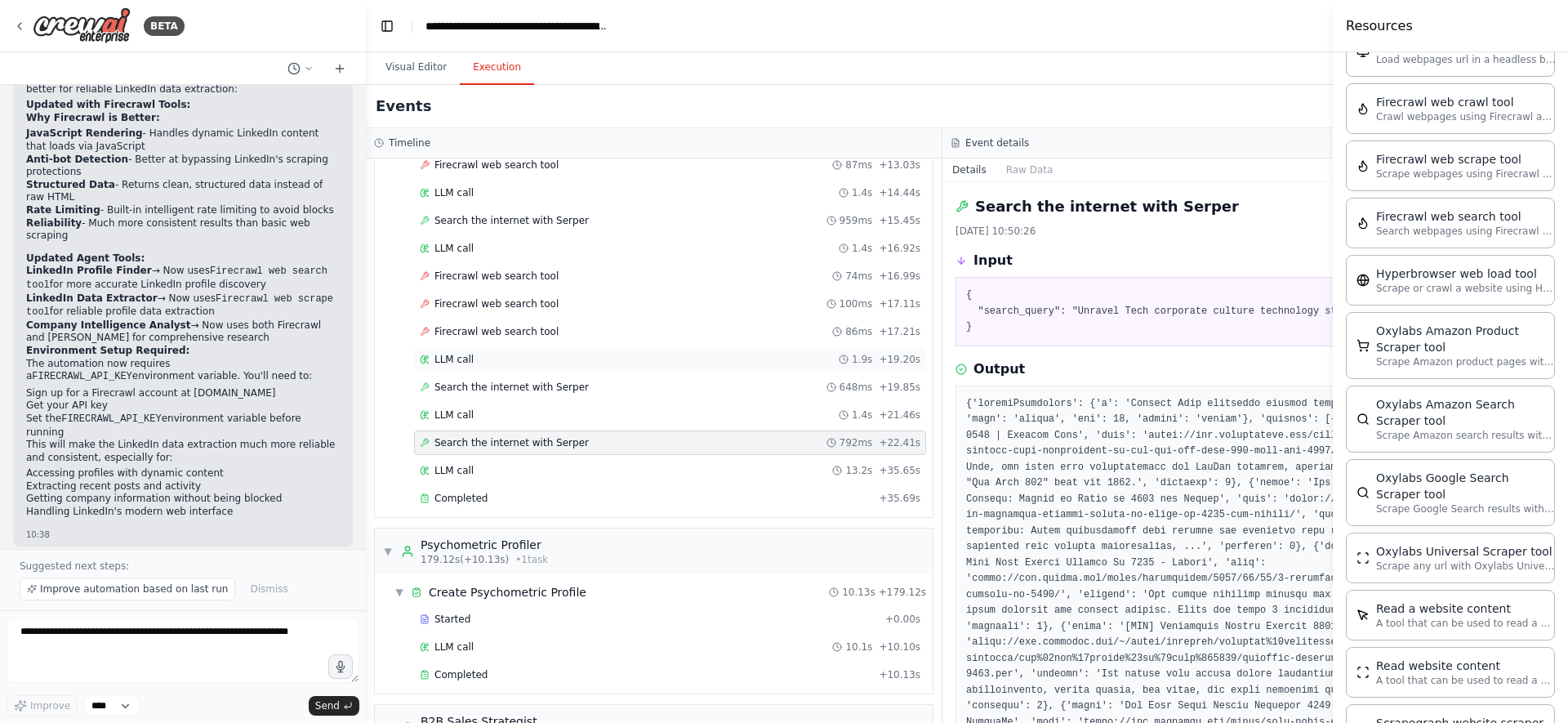
click at [634, 363] on div "LLM call 1.9s + 19.20s" at bounding box center [670, 358] width 500 height 13
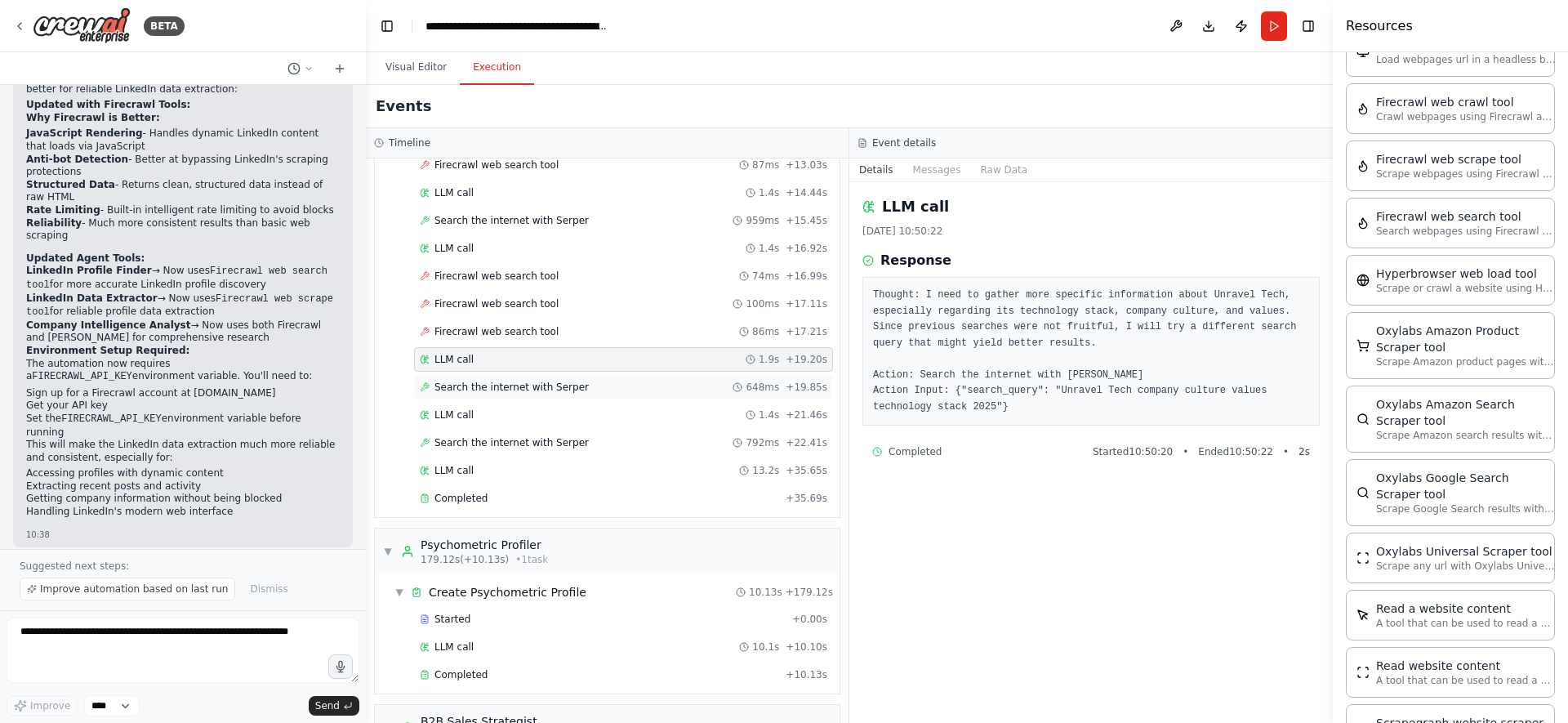
click at [634, 377] on div "Search the internet with Serper 648ms + 19.85s" at bounding box center [623, 386] width 419 height 24
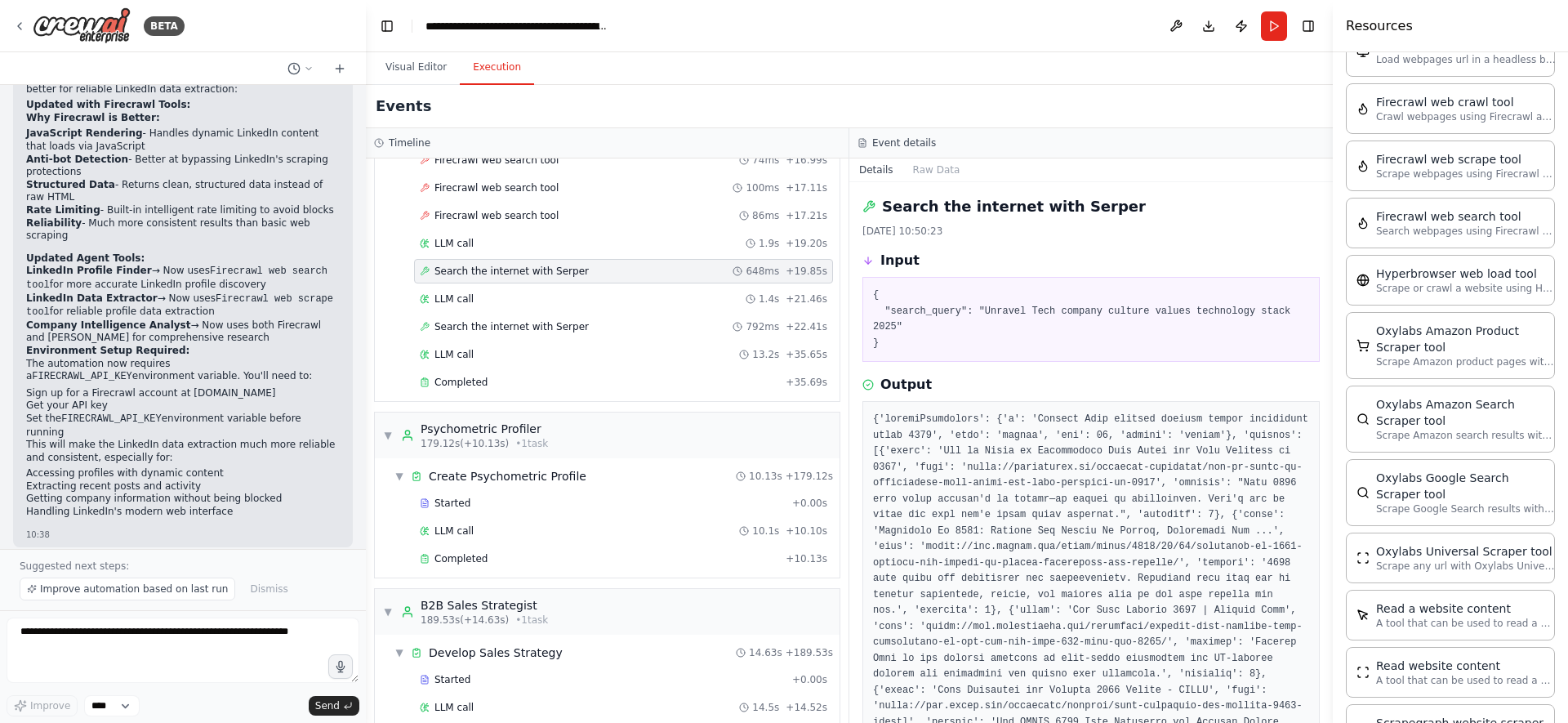
scroll to position [6497, 0]
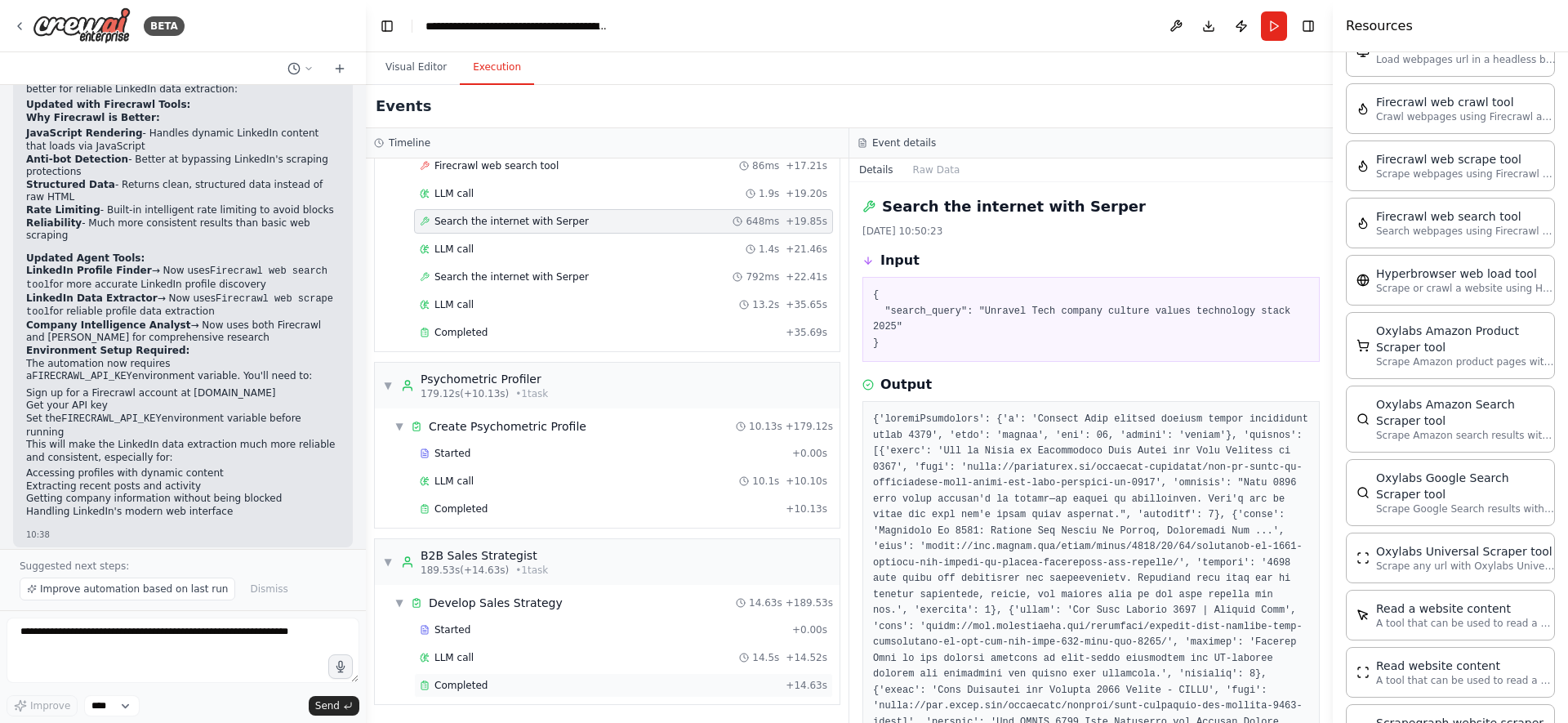
click at [528, 678] on div "Completed" at bounding box center [599, 684] width 359 height 13
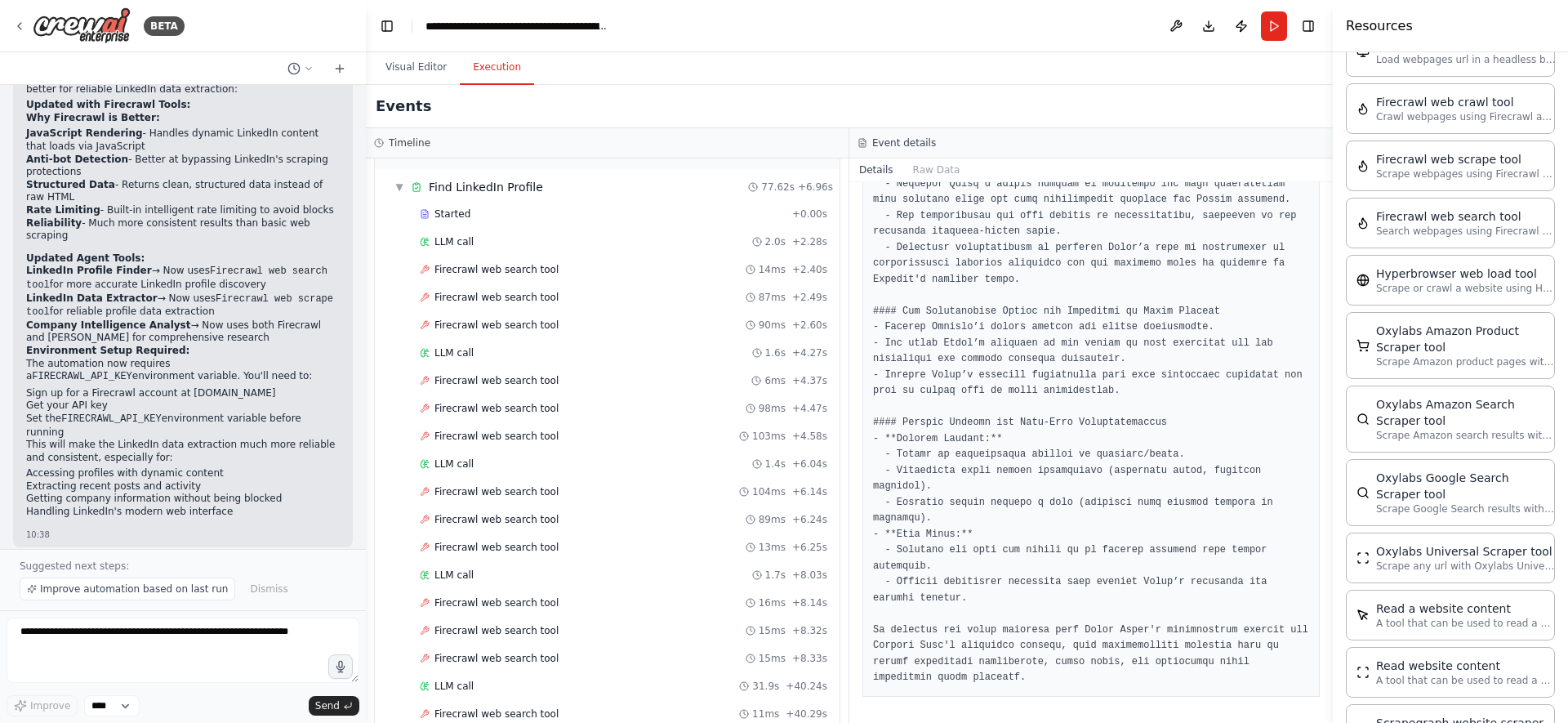
scroll to position [0, 0]
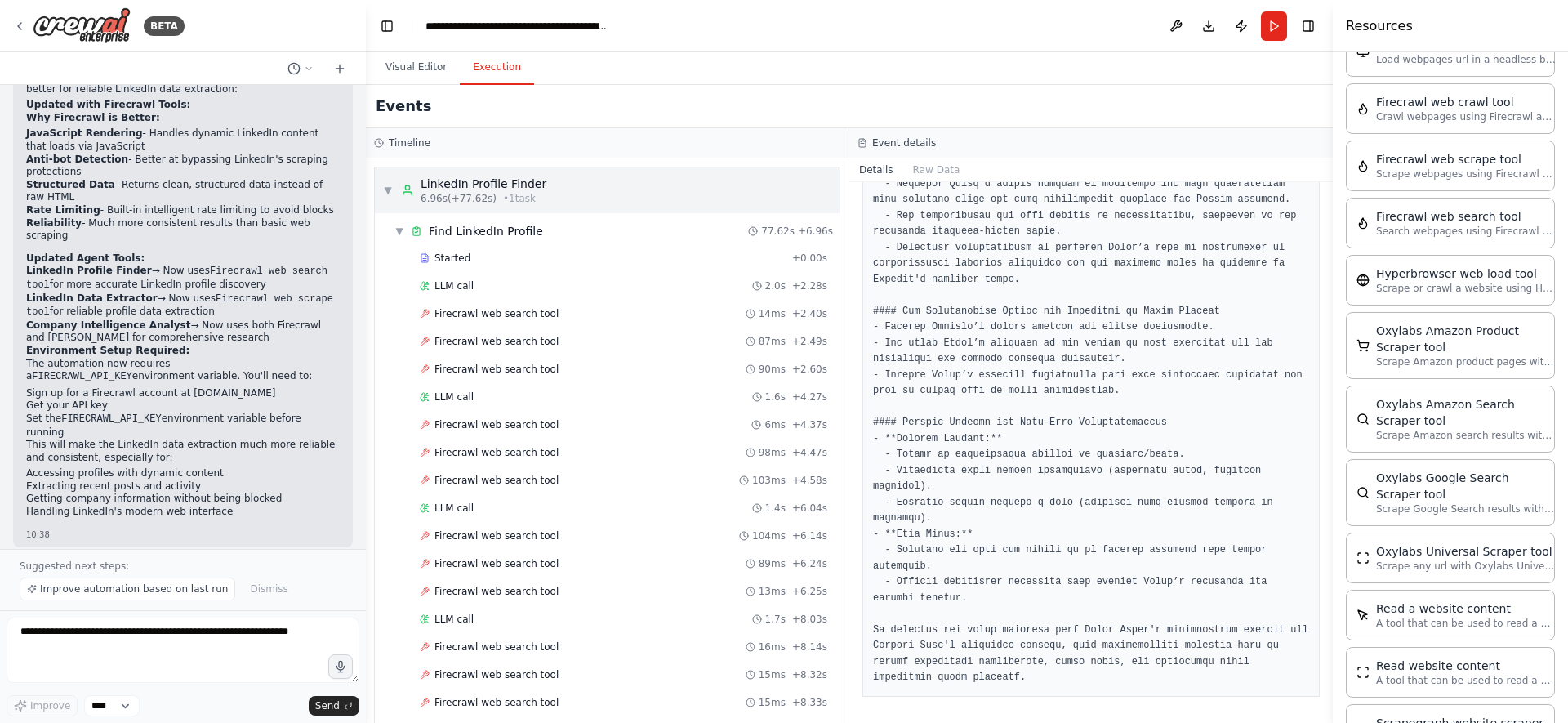
click at [394, 186] on div "▼ LinkedIn Profile Finder 6.96s (+77.62s) • 1 task" at bounding box center [465, 190] width 164 height 29
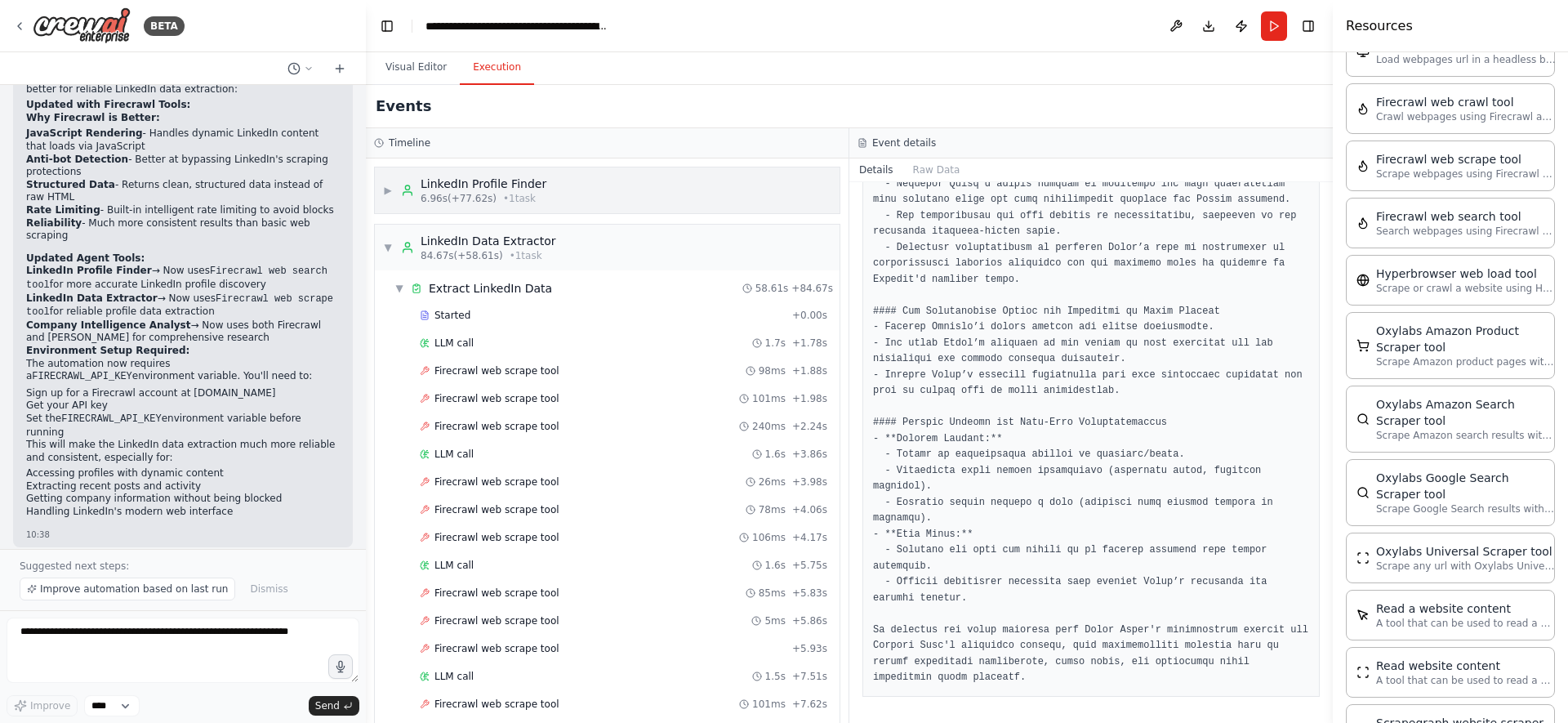
click at [394, 186] on div "▶ LinkedIn Profile Finder 6.96s (+77.62s) • 1 task" at bounding box center [465, 190] width 164 height 29
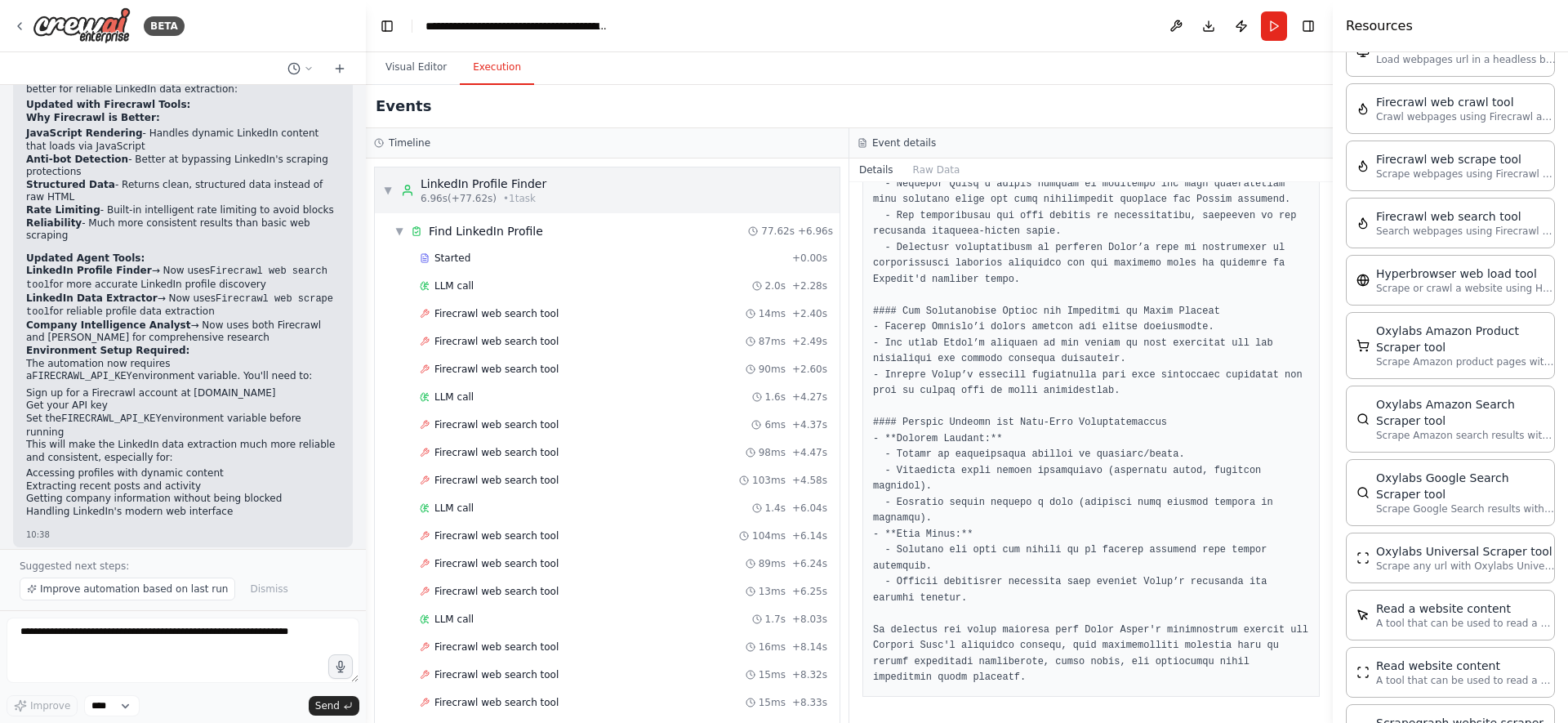
click at [389, 187] on span "▼" at bounding box center [388, 190] width 10 height 13
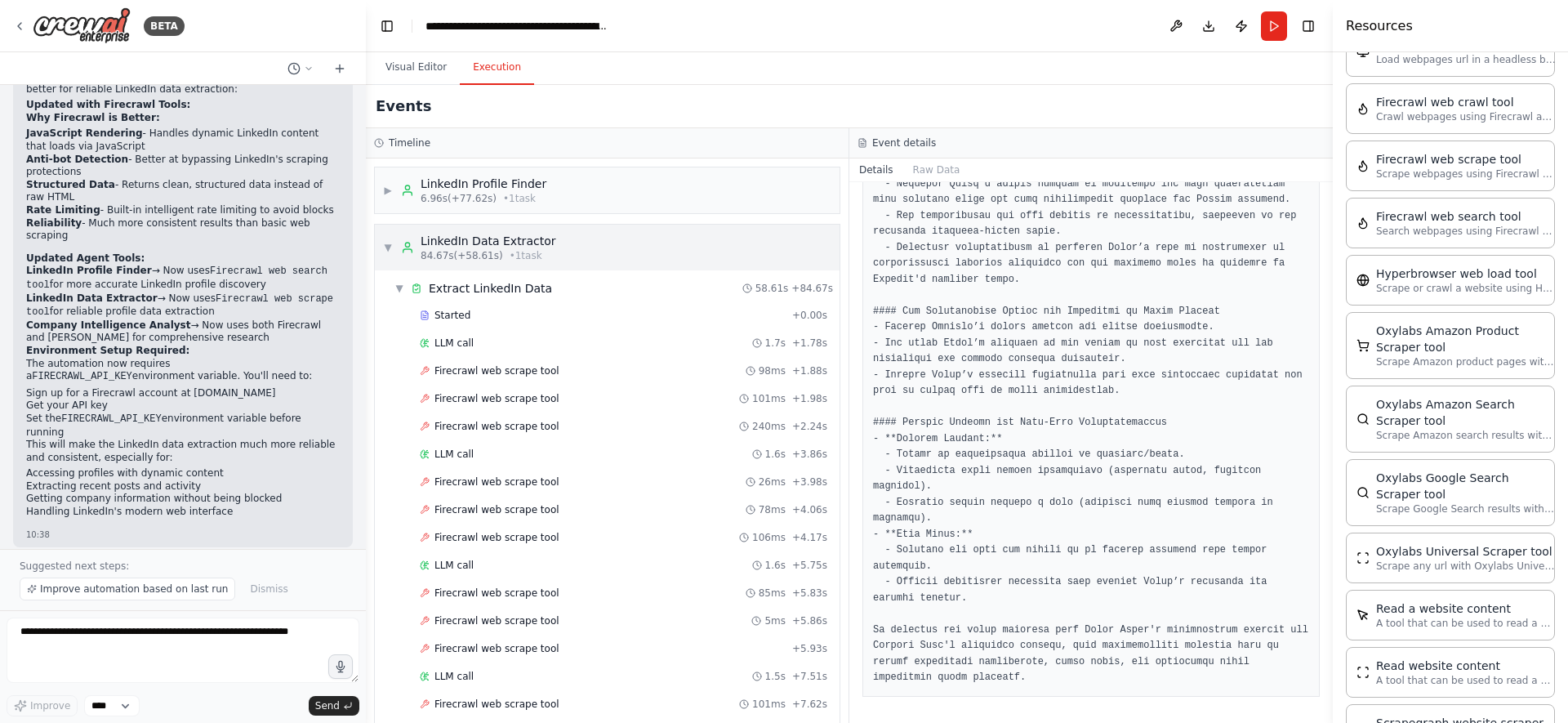
click at [386, 242] on span "▼" at bounding box center [388, 247] width 10 height 13
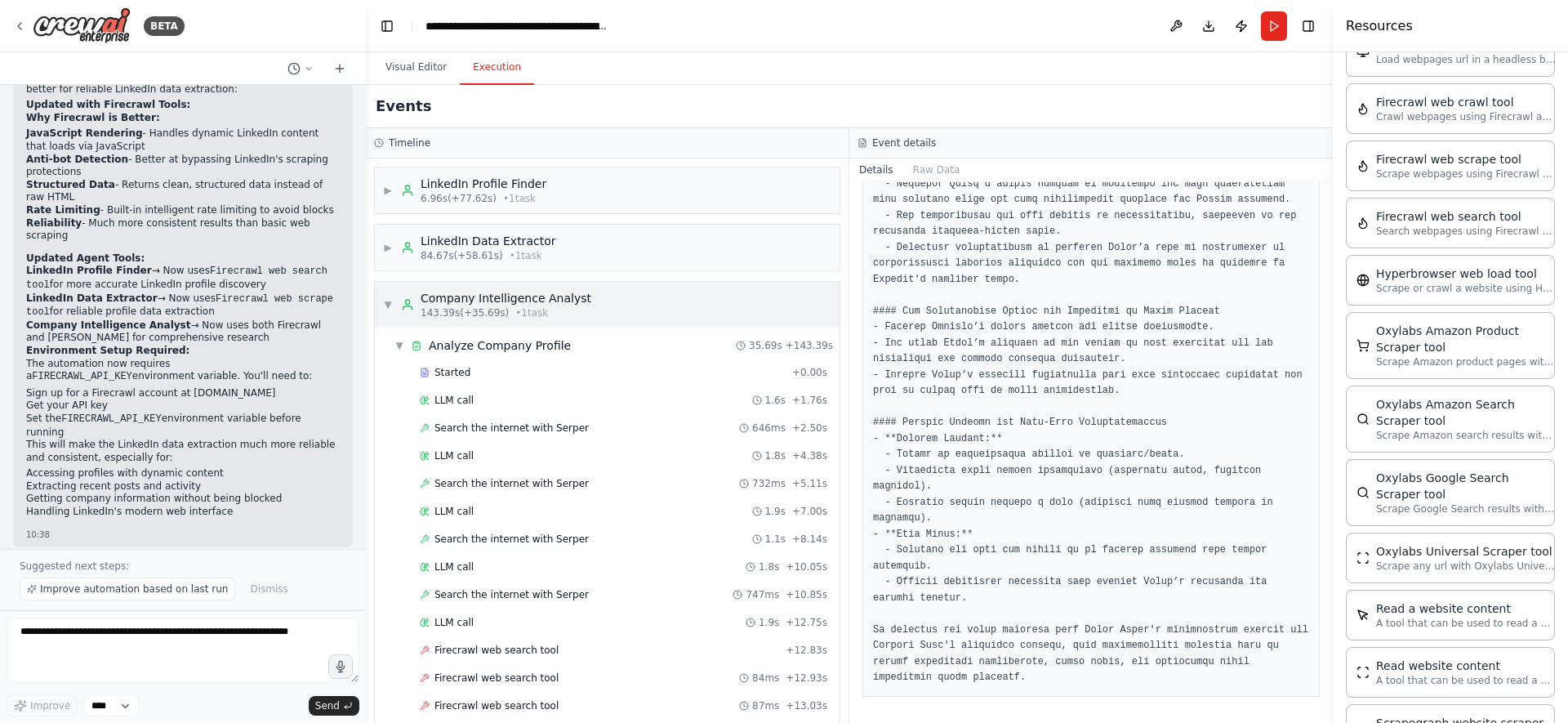
click at [387, 298] on span "▼" at bounding box center [388, 304] width 10 height 13
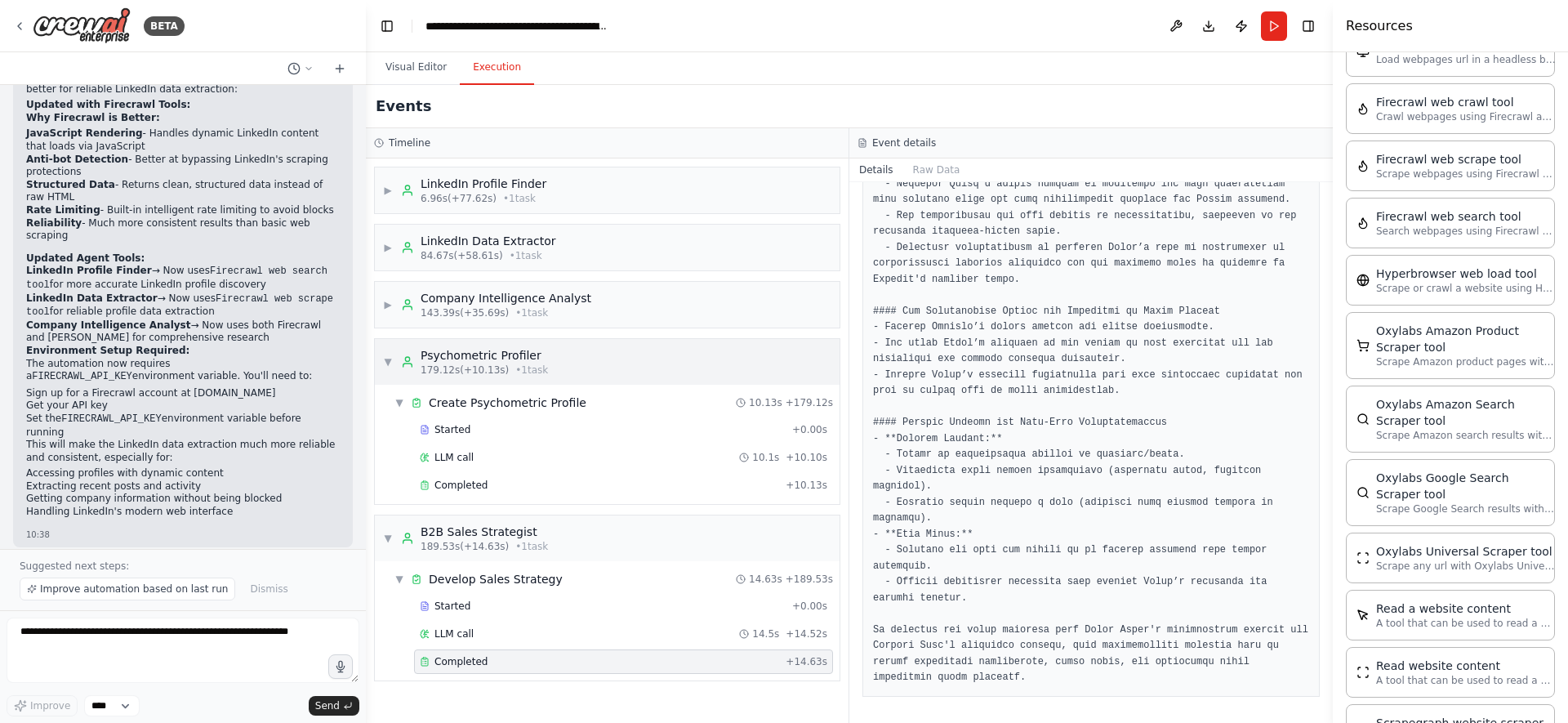
click at [391, 358] on span "▼" at bounding box center [388, 361] width 10 height 13
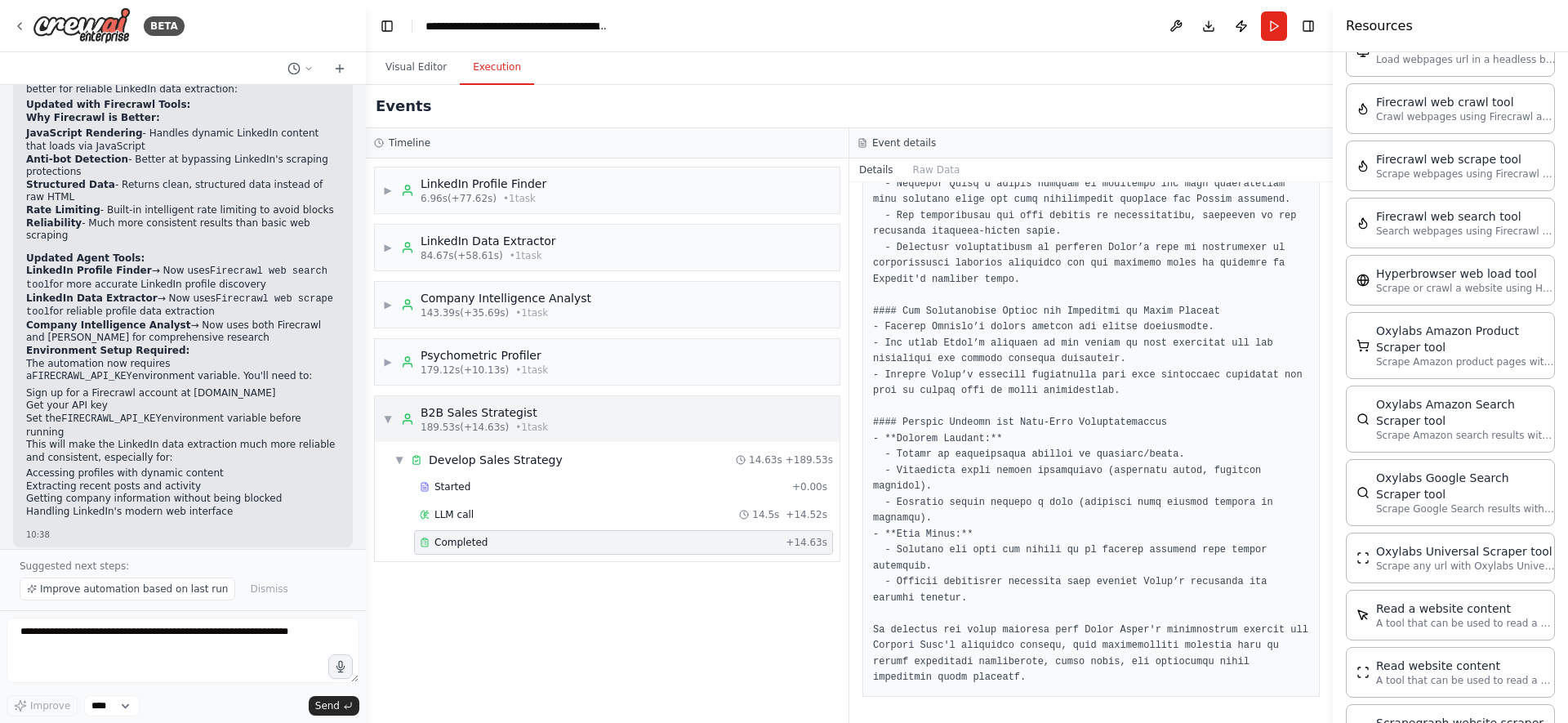
click at [392, 412] on span "▼" at bounding box center [388, 418] width 10 height 13
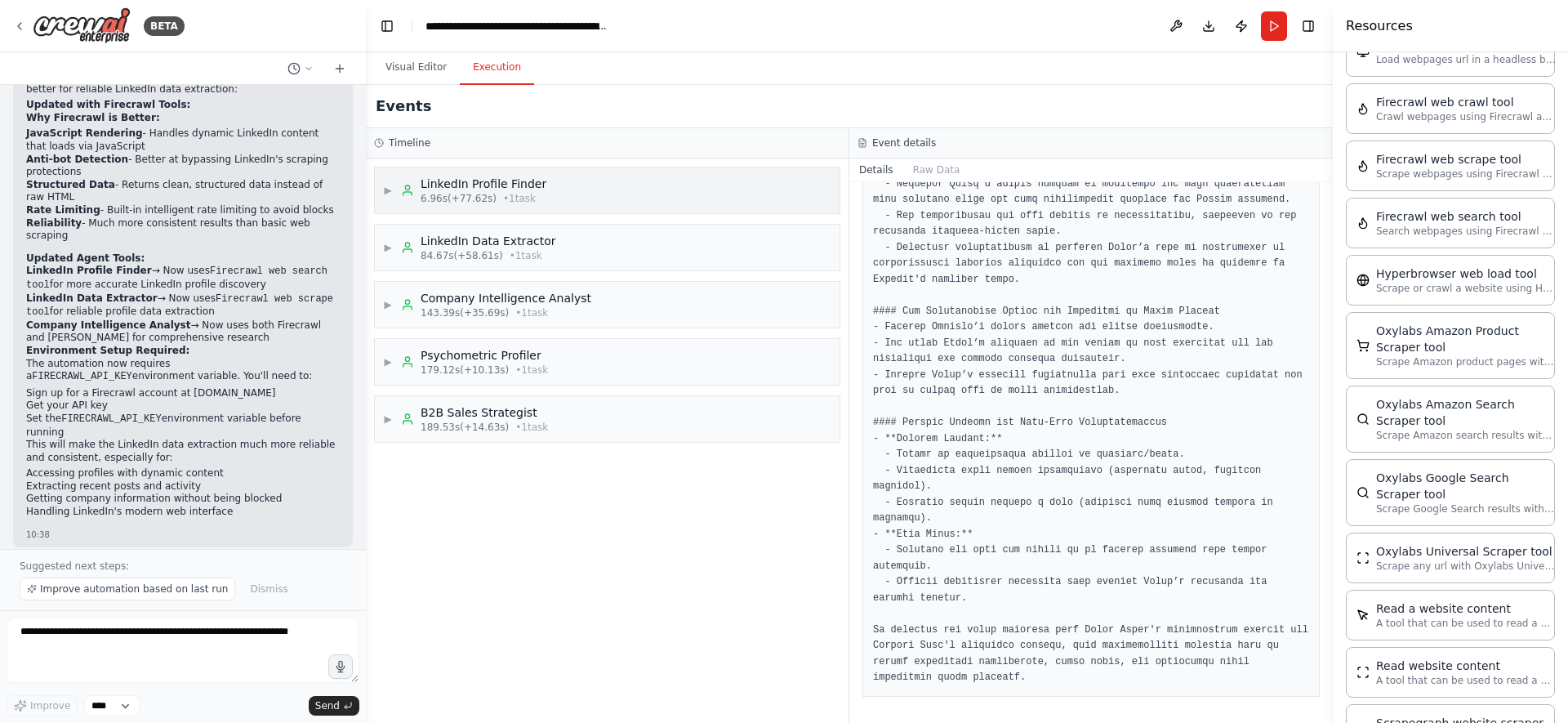
click at [386, 184] on span "▶" at bounding box center [388, 190] width 10 height 13
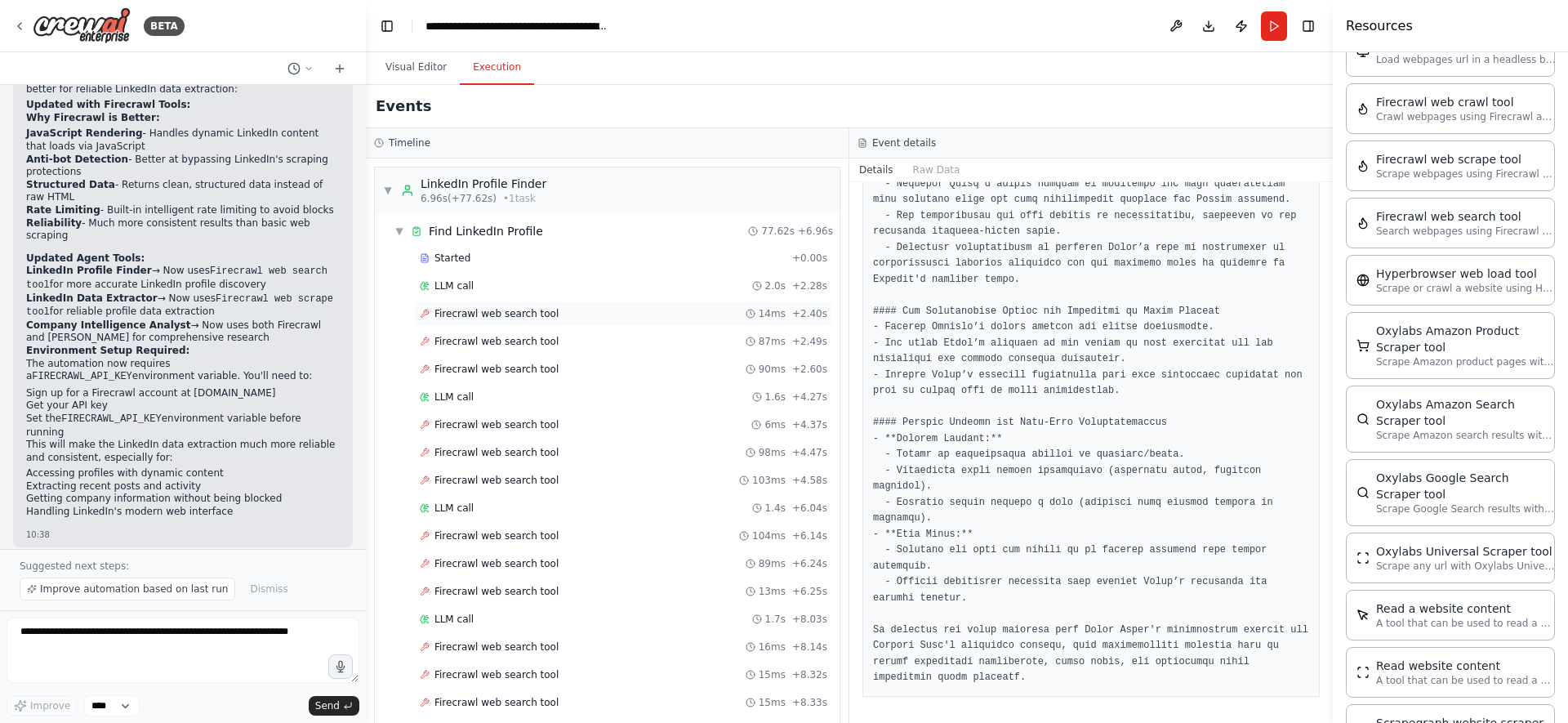
click at [523, 310] on span "Firecrawl web search tool" at bounding box center [497, 313] width 124 height 13
